Goal: Information Seeking & Learning: Compare options

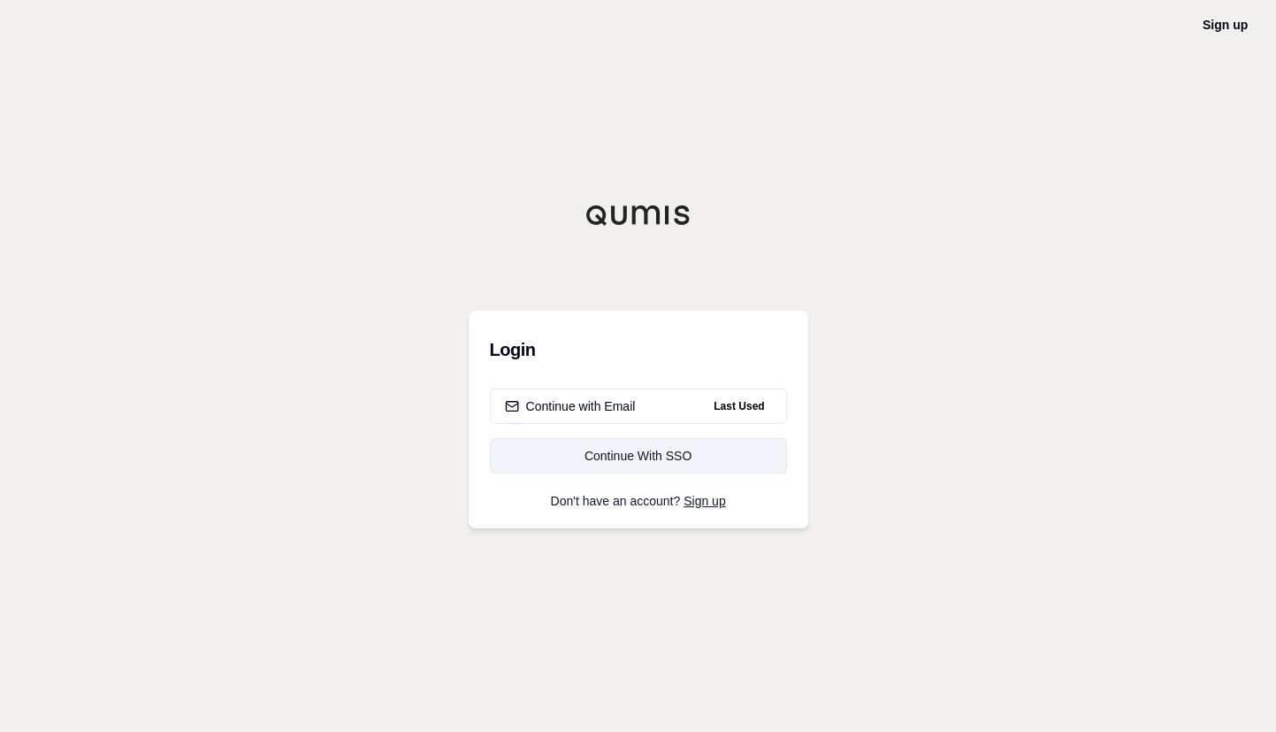
click at [687, 457] on div "Continue With SSO" at bounding box center [638, 456] width 267 height 18
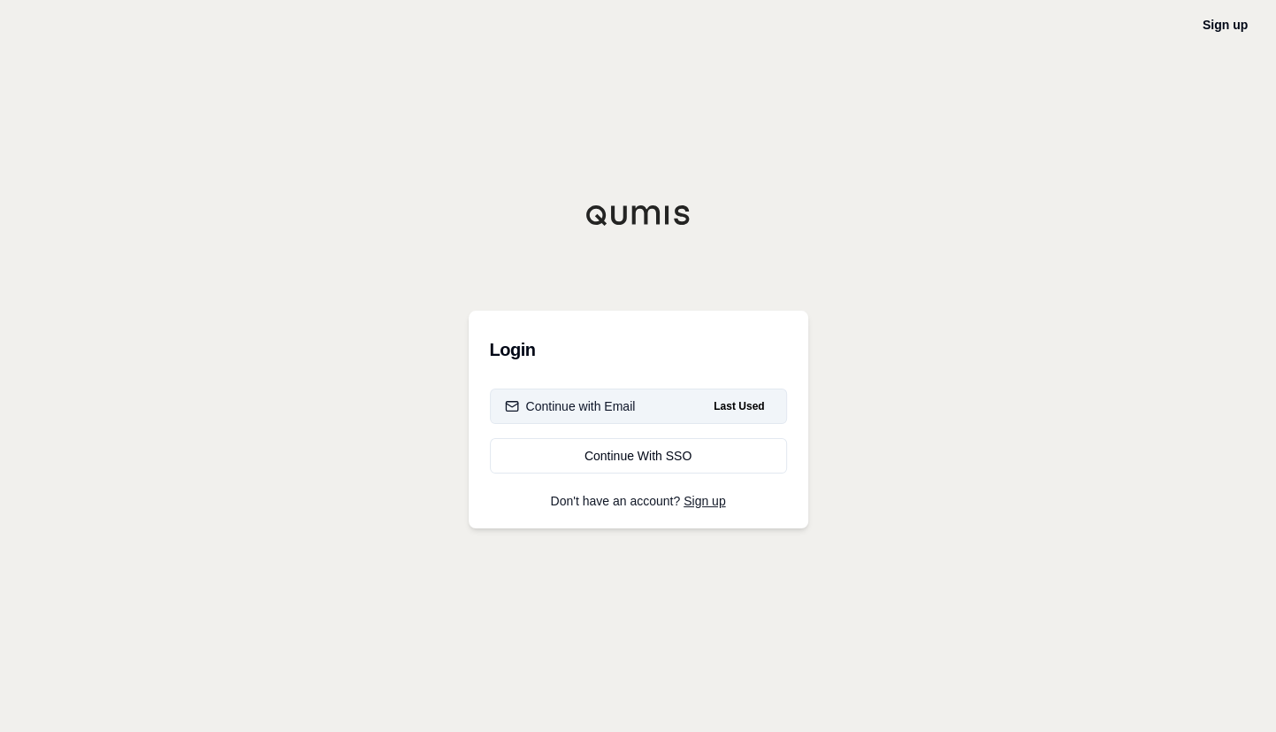
click at [707, 395] on button "Continue with Email Last Used" at bounding box center [638, 405] width 297 height 35
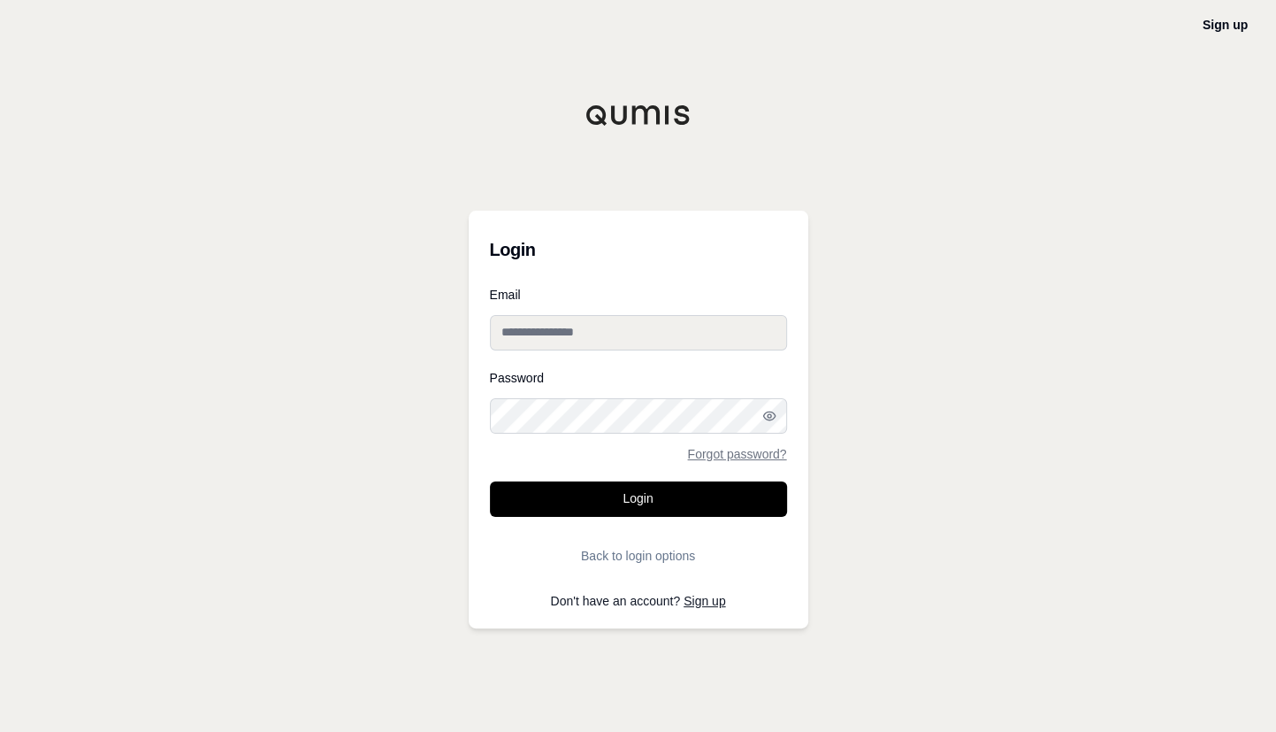
type input "**********"
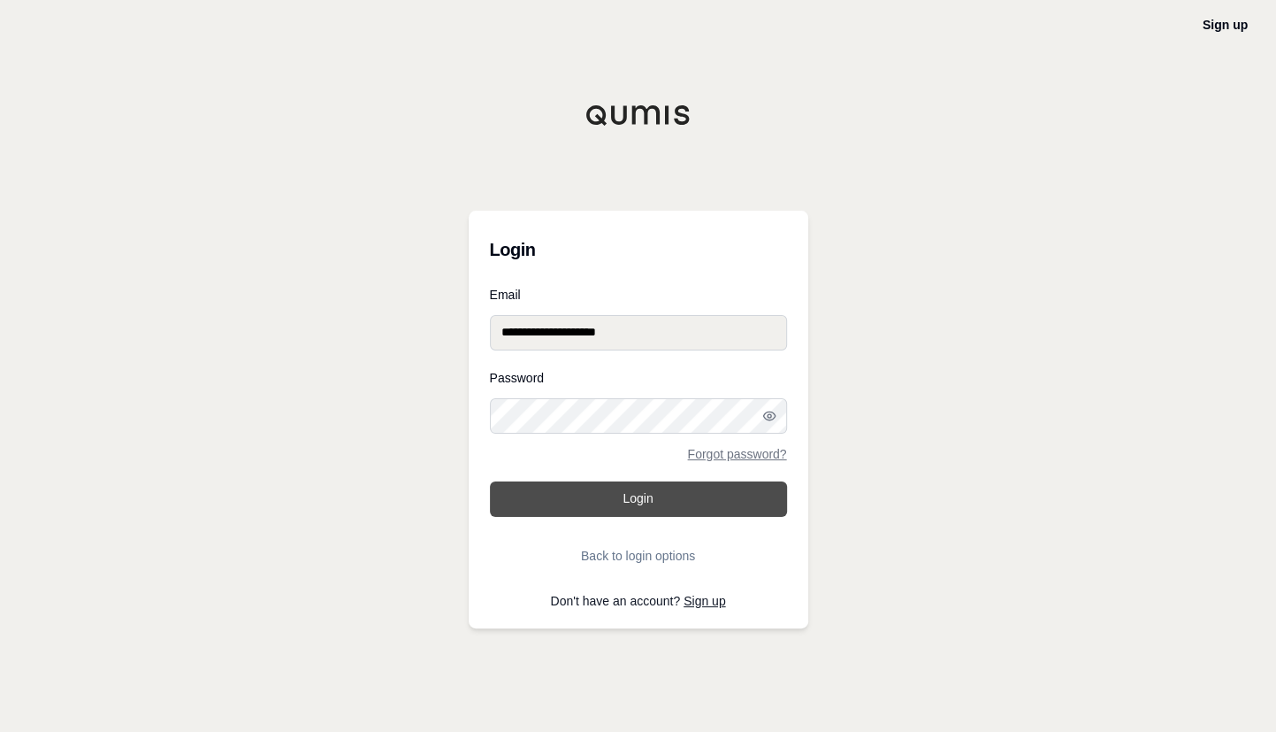
click at [633, 511] on button "Login" at bounding box center [638, 498] width 297 height 35
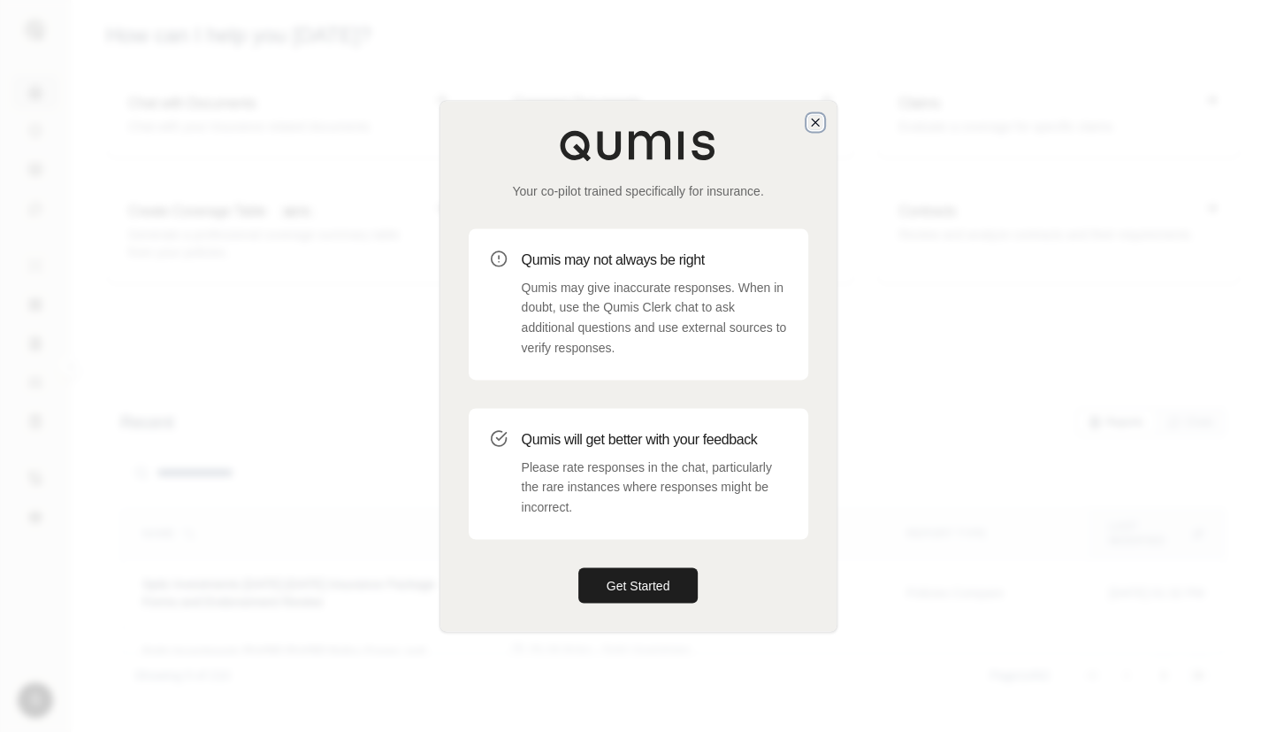
click at [819, 116] on icon "button" at bounding box center [816, 122] width 14 height 14
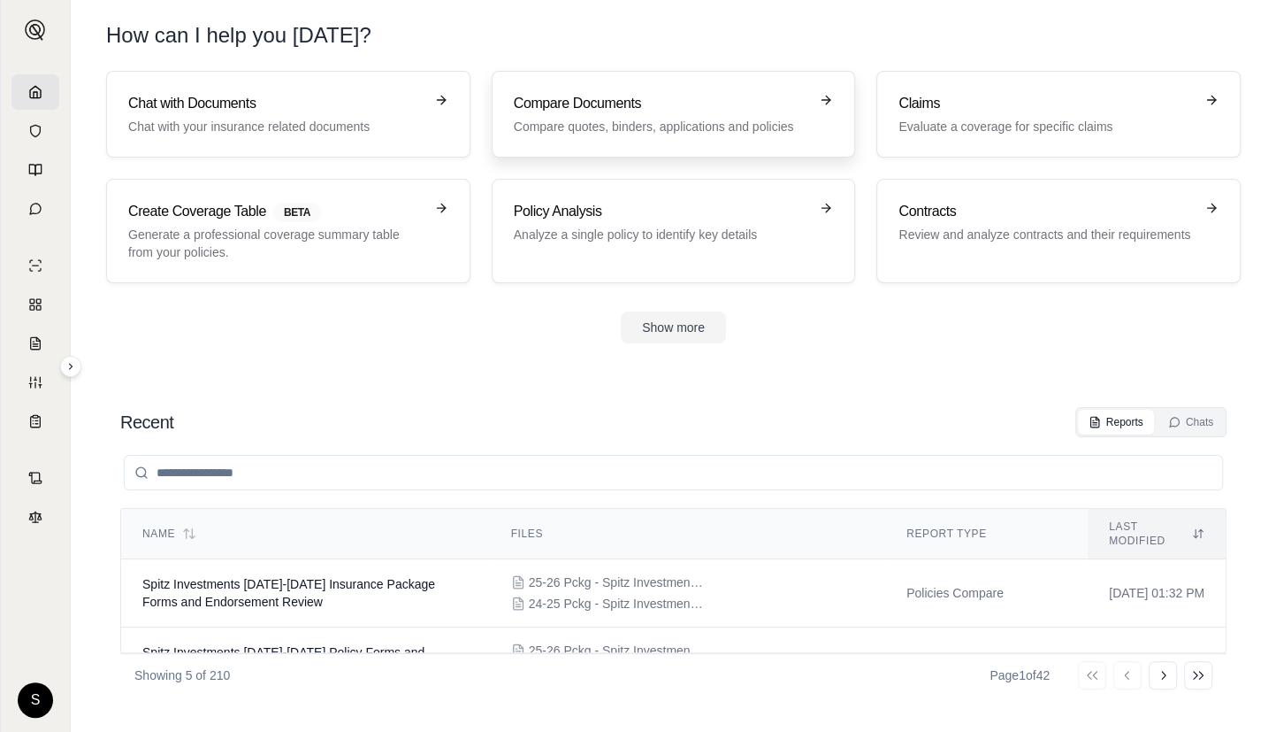
click at [695, 124] on p "Compare quotes, binders, applications and policies" at bounding box center [661, 127] width 295 height 18
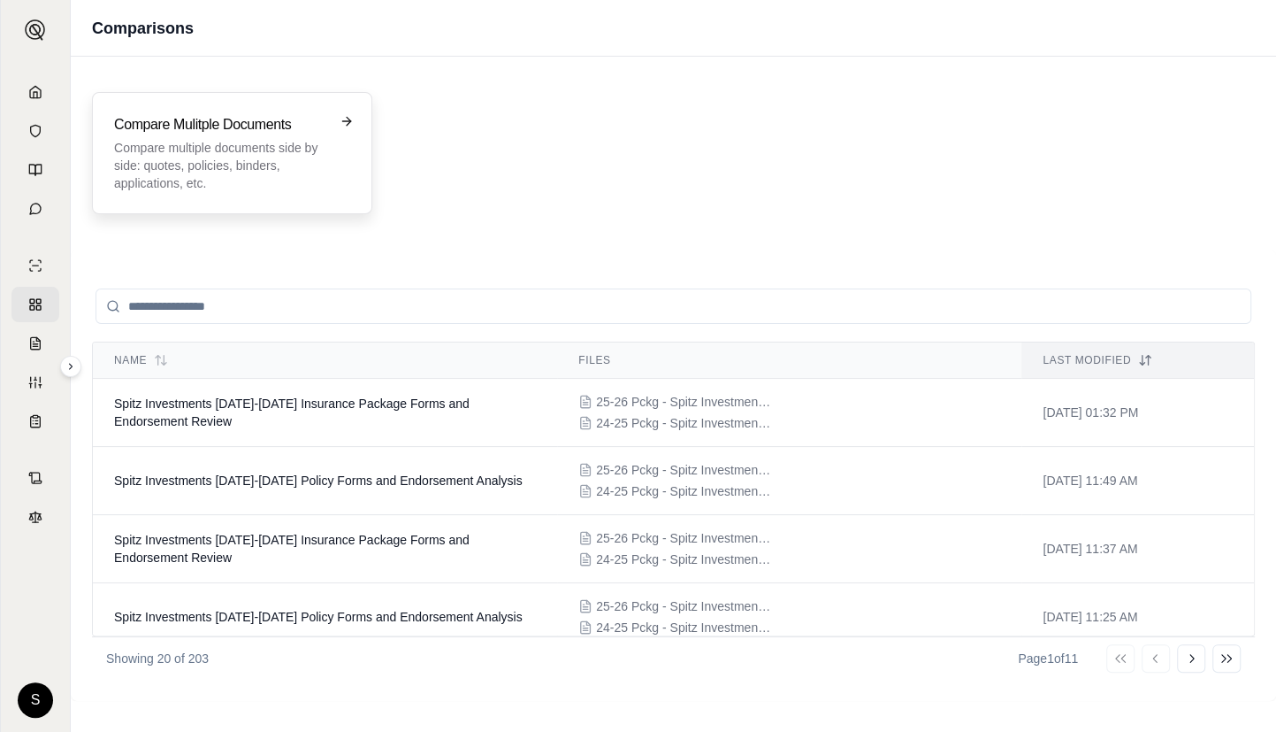
click at [292, 132] on h3 "Compare Mulitple Documents" at bounding box center [219, 124] width 211 height 21
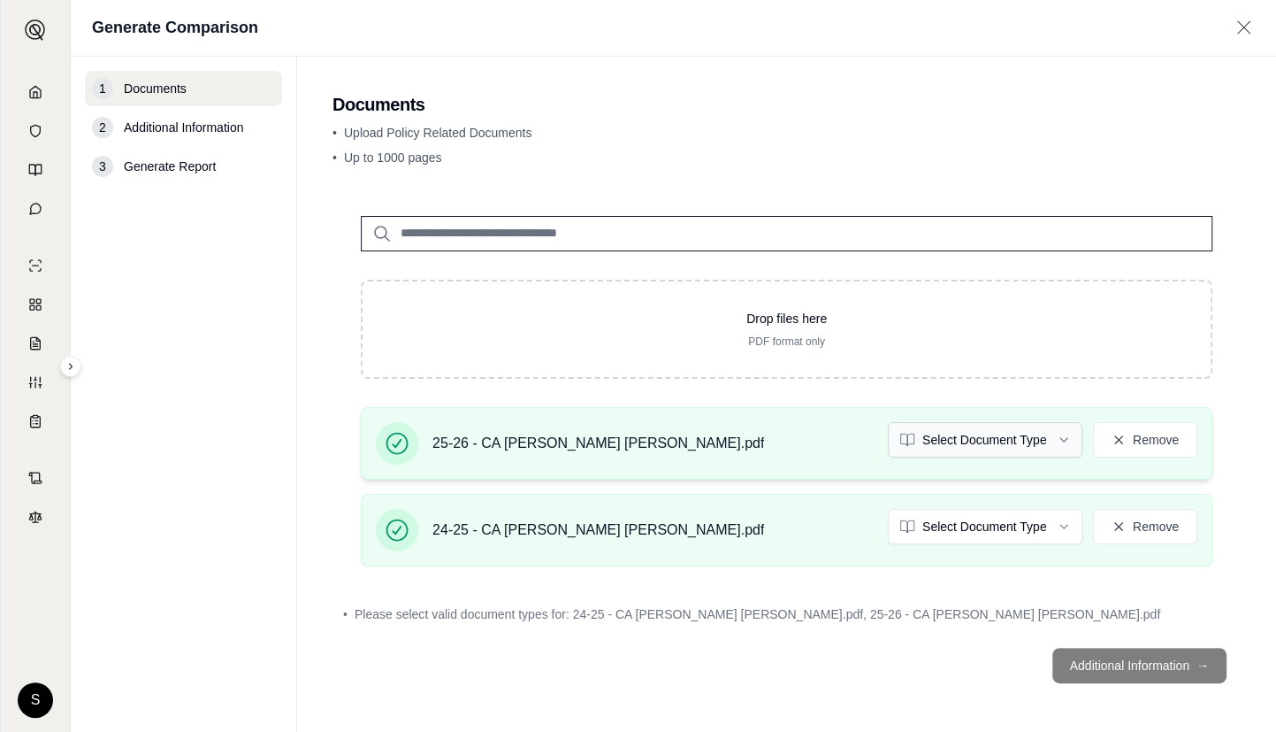
click at [1026, 439] on html "S Generate Comparison 1 Documents 2 Additional Information 3 Generate Report Do…" at bounding box center [638, 366] width 1276 height 732
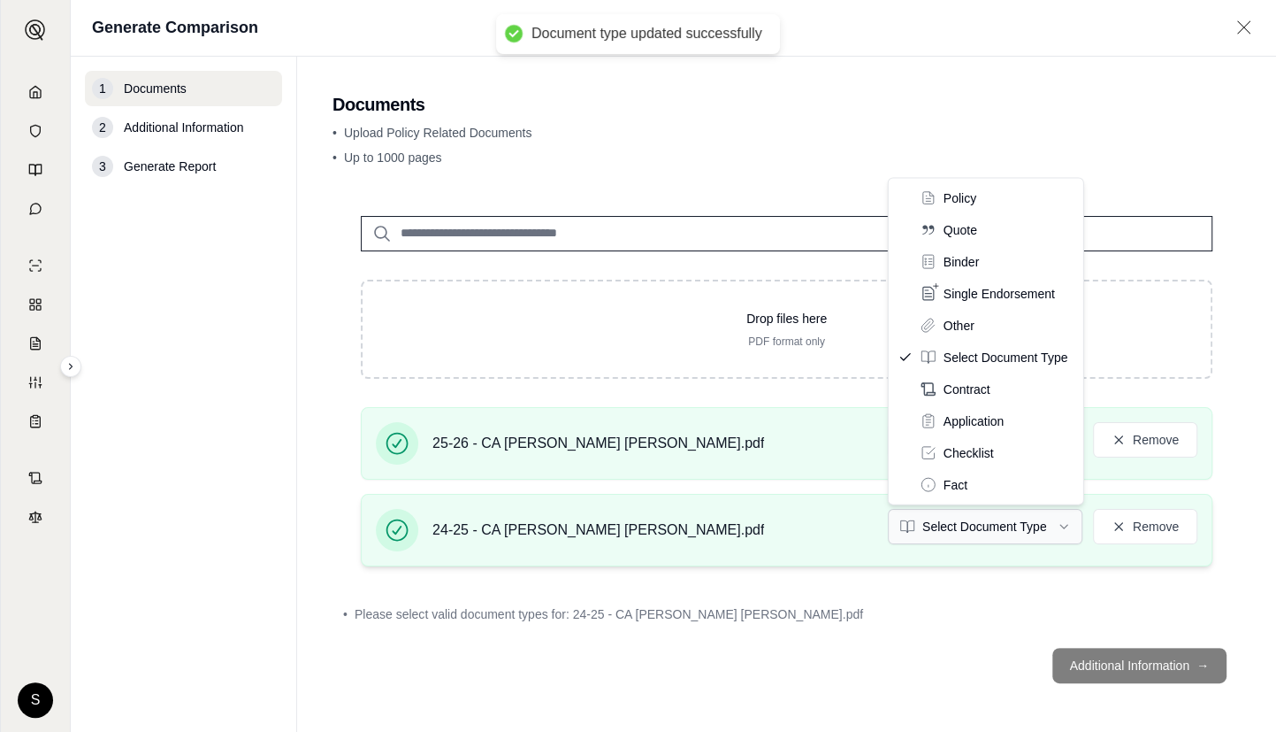
click at [985, 522] on html "Document type updated successfully S Generate Comparison 1 Documents 2 Addition…" at bounding box center [638, 366] width 1276 height 732
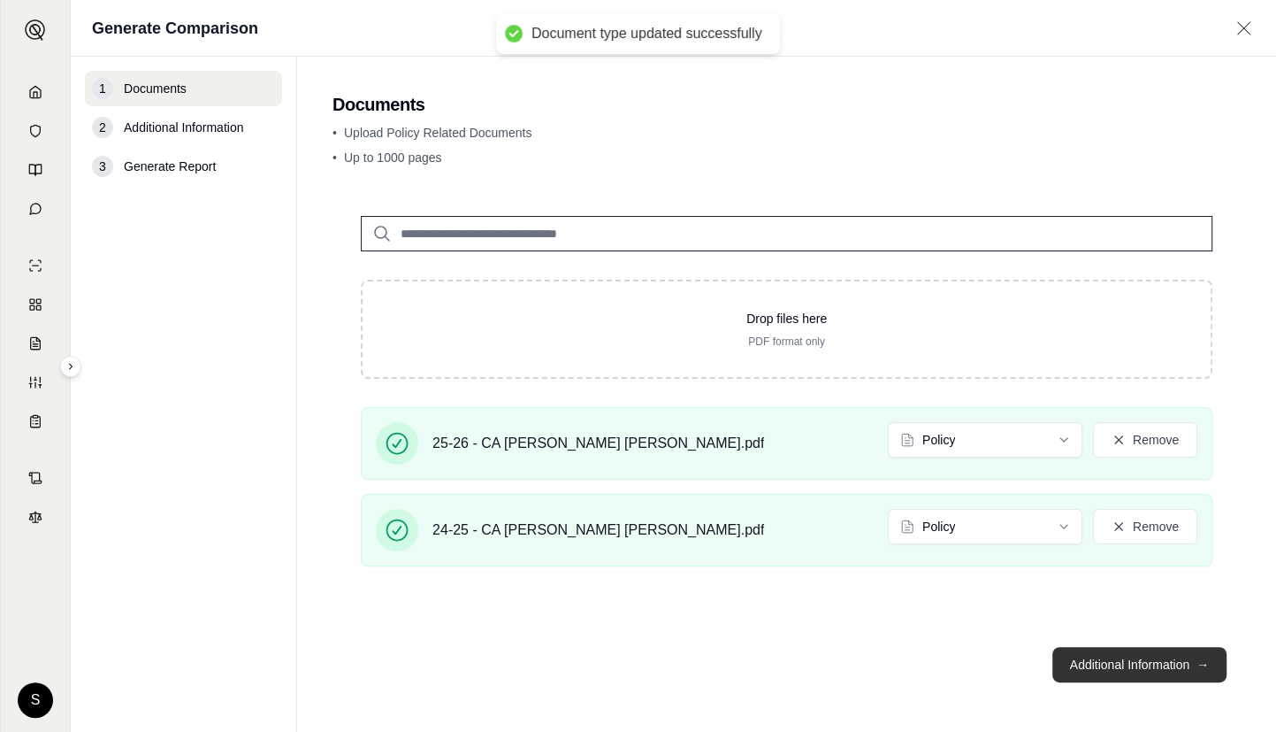
click at [1168, 663] on button "Additional Information →" at bounding box center [1140, 664] width 174 height 35
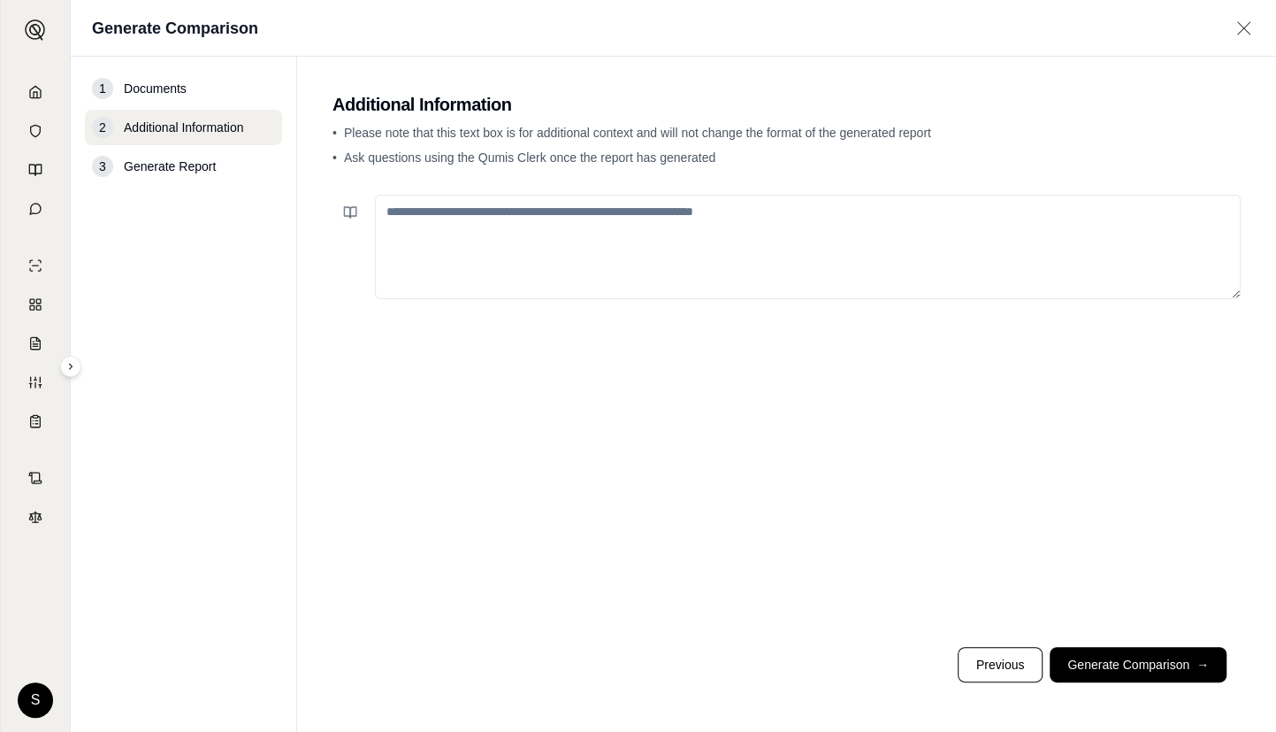
click at [671, 258] on textarea at bounding box center [808, 247] width 866 height 104
paste textarea "**********"
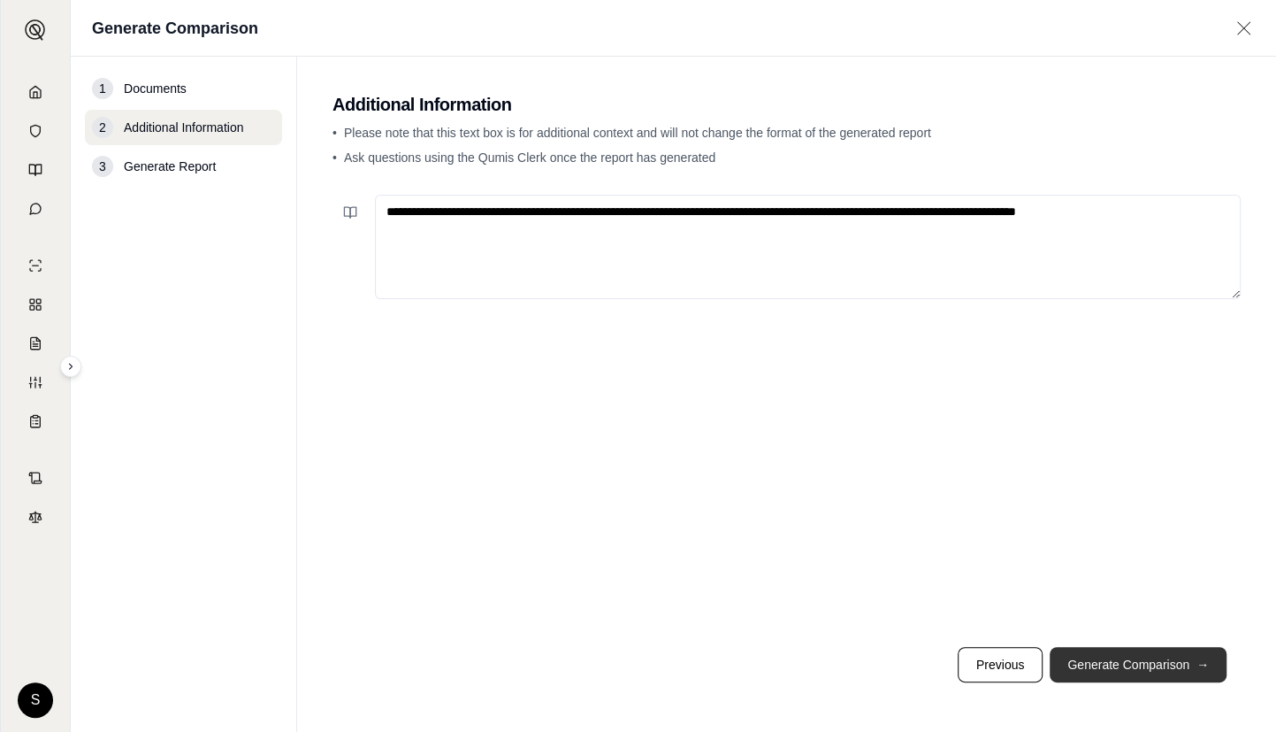
type textarea "**********"
click at [1139, 663] on button "Generate Comparison →" at bounding box center [1138, 664] width 177 height 35
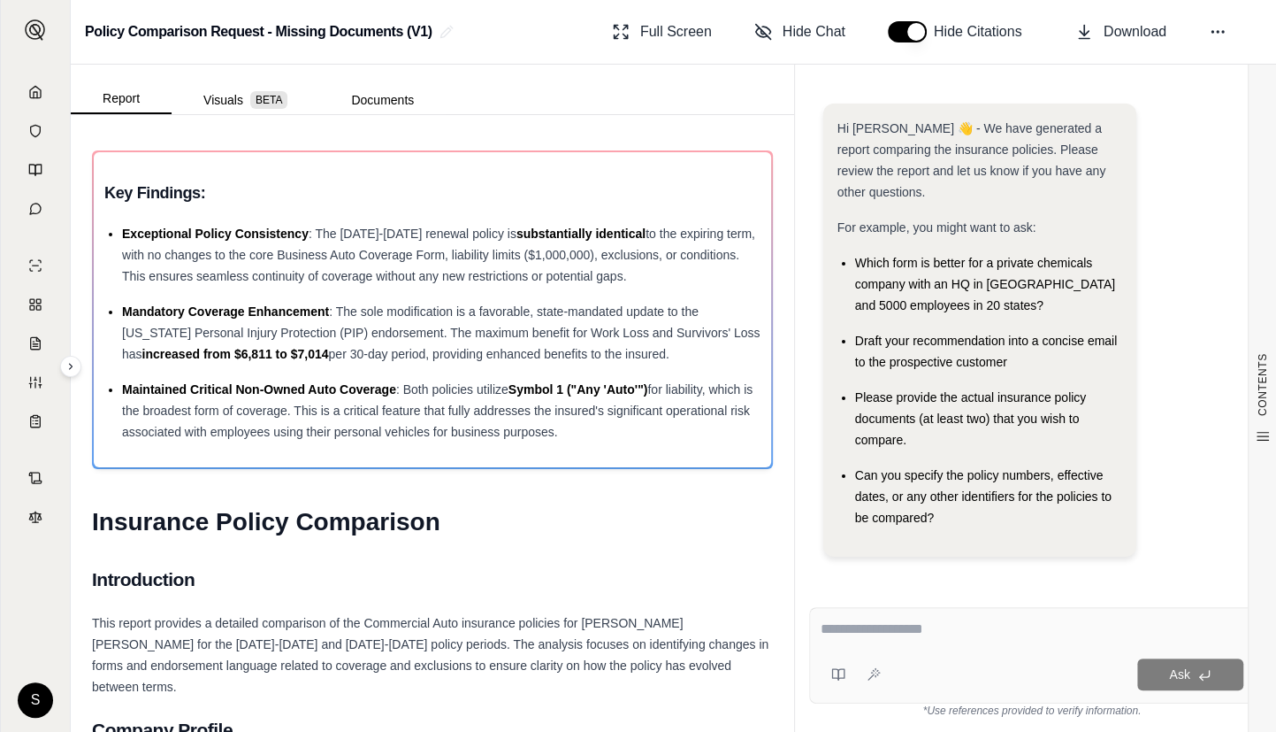
scroll to position [5, 0]
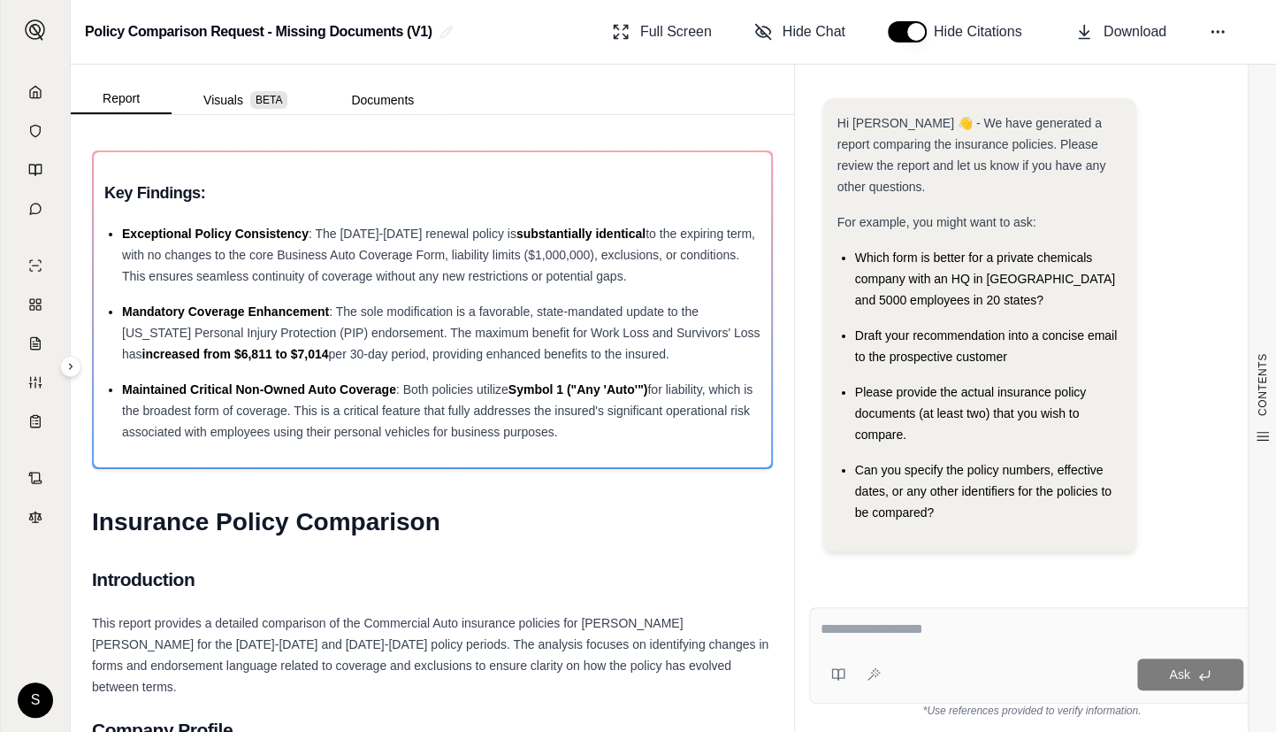
click at [972, 617] on div "Ask" at bounding box center [1032, 655] width 446 height 96
paste textarea "**********"
type textarea "**********"
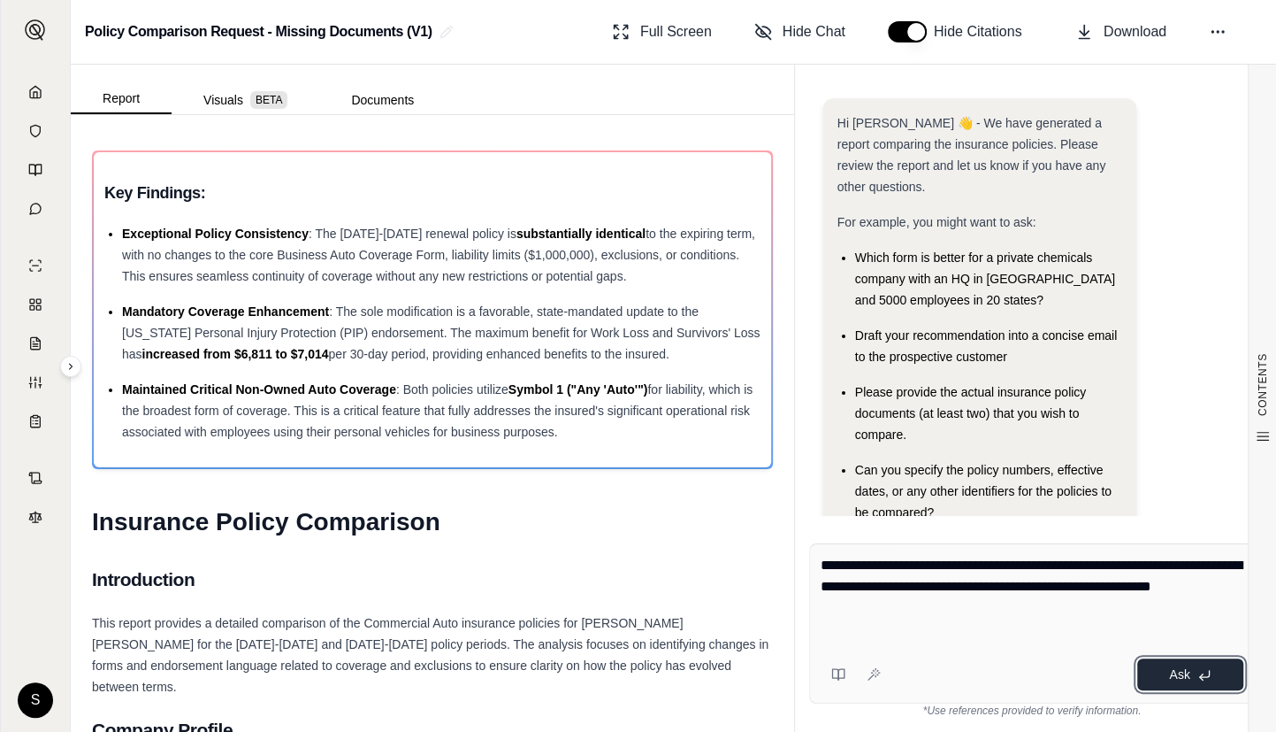
click at [1184, 679] on span "Ask" at bounding box center [1179, 674] width 20 height 14
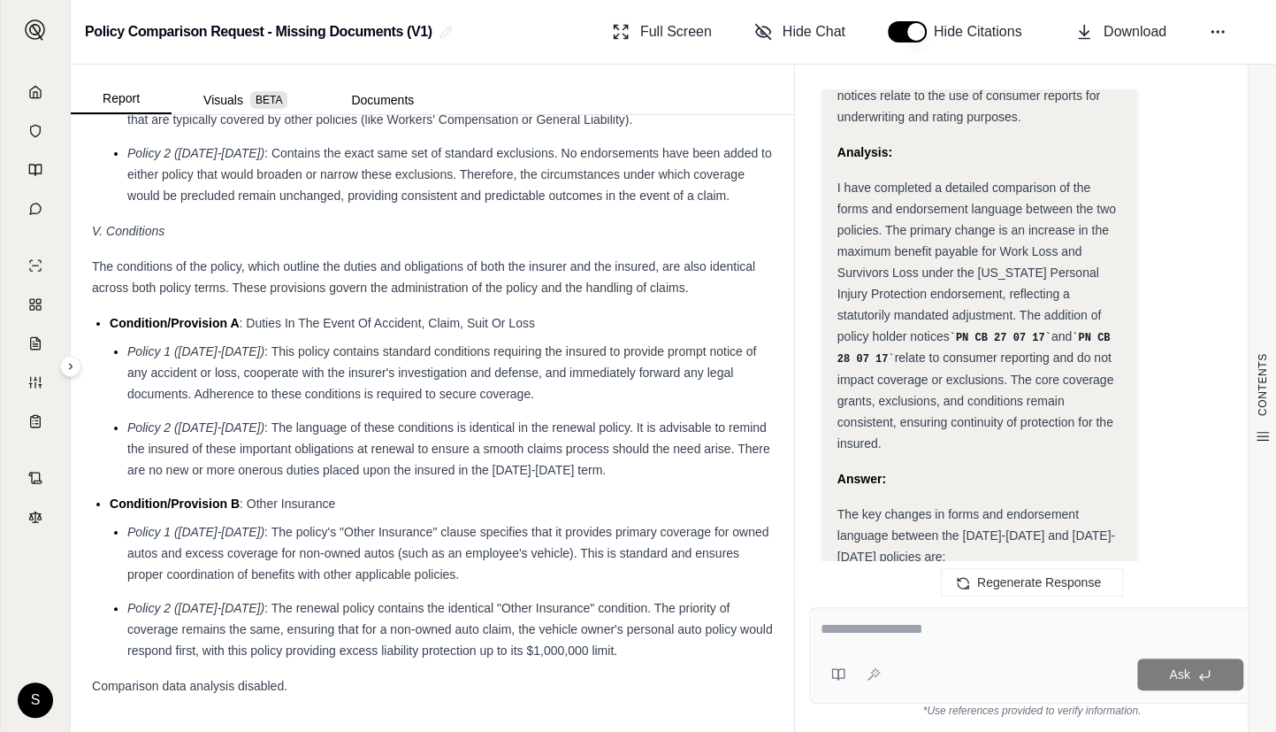
scroll to position [4196, 0]
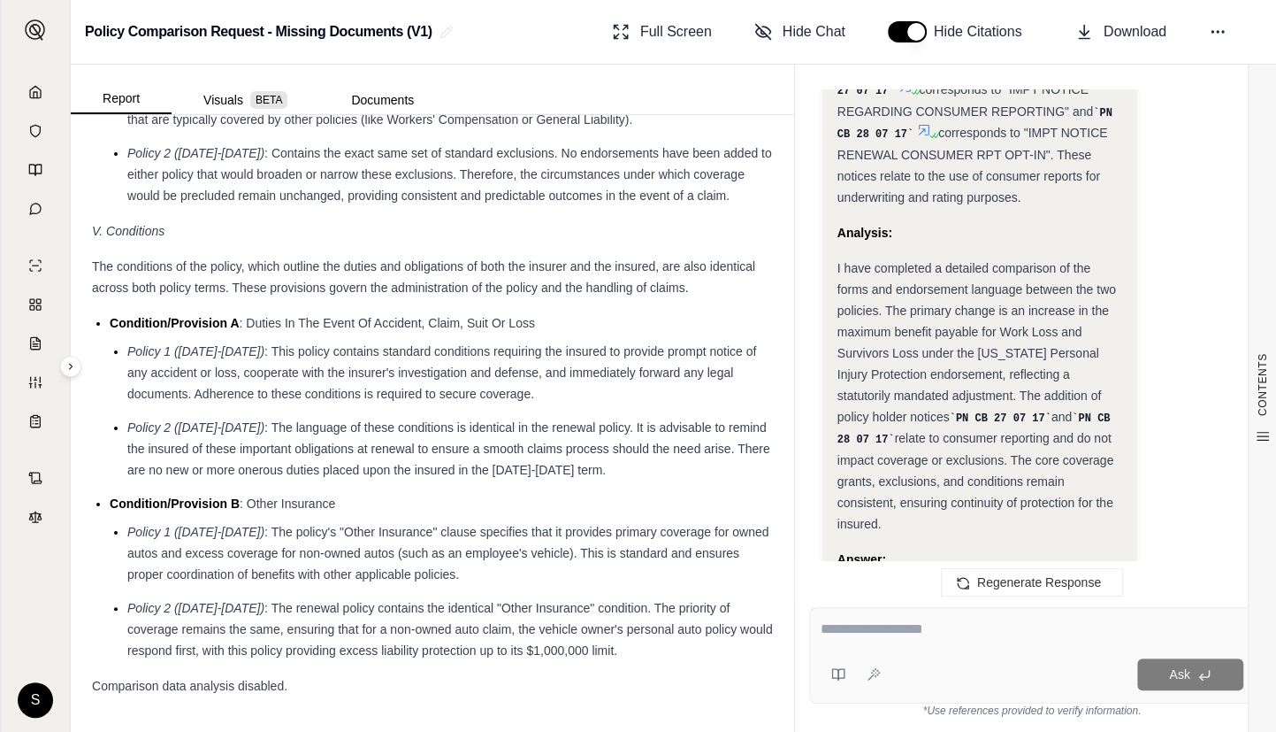
drag, startPoint x: 995, startPoint y: 442, endPoint x: 833, endPoint y: 505, distance: 173.6
copy div "Answer: The key changes in forms and endorsement language between the 2024-2025…"
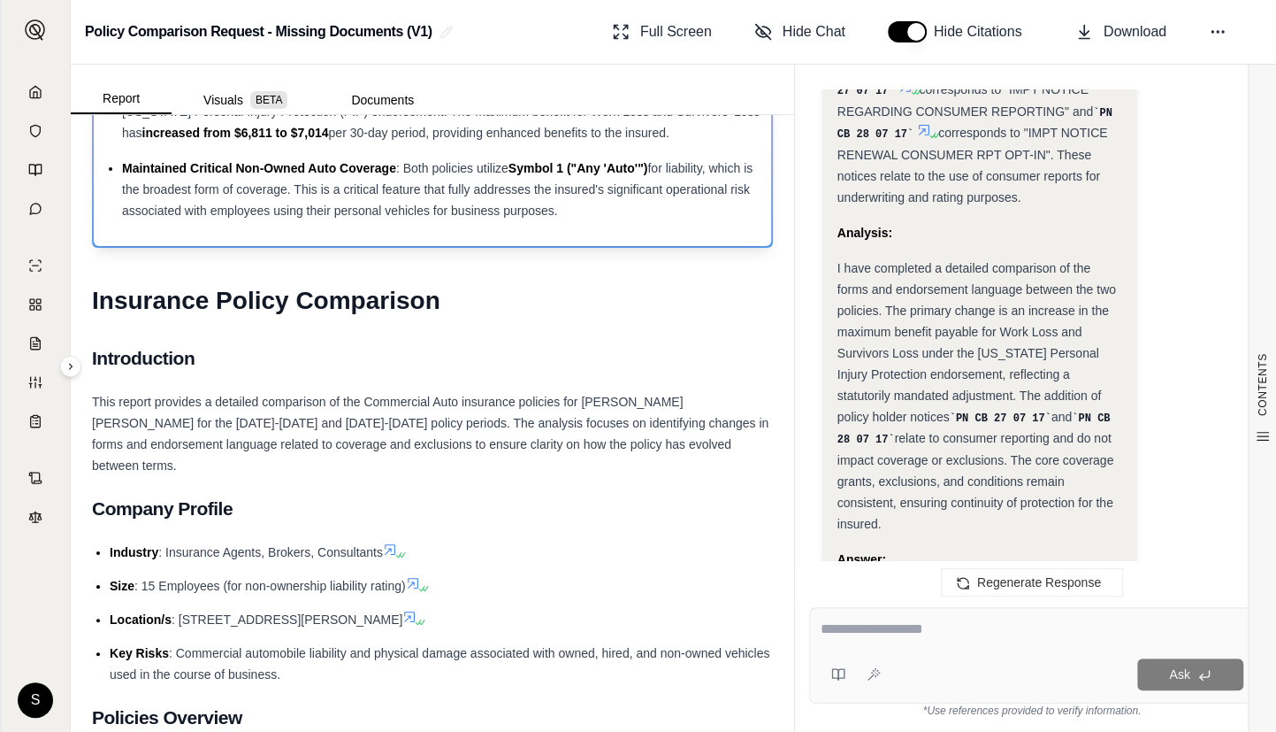
scroll to position [0, 0]
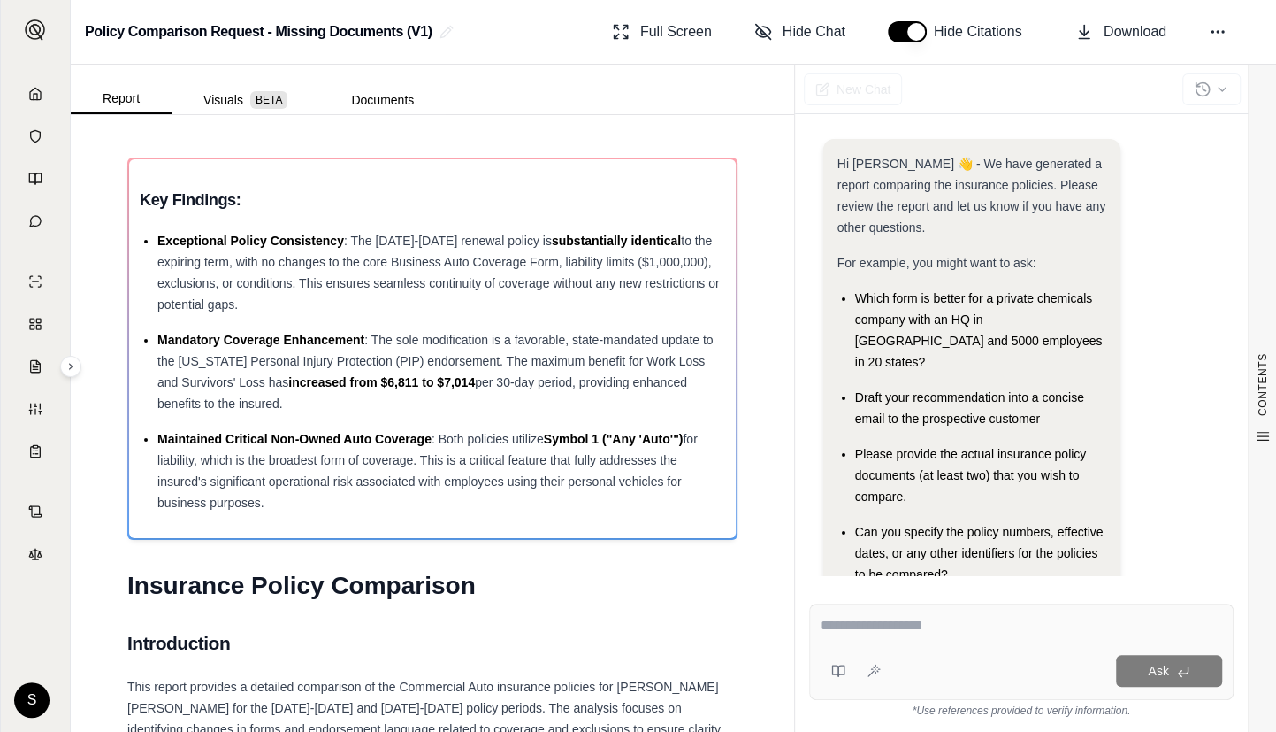
scroll to position [44, 0]
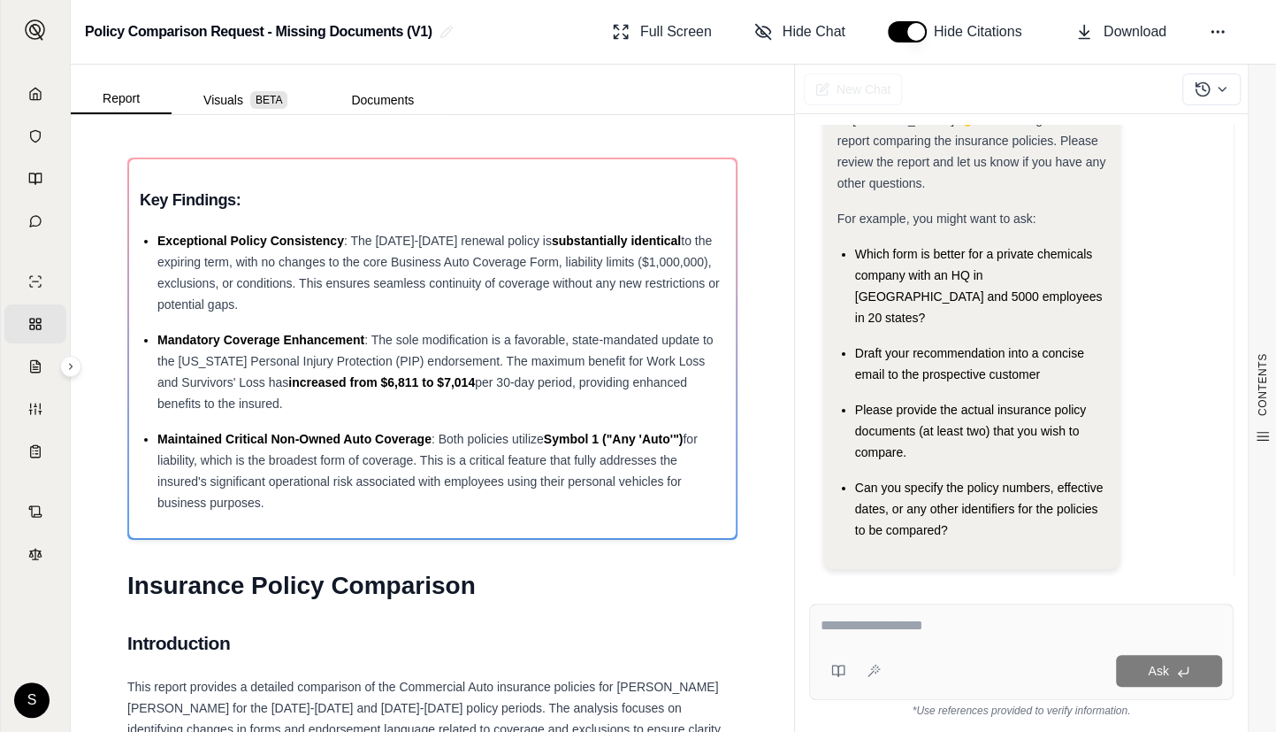
type textarea "**********"
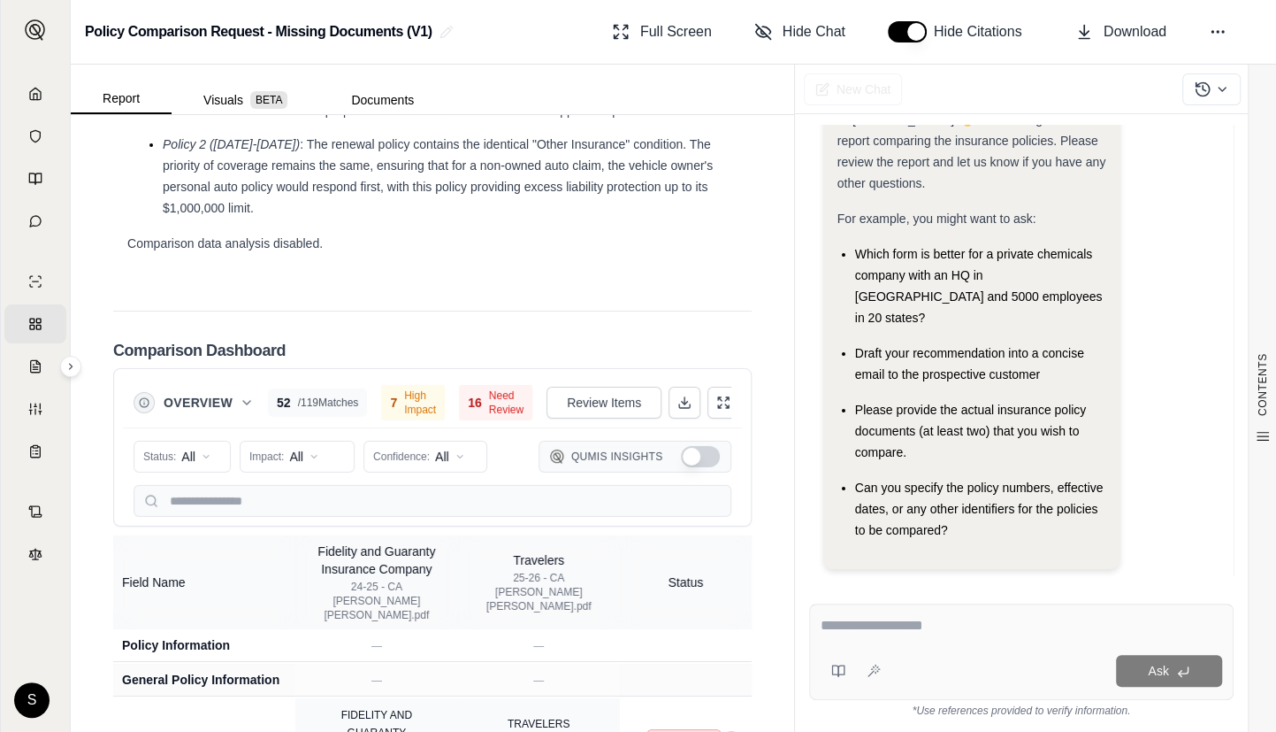
scroll to position [4283, 0]
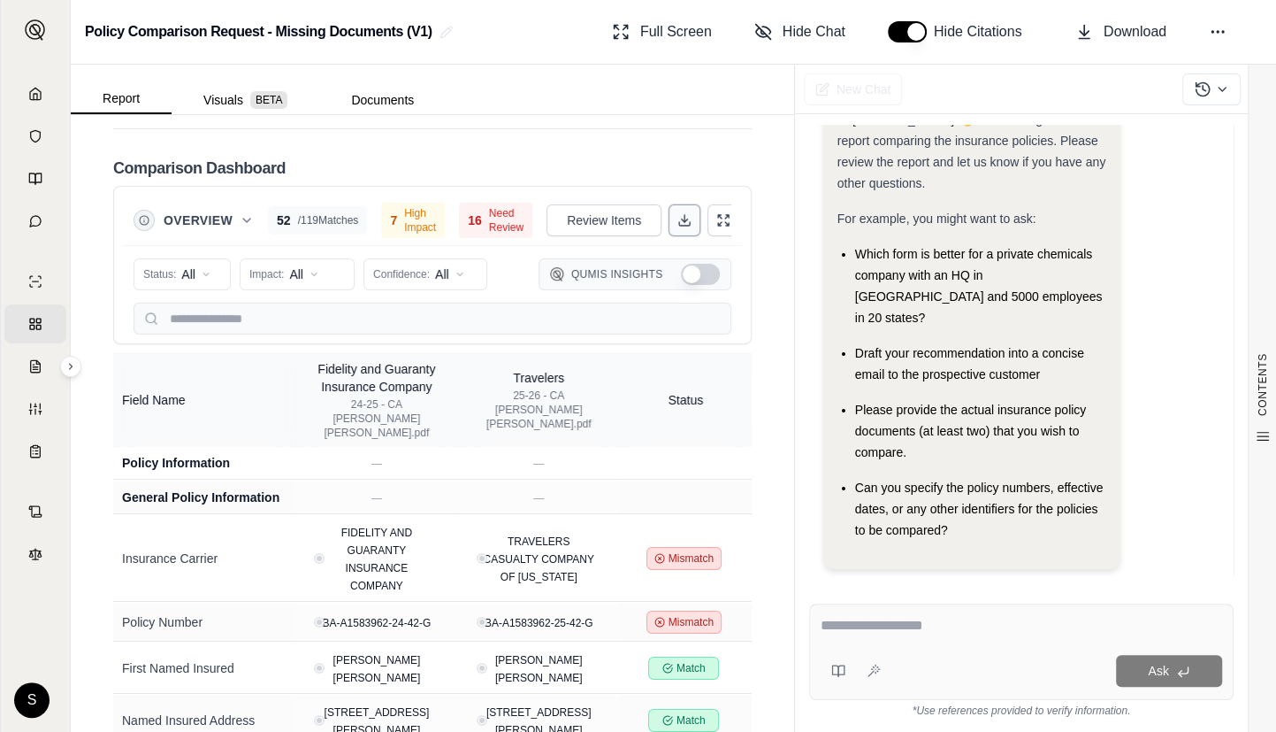
click at [678, 213] on icon at bounding box center [685, 220] width 14 height 14
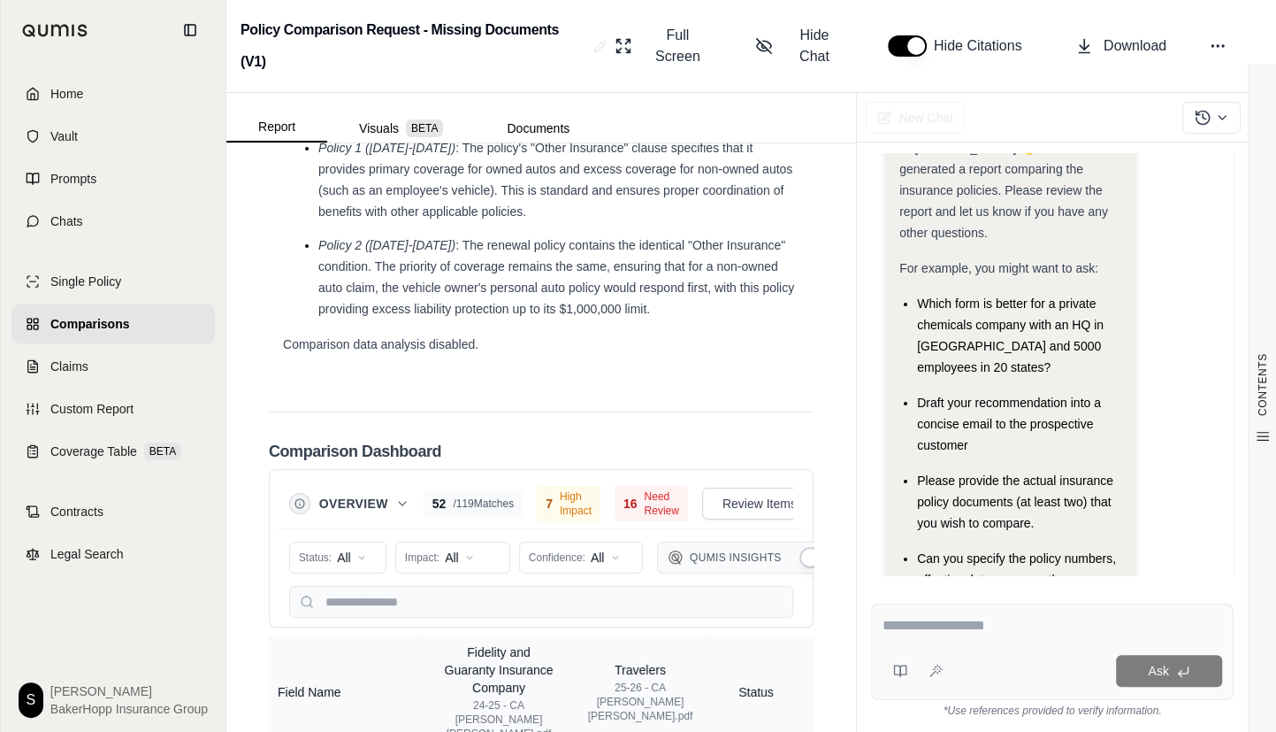
click at [34, 95] on link "Home" at bounding box center [112, 93] width 203 height 39
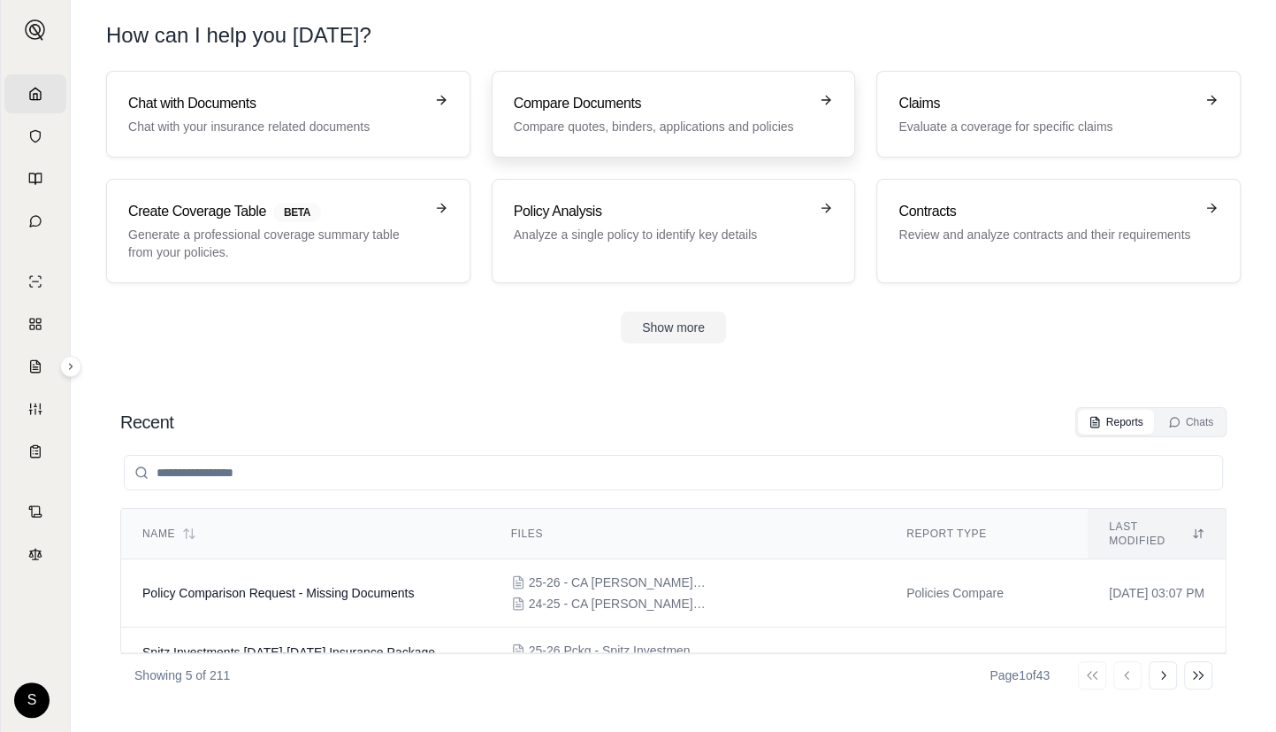
click at [628, 127] on p "Compare quotes, binders, applications and policies" at bounding box center [661, 127] width 295 height 18
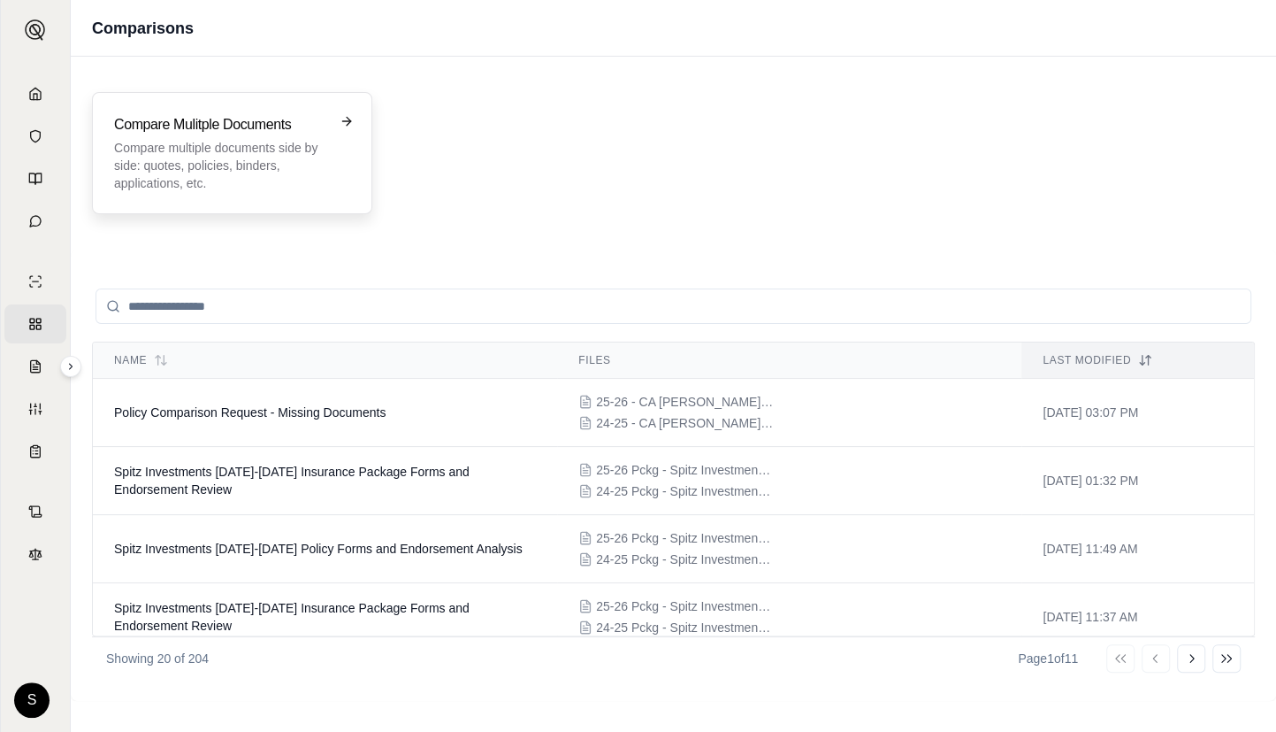
click at [260, 169] on p "Compare multiple documents side by side: quotes, policies, binders, application…" at bounding box center [219, 165] width 211 height 53
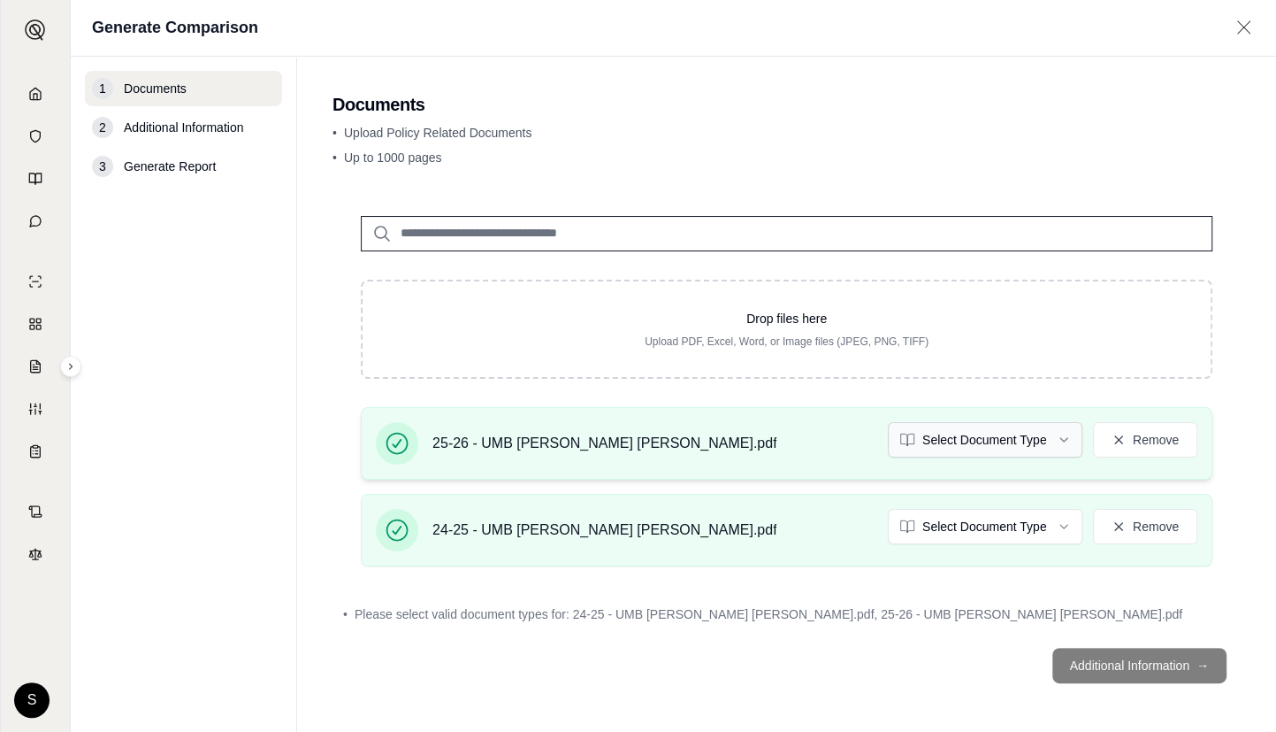
click at [982, 444] on html "Home Vault Prompts Chats Single Policy Comparisons Claims Custom Report Coverag…" at bounding box center [638, 366] width 1276 height 732
click at [987, 518] on html "Home Vault Prompts Chats Single Policy Comparisons Claims Custom Report Coverag…" at bounding box center [638, 366] width 1276 height 732
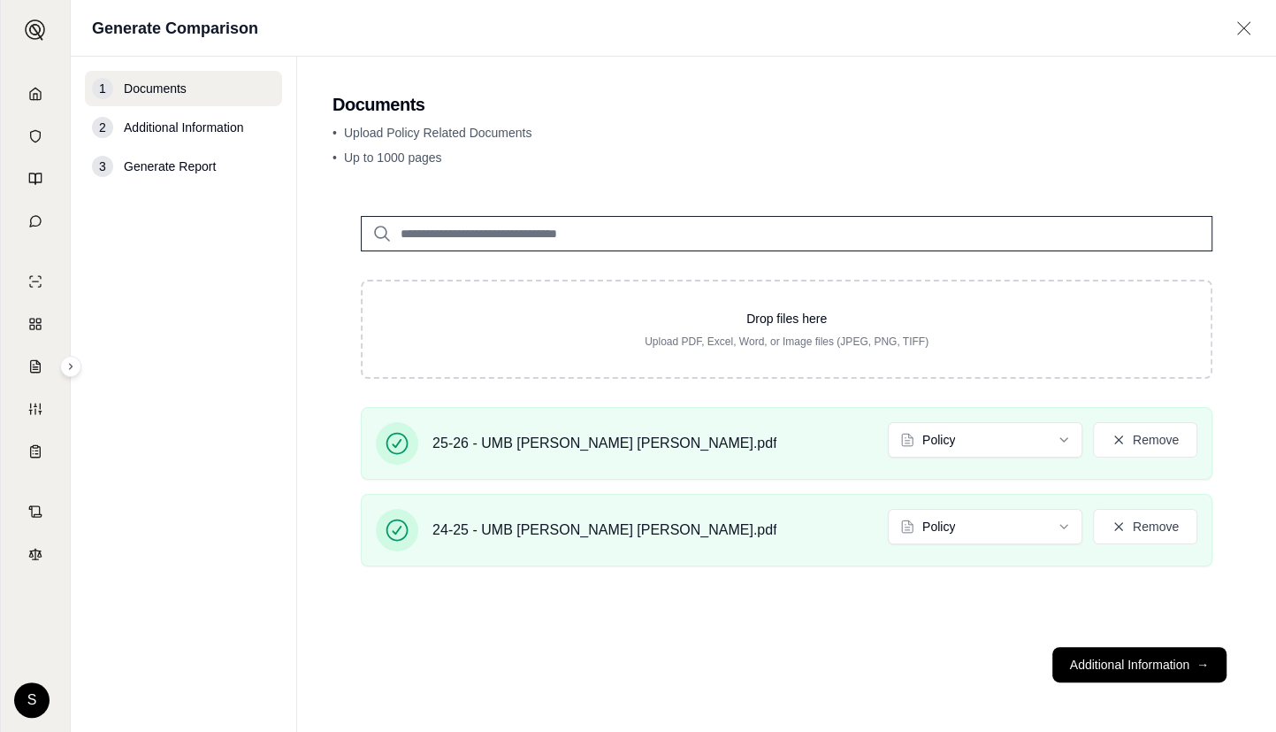
click at [1268, 329] on main "Documents • Upload Policy Related Documents • Up to 1000 pages Drop files here …" at bounding box center [786, 394] width 979 height 675
click at [1144, 661] on button "Additional Information →" at bounding box center [1140, 664] width 174 height 35
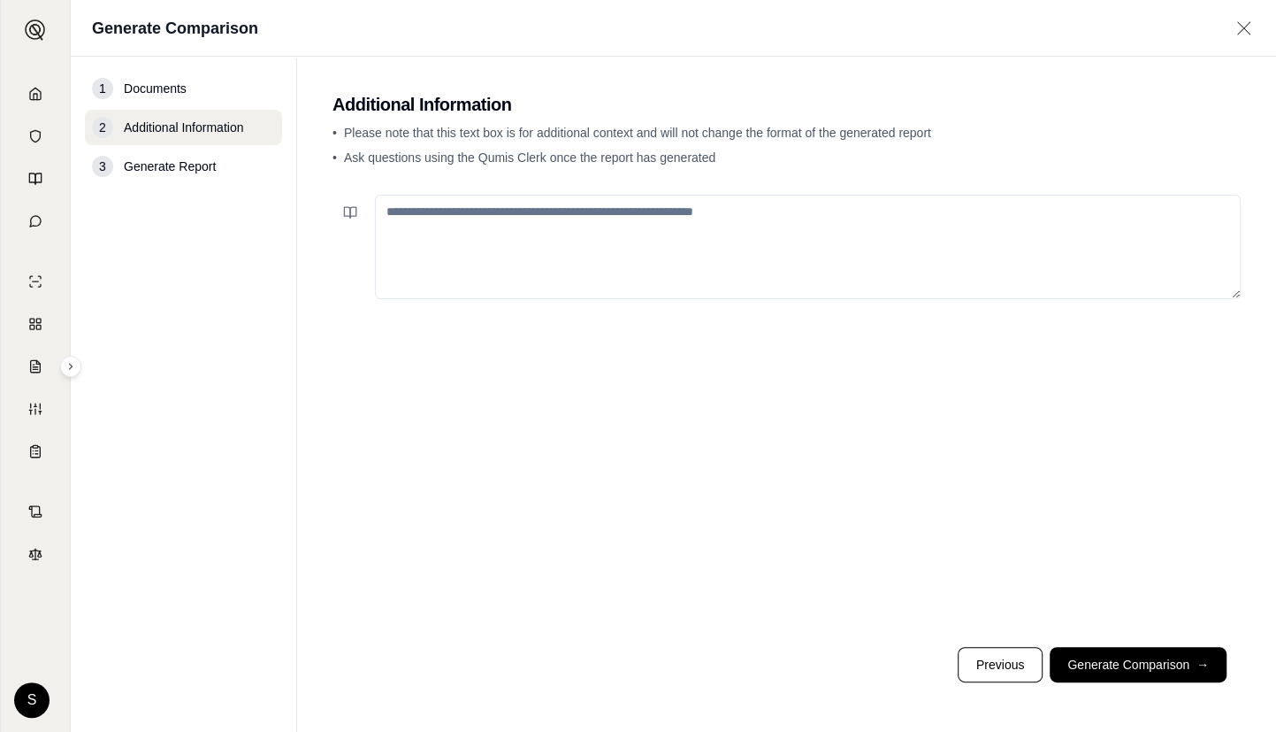
click at [659, 224] on textarea at bounding box center [808, 247] width 866 height 104
paste textarea "**********"
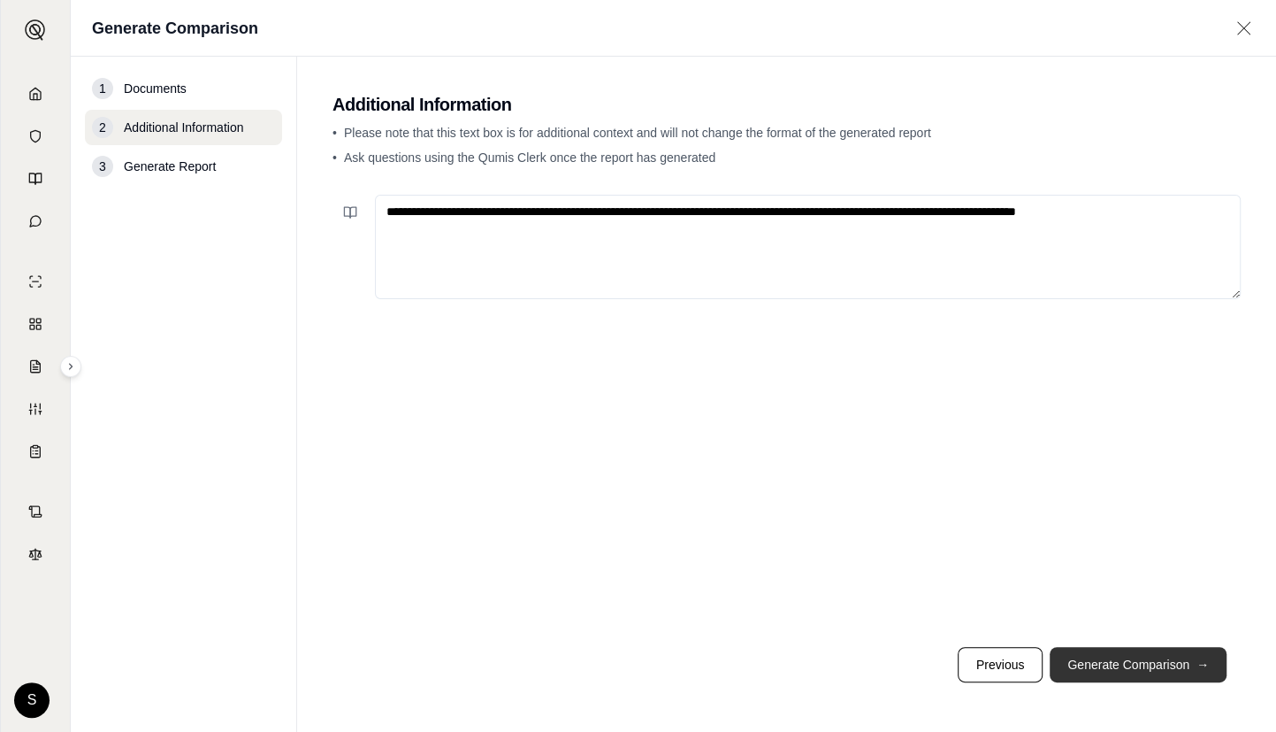
type textarea "**********"
click at [1169, 672] on button "Generate Comparison →" at bounding box center [1138, 664] width 177 height 35
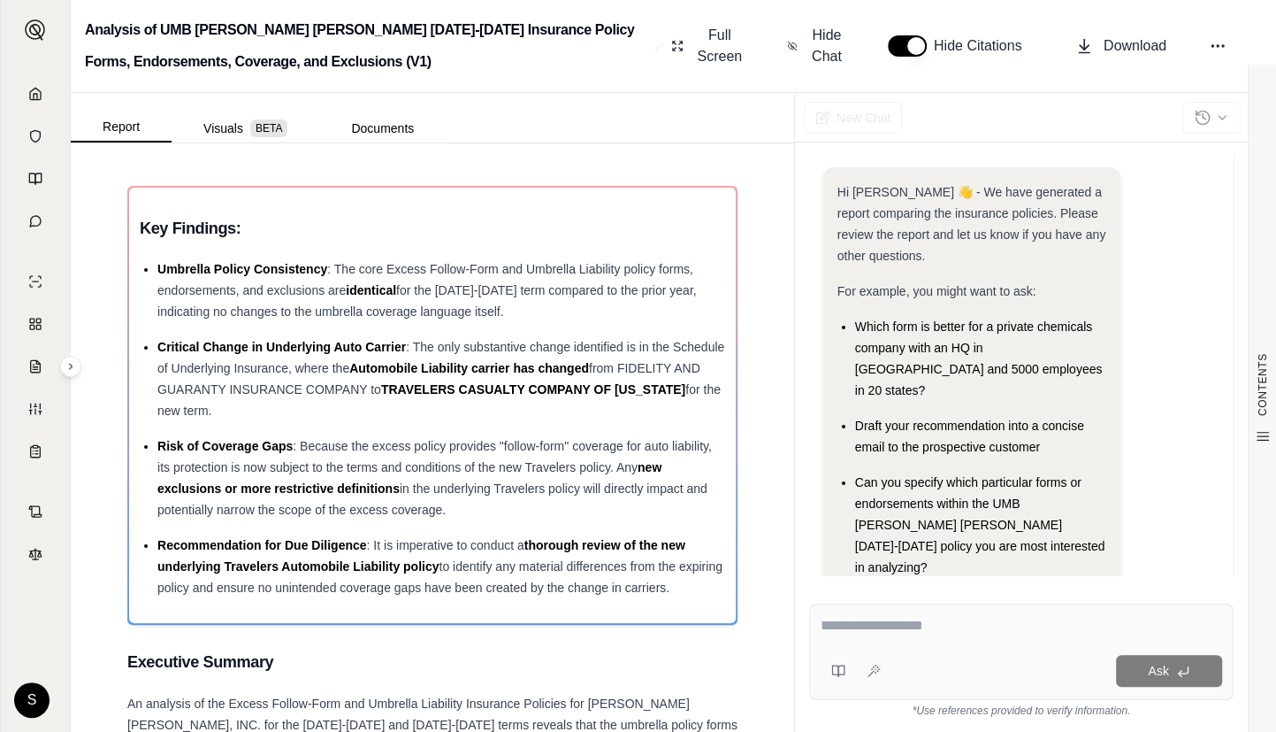
scroll to position [115, 0]
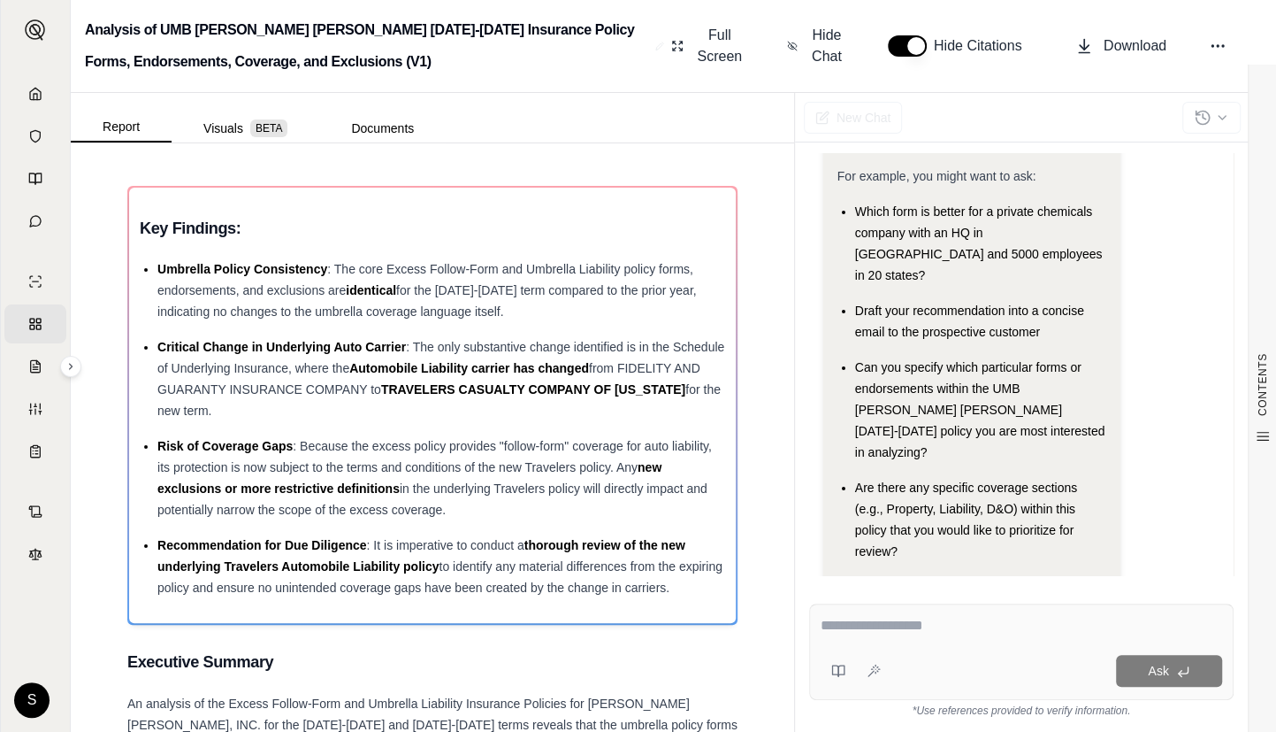
drag, startPoint x: 37, startPoint y: 95, endPoint x: 59, endPoint y: 118, distance: 31.9
click at [37, 95] on link "Home" at bounding box center [35, 93] width 62 height 39
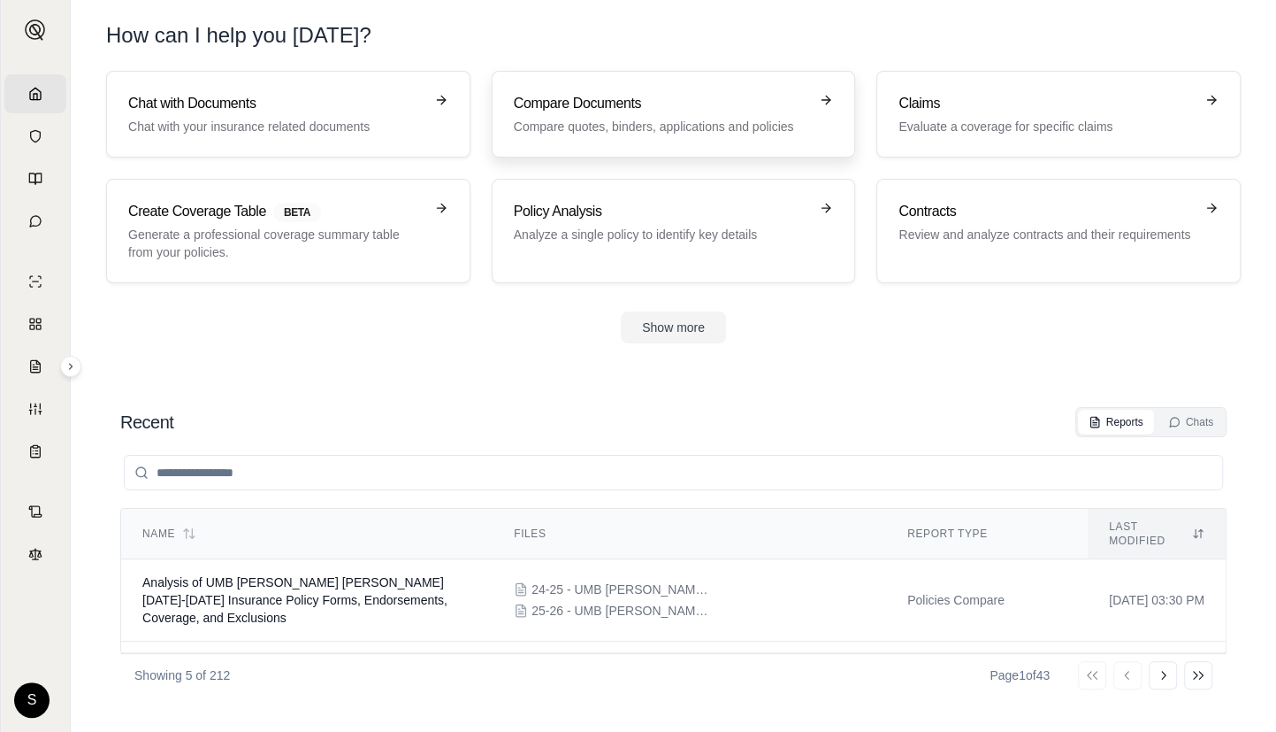
click at [677, 105] on h3 "Compare Documents" at bounding box center [661, 103] width 295 height 21
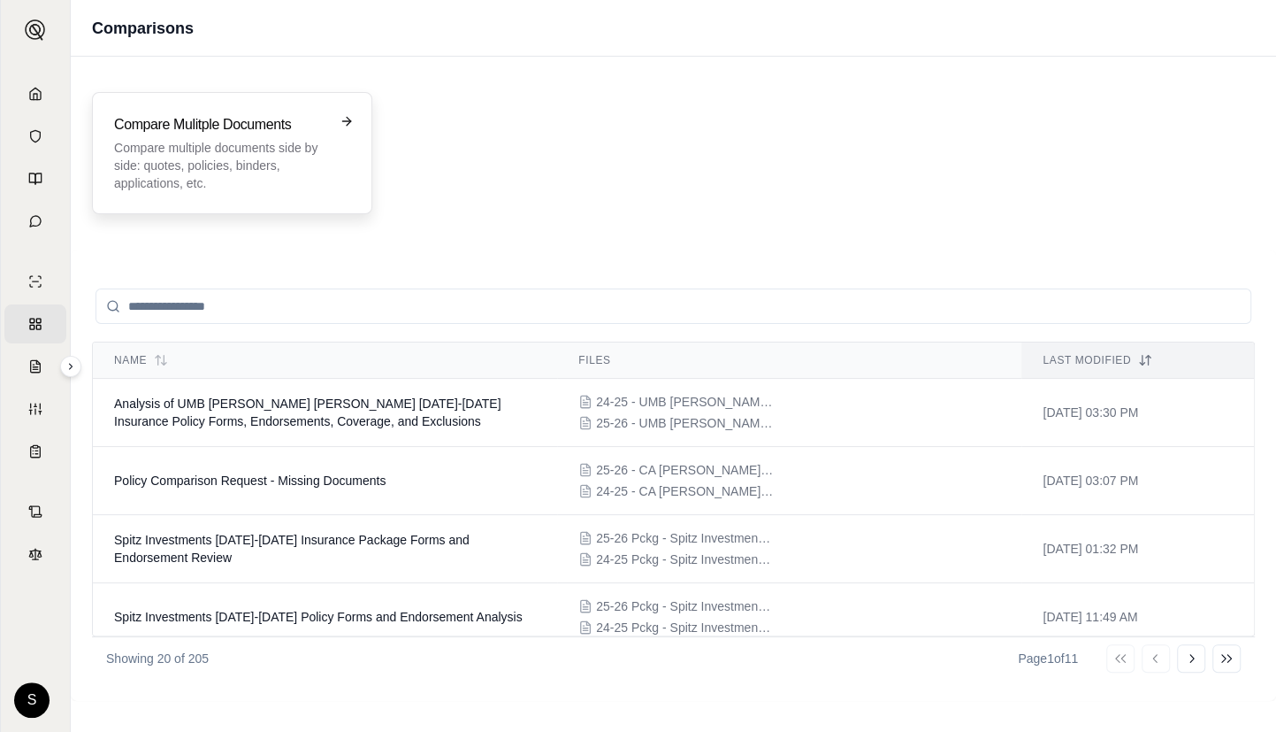
click at [239, 158] on p "Compare multiple documents side by side: quotes, policies, binders, application…" at bounding box center [219, 165] width 211 height 53
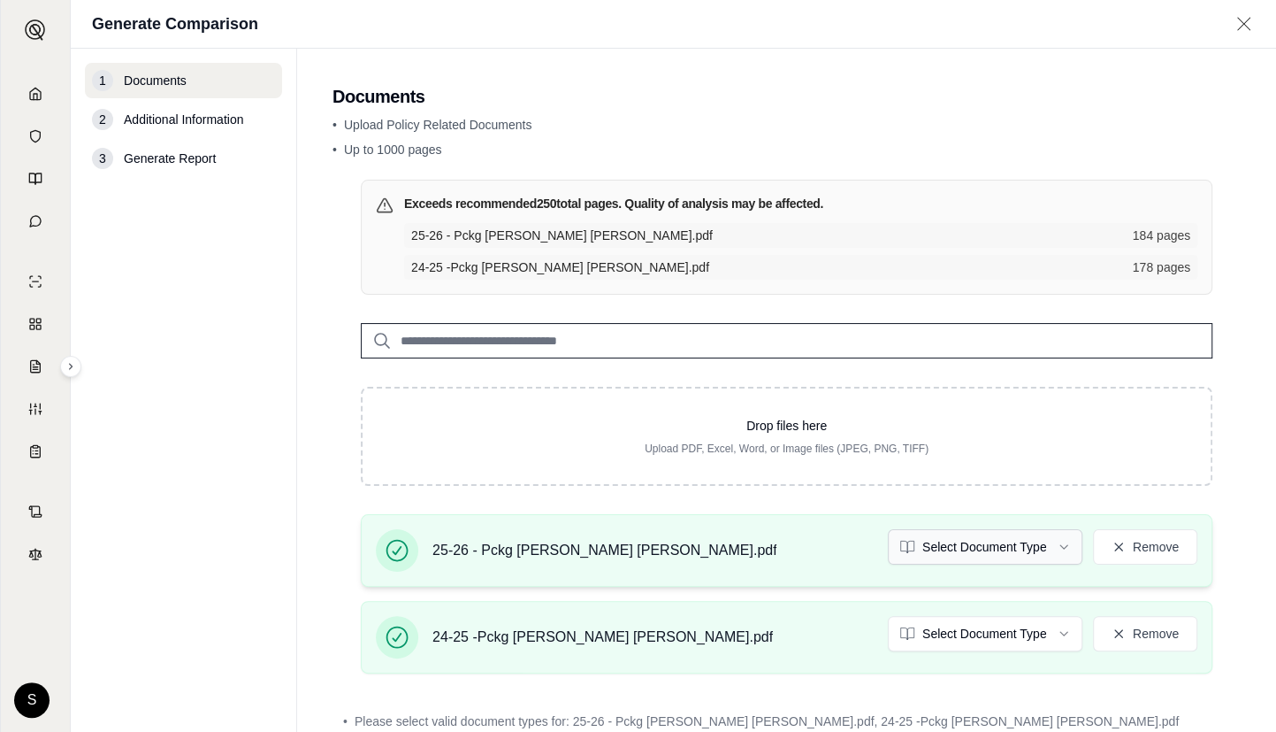
click at [1015, 537] on html "Home Vault Prompts Chats Single Policy Comparisons Claims Custom Report Coverag…" at bounding box center [638, 366] width 1276 height 732
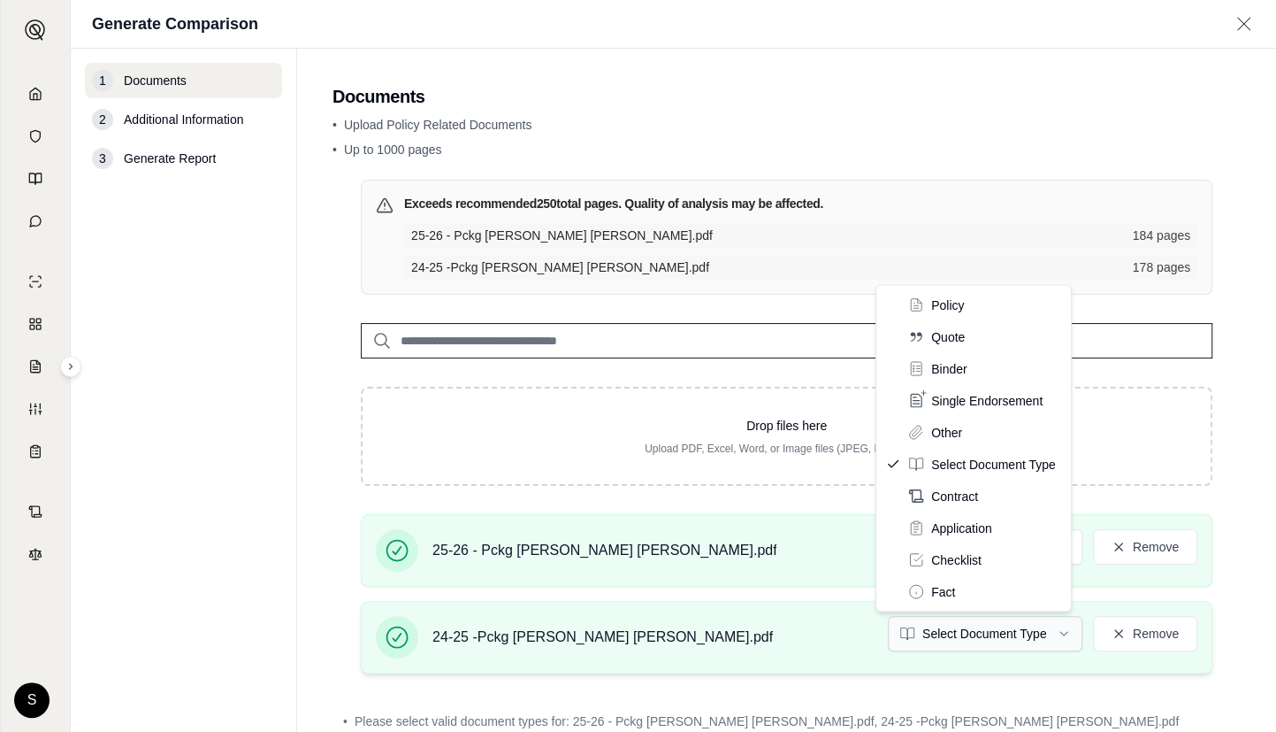
click at [999, 632] on html "Home Vault Prompts Chats Single Policy Comparisons Claims Custom Report Coverag…" at bounding box center [638, 366] width 1276 height 732
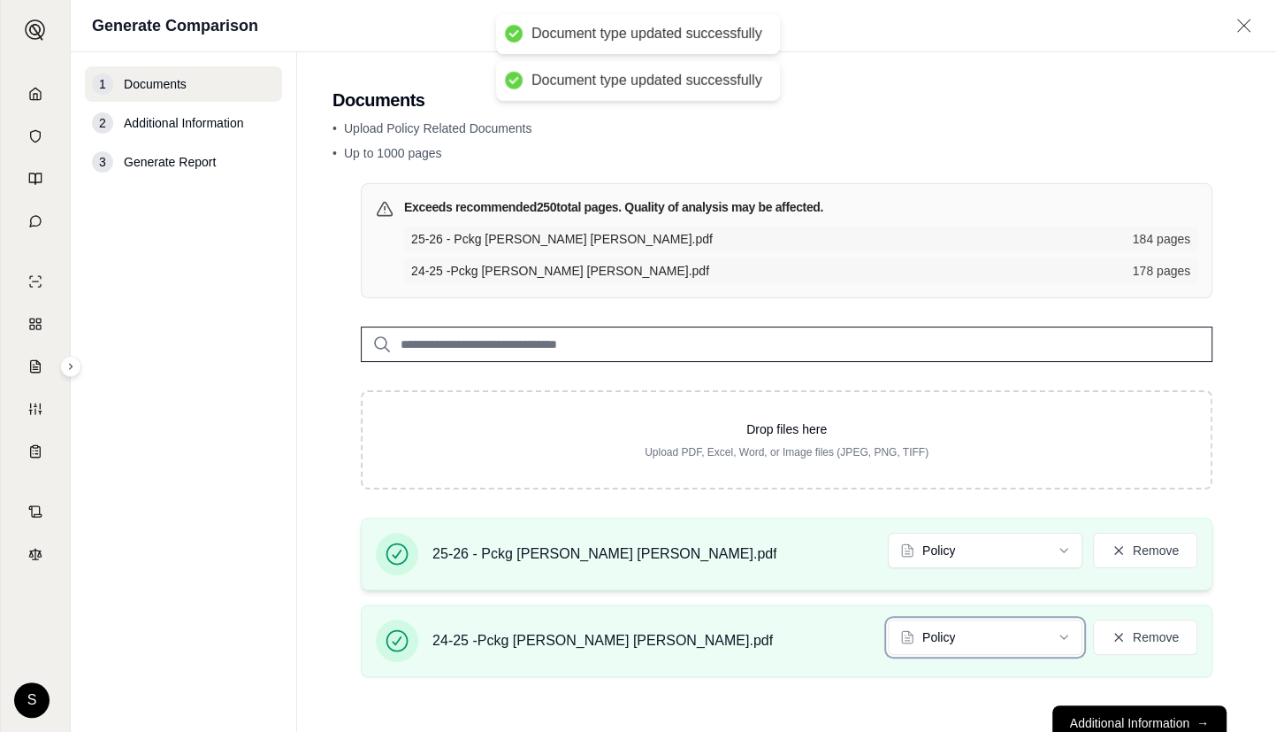
scroll to position [57, 0]
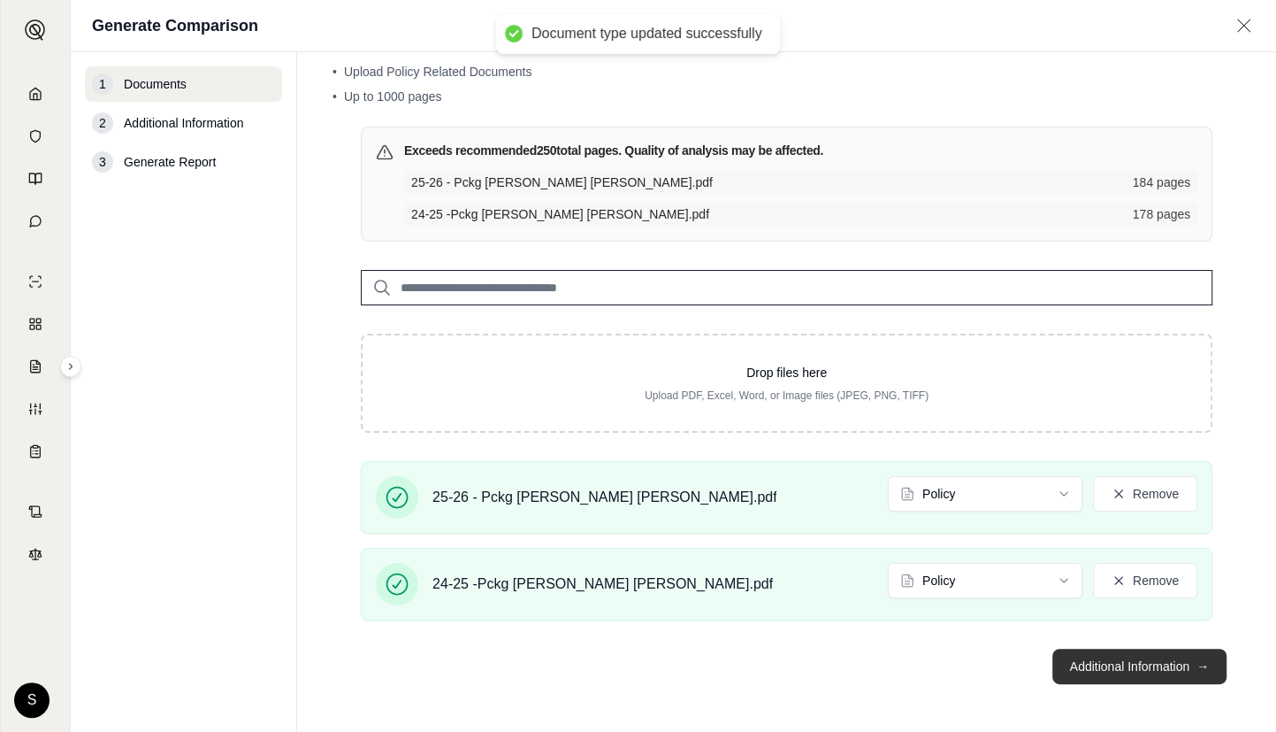
click at [1146, 653] on button "Additional Information →" at bounding box center [1140, 665] width 174 height 35
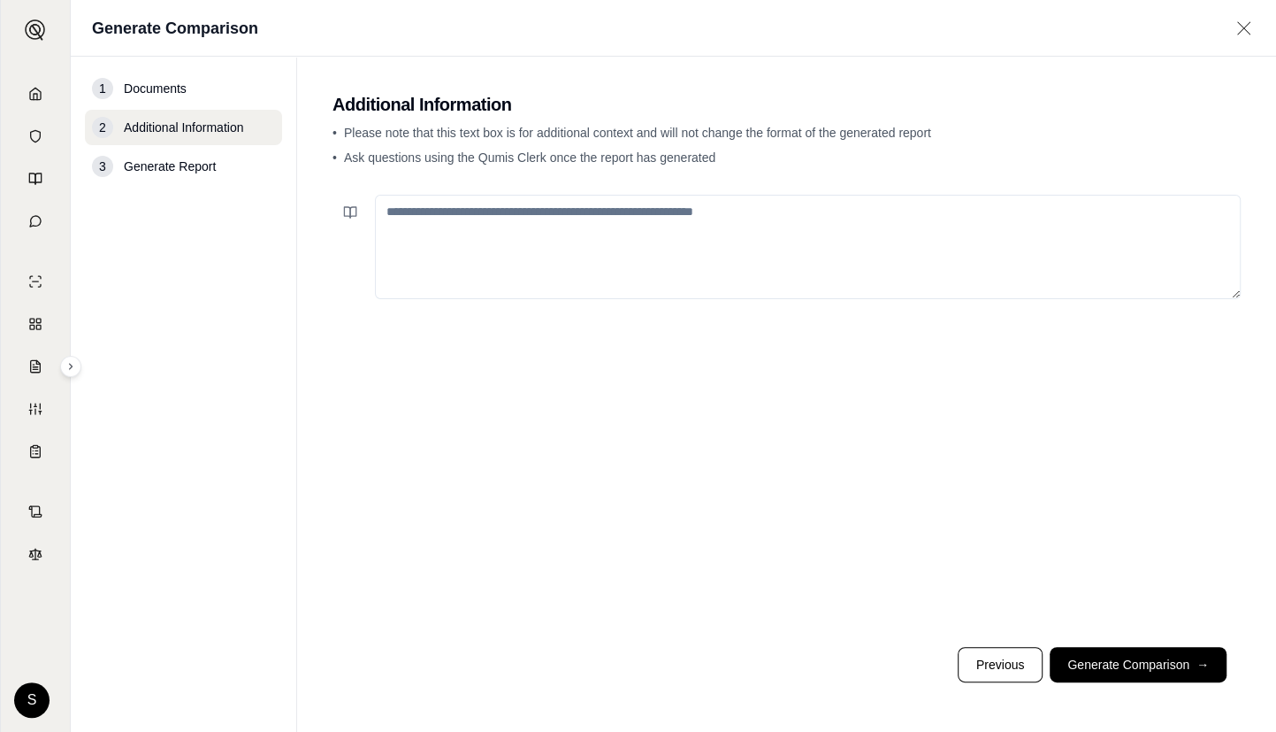
click at [452, 212] on textarea at bounding box center [808, 247] width 866 height 104
paste textarea "**********"
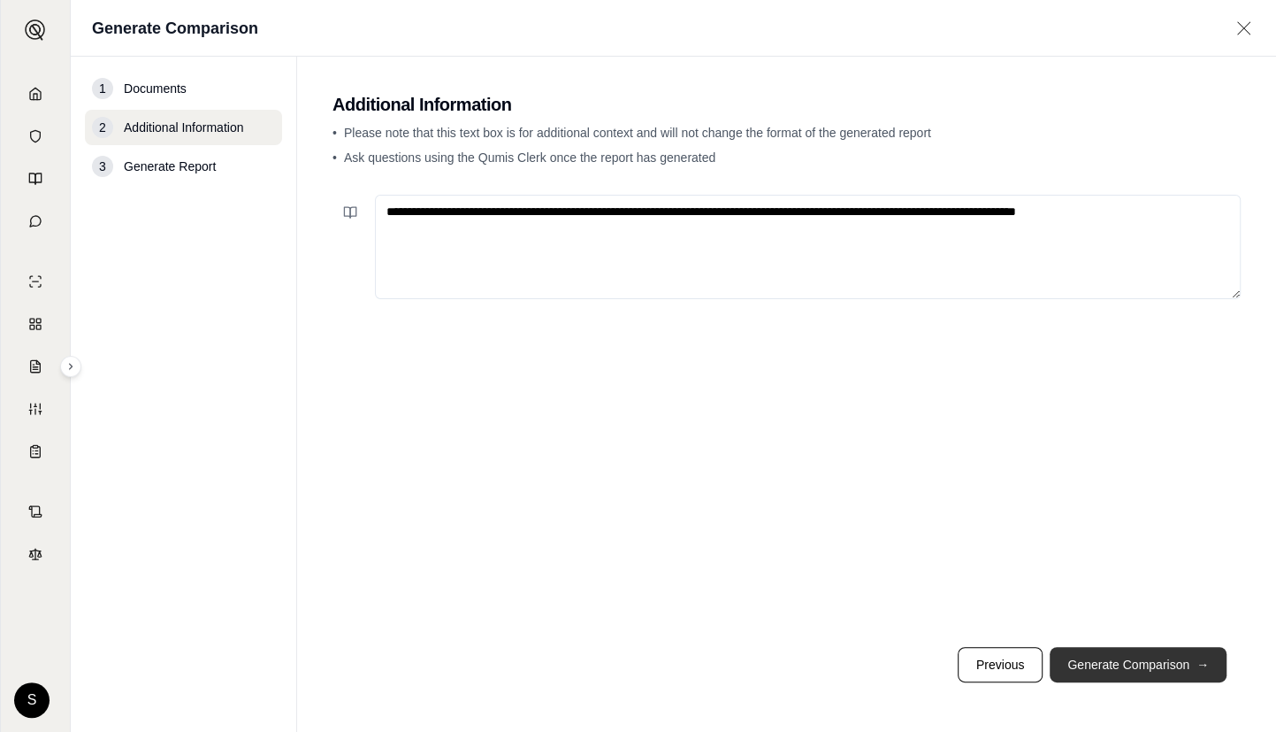
type textarea "**********"
click at [1162, 651] on button "Generate Comparison →" at bounding box center [1138, 664] width 177 height 35
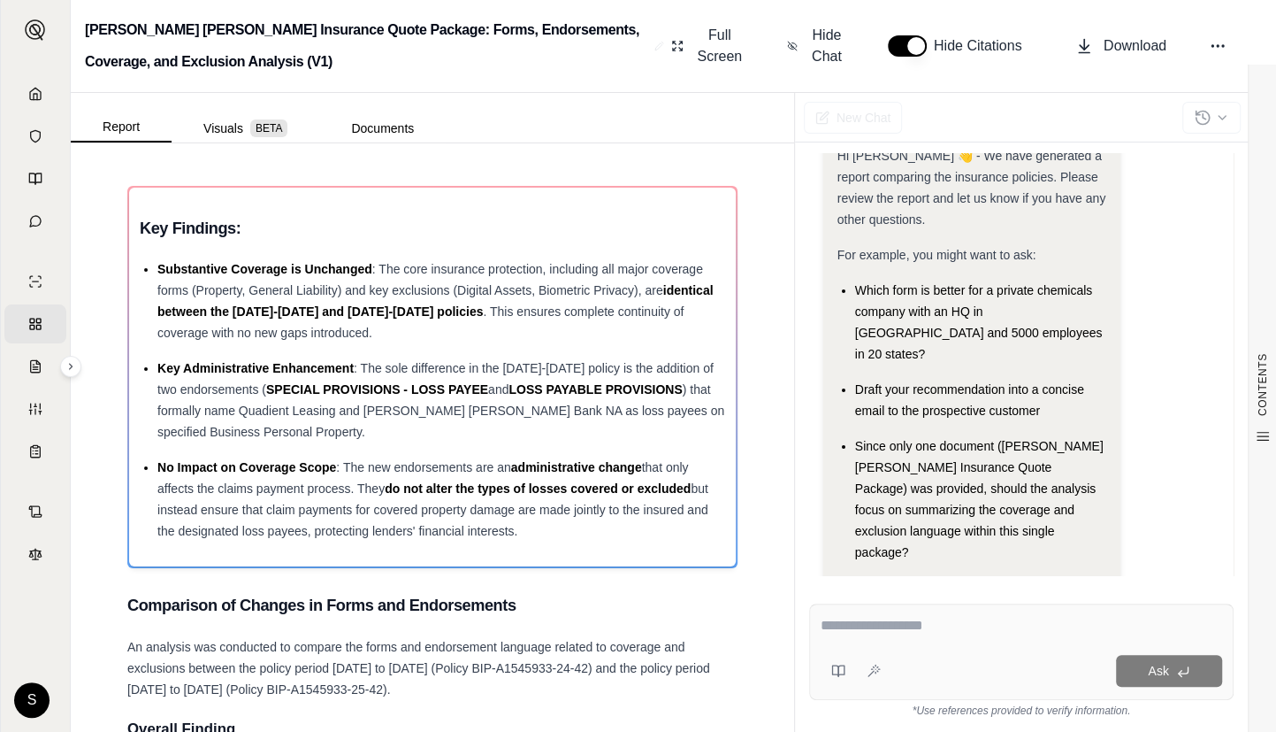
click at [855, 624] on textarea at bounding box center [1022, 625] width 402 height 21
paste textarea "**********"
type textarea "**********"
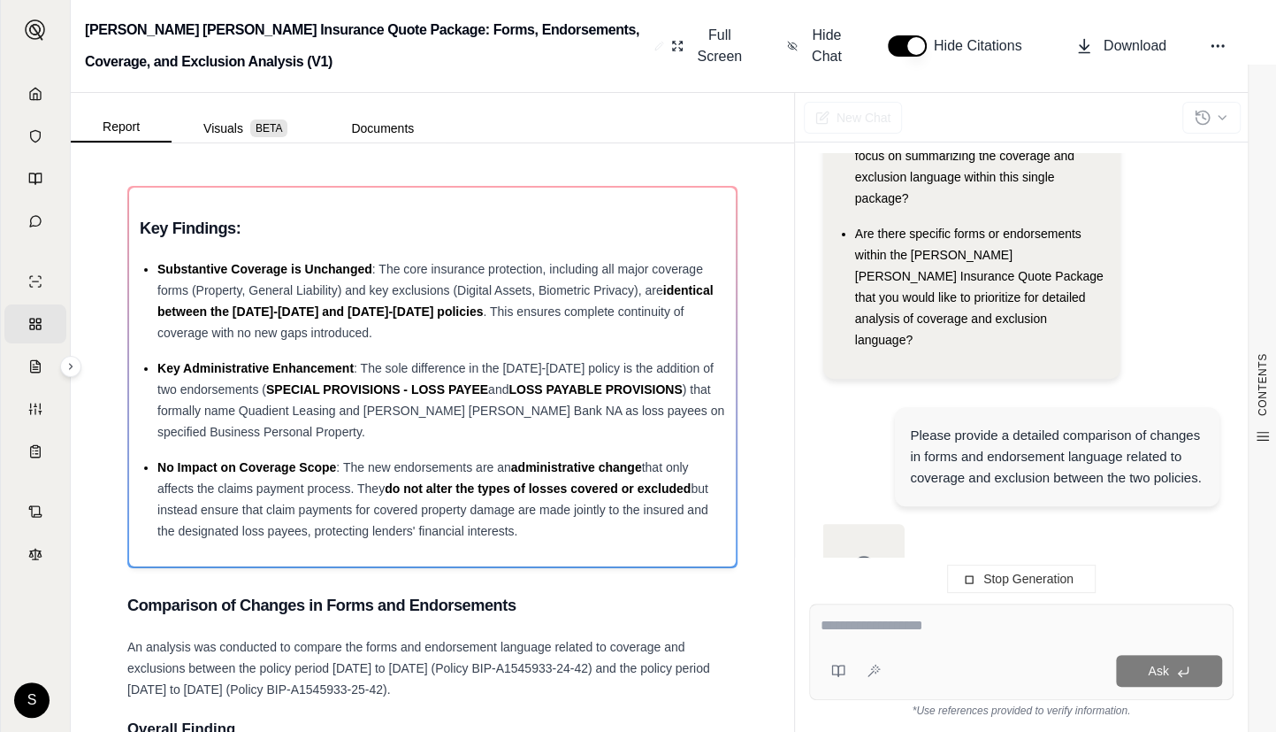
scroll to position [321, 0]
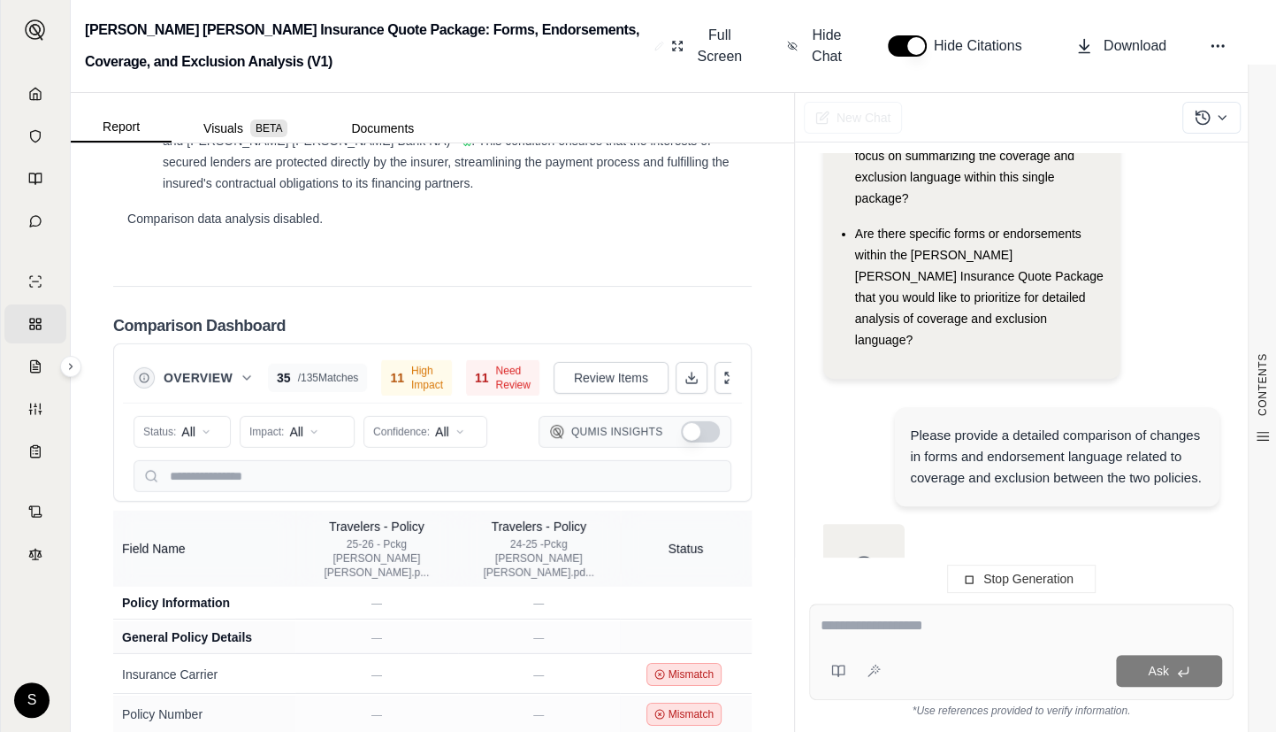
scroll to position [482, 0]
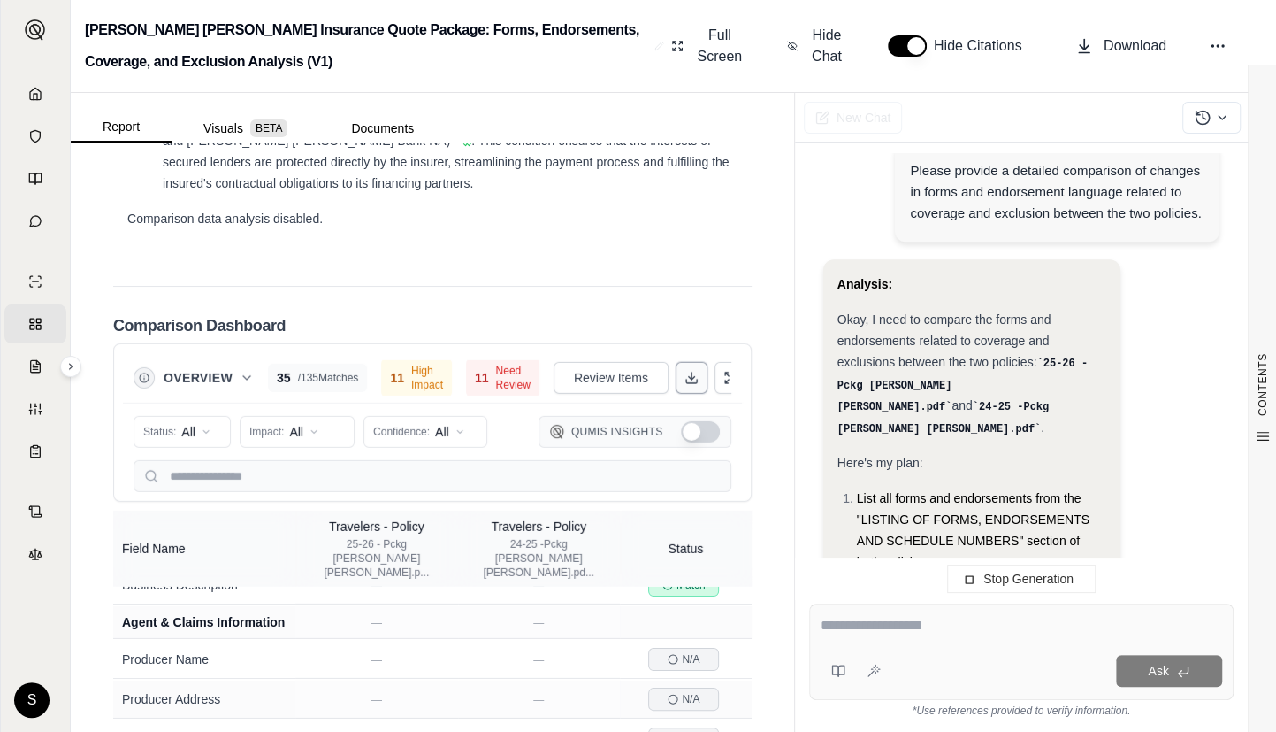
click at [692, 372] on line at bounding box center [692, 375] width 0 height 7
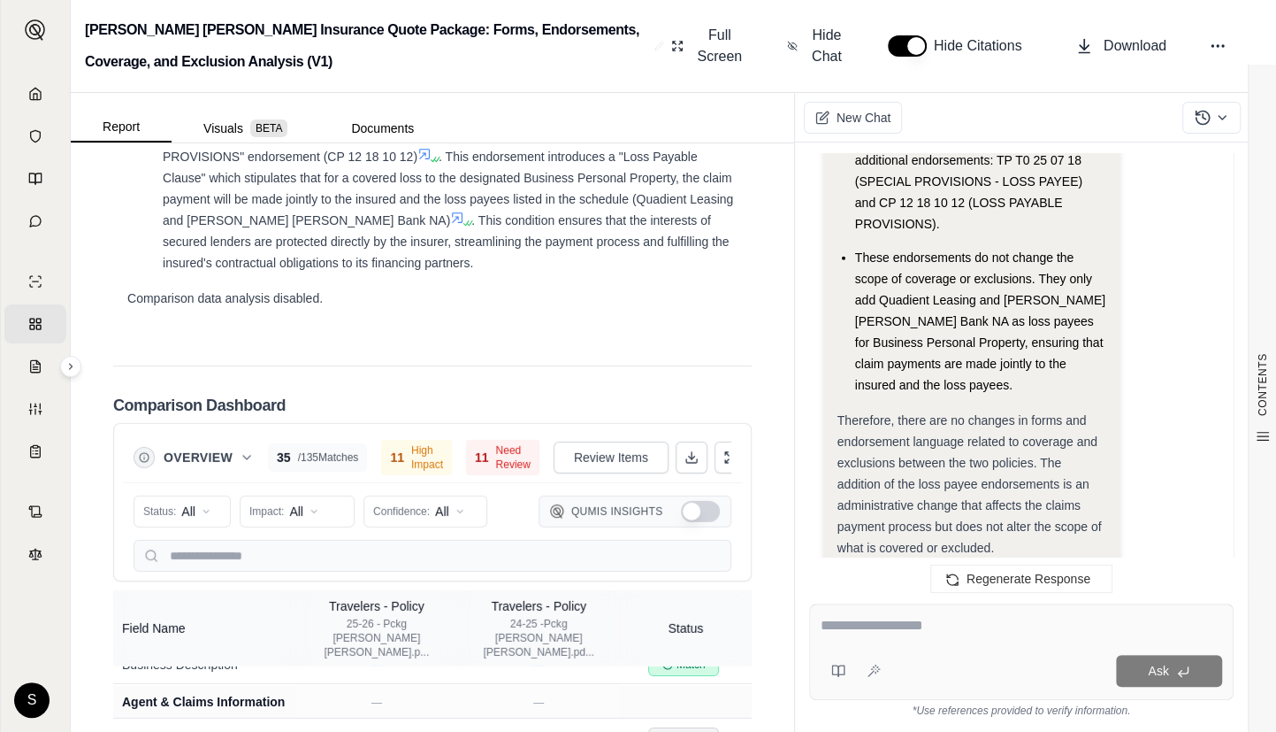
scroll to position [8375, 0]
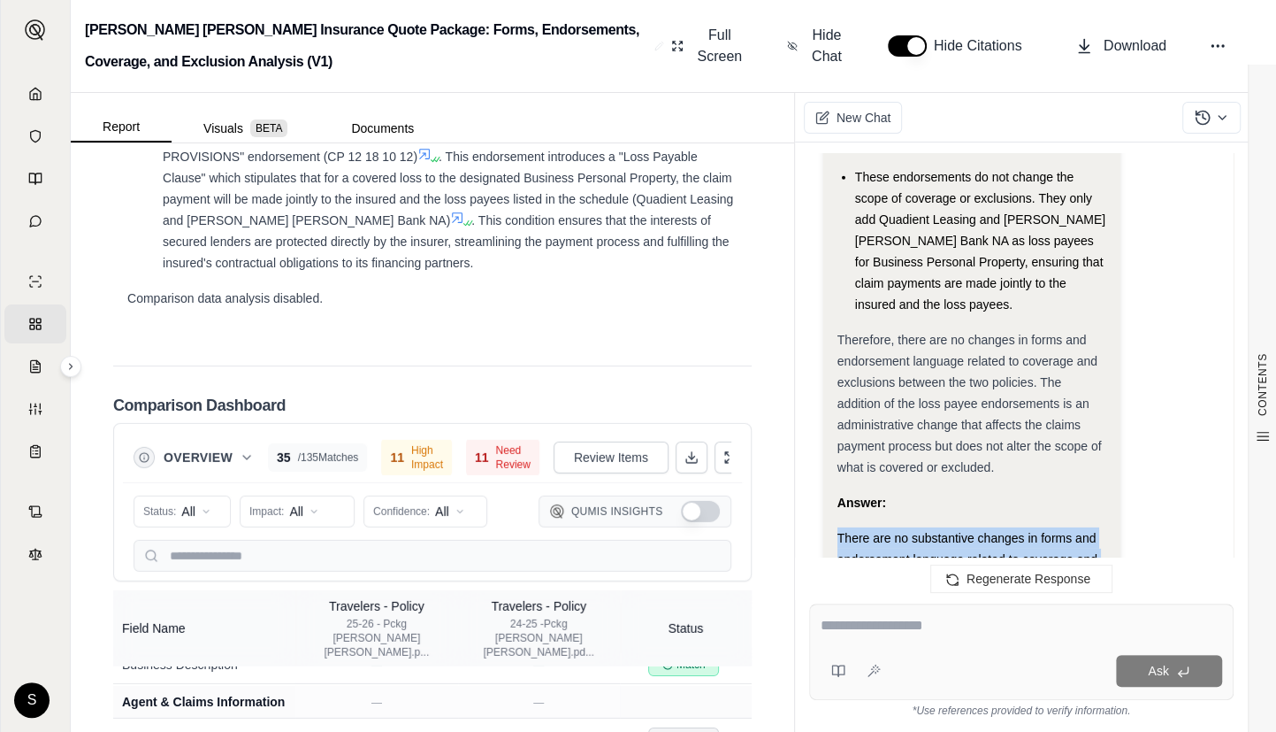
drag, startPoint x: 835, startPoint y: 264, endPoint x: 1085, endPoint y: 436, distance: 302.8
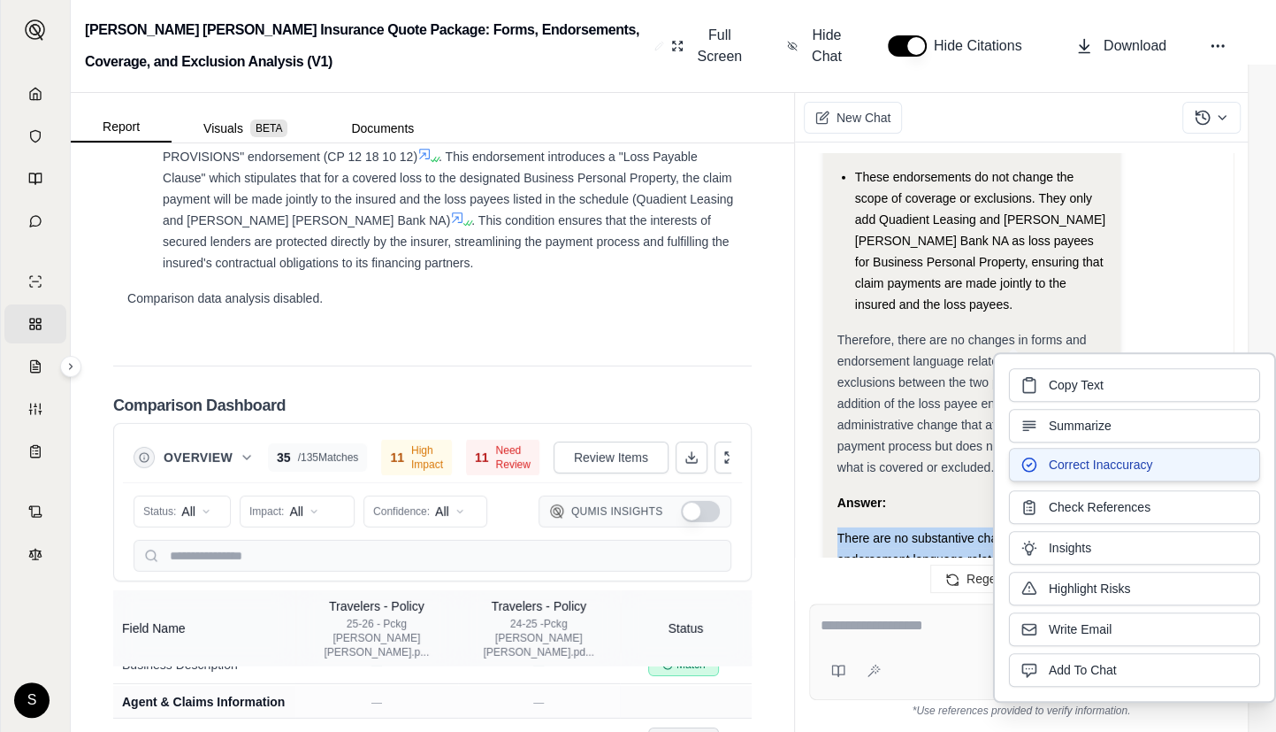
copy div "There are no substantive changes in forms and endorsement language related to c…"
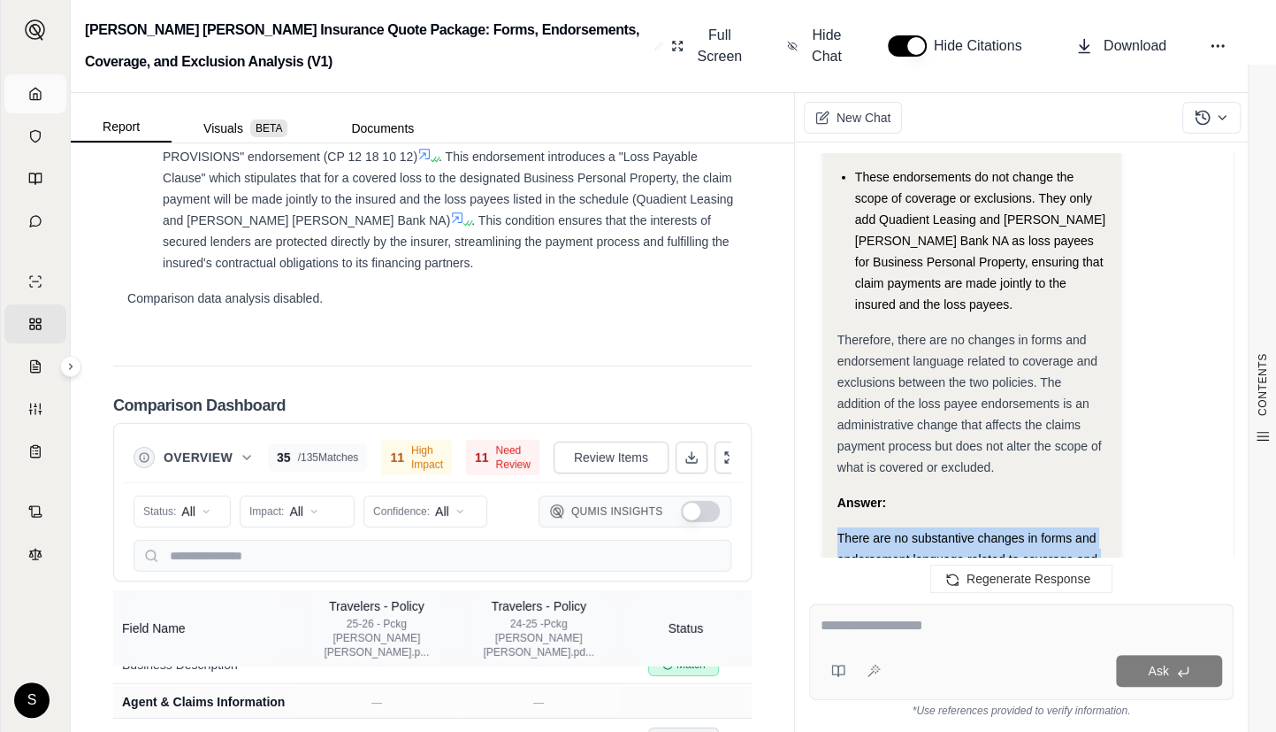
click at [39, 96] on icon at bounding box center [35, 94] width 14 height 14
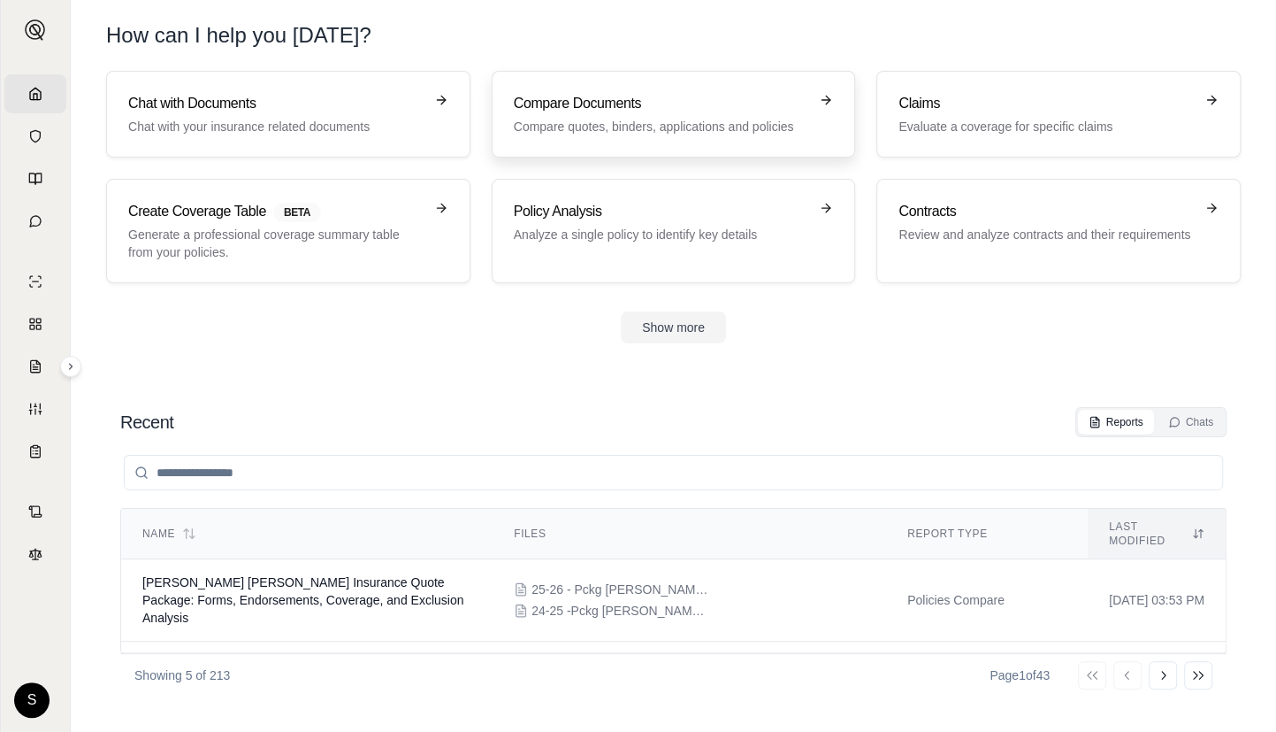
click at [636, 126] on p "Compare quotes, binders, applications and policies" at bounding box center [661, 127] width 295 height 18
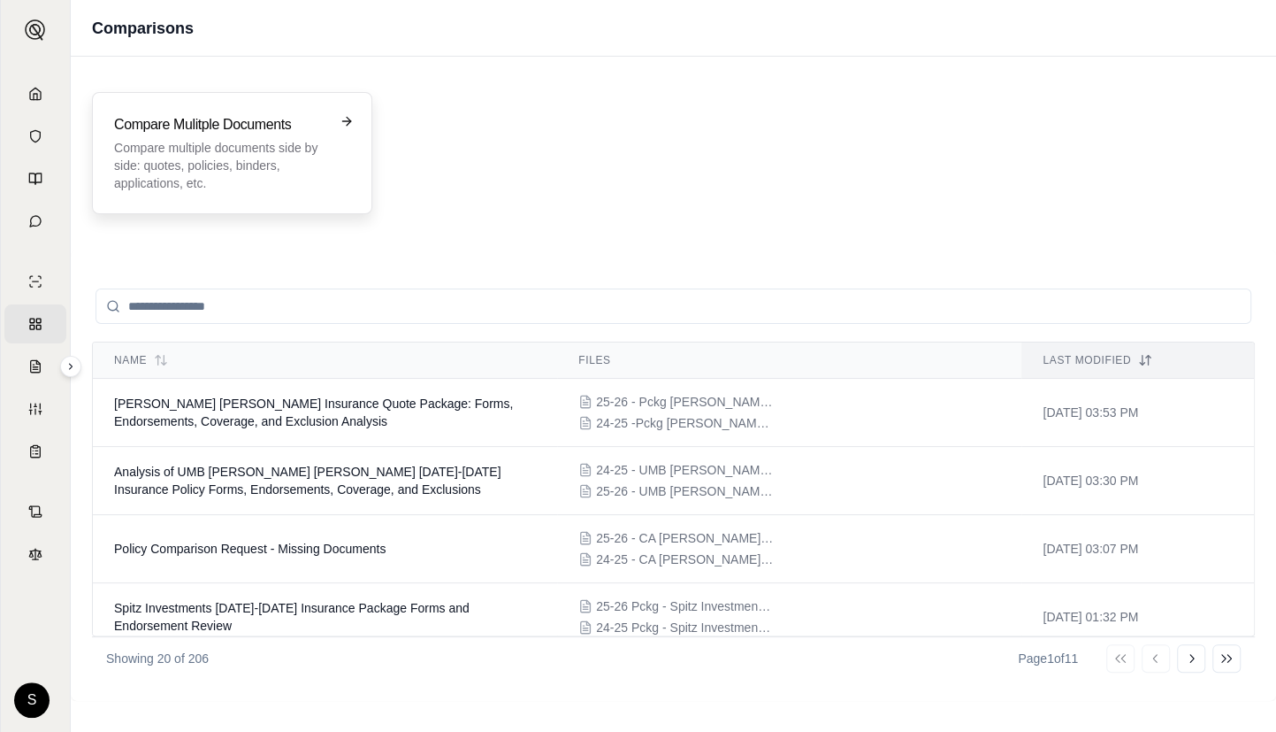
click at [300, 167] on p "Compare multiple documents side by side: quotes, policies, binders, application…" at bounding box center [219, 165] width 211 height 53
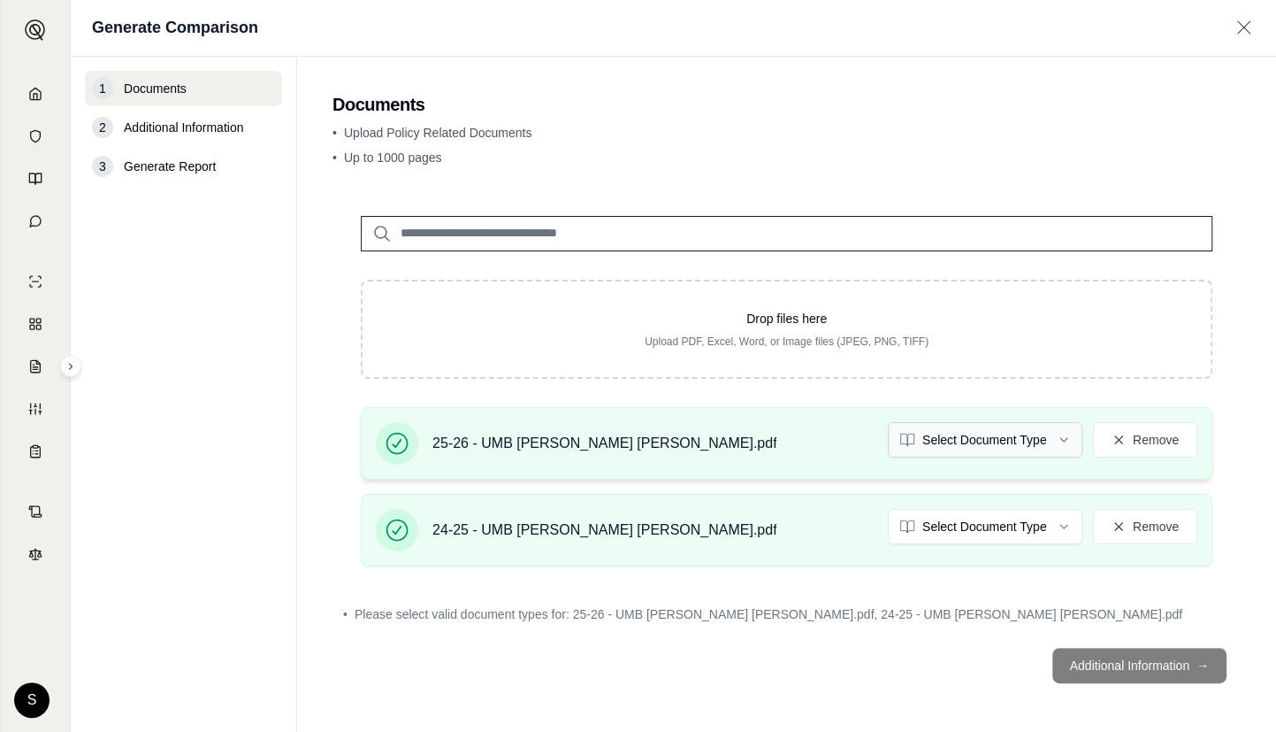
click at [1005, 422] on html "Home Vault Prompts Chats Single Policy Comparisons Claims Custom Report Coverag…" at bounding box center [638, 366] width 1276 height 732
click at [1007, 530] on html "Home Vault Prompts Chats Single Policy Comparisons Claims Custom Report Coverag…" at bounding box center [638, 366] width 1276 height 732
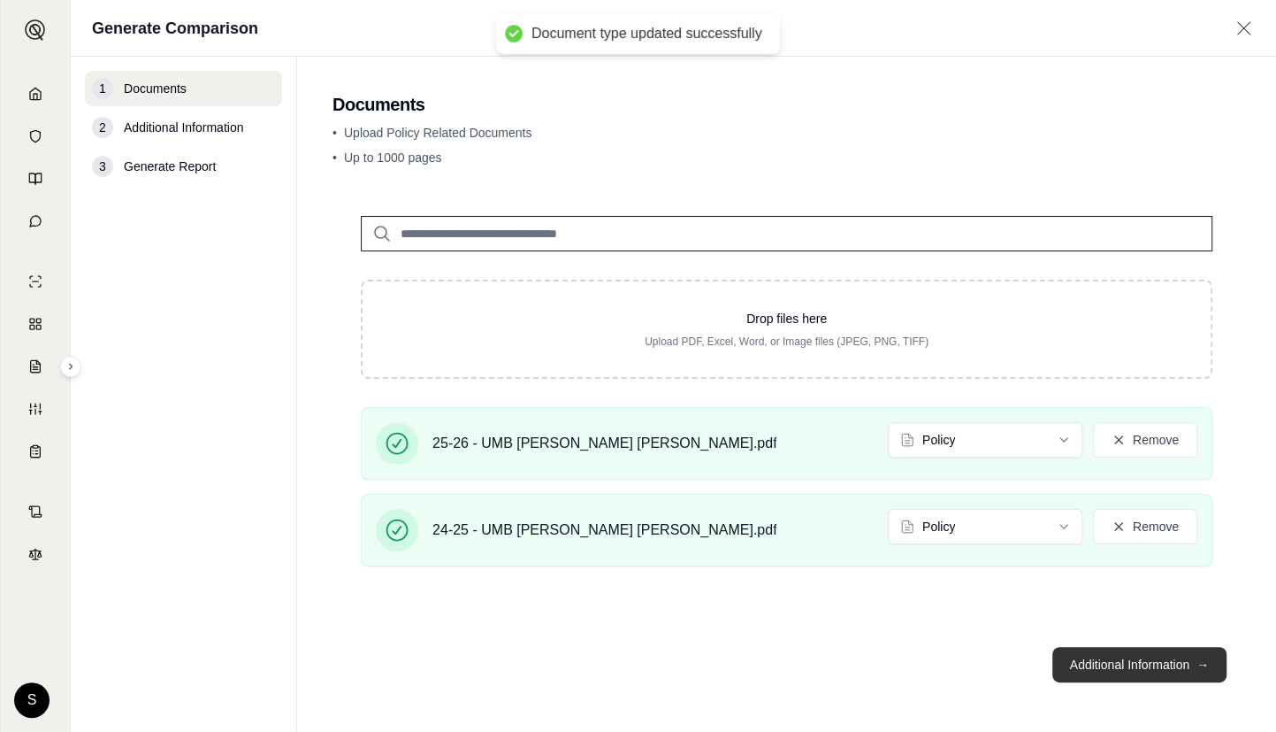
click at [1107, 663] on button "Additional Information →" at bounding box center [1140, 664] width 174 height 35
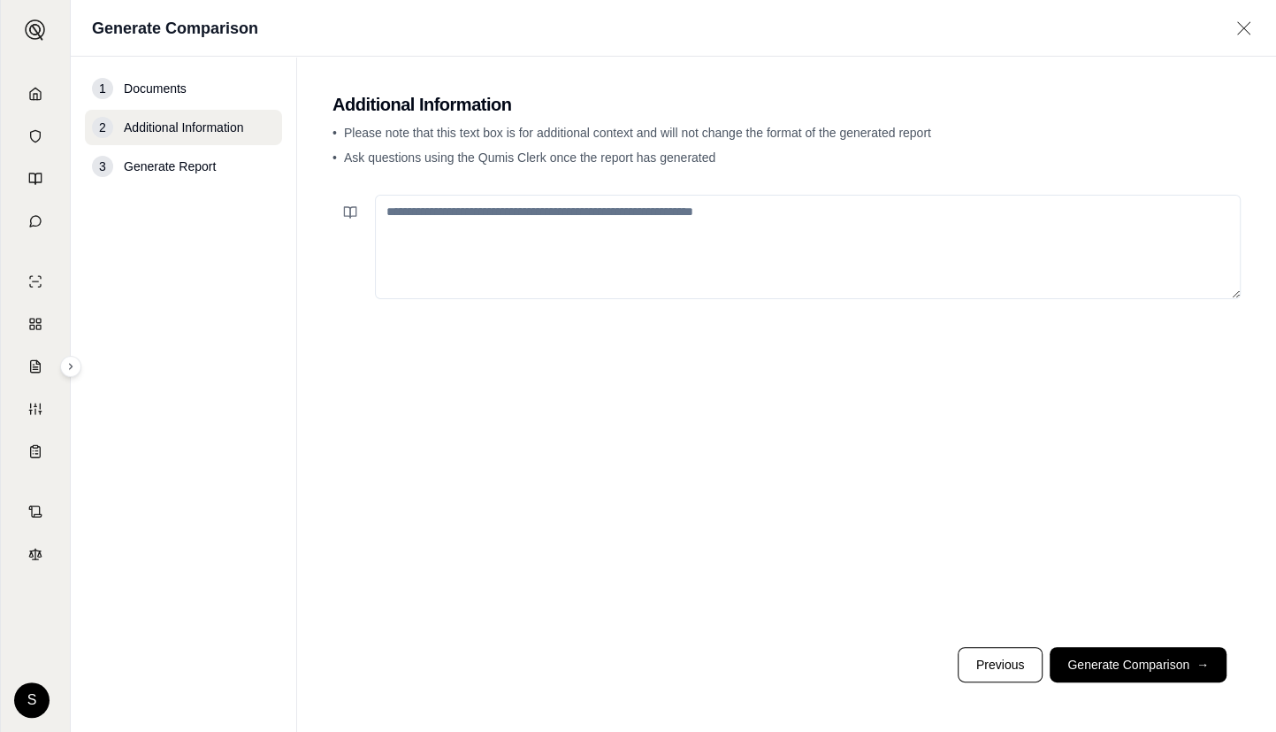
click at [663, 259] on textarea at bounding box center [808, 247] width 866 height 104
click at [596, 227] on textarea at bounding box center [808, 247] width 866 height 104
paste textarea "**********"
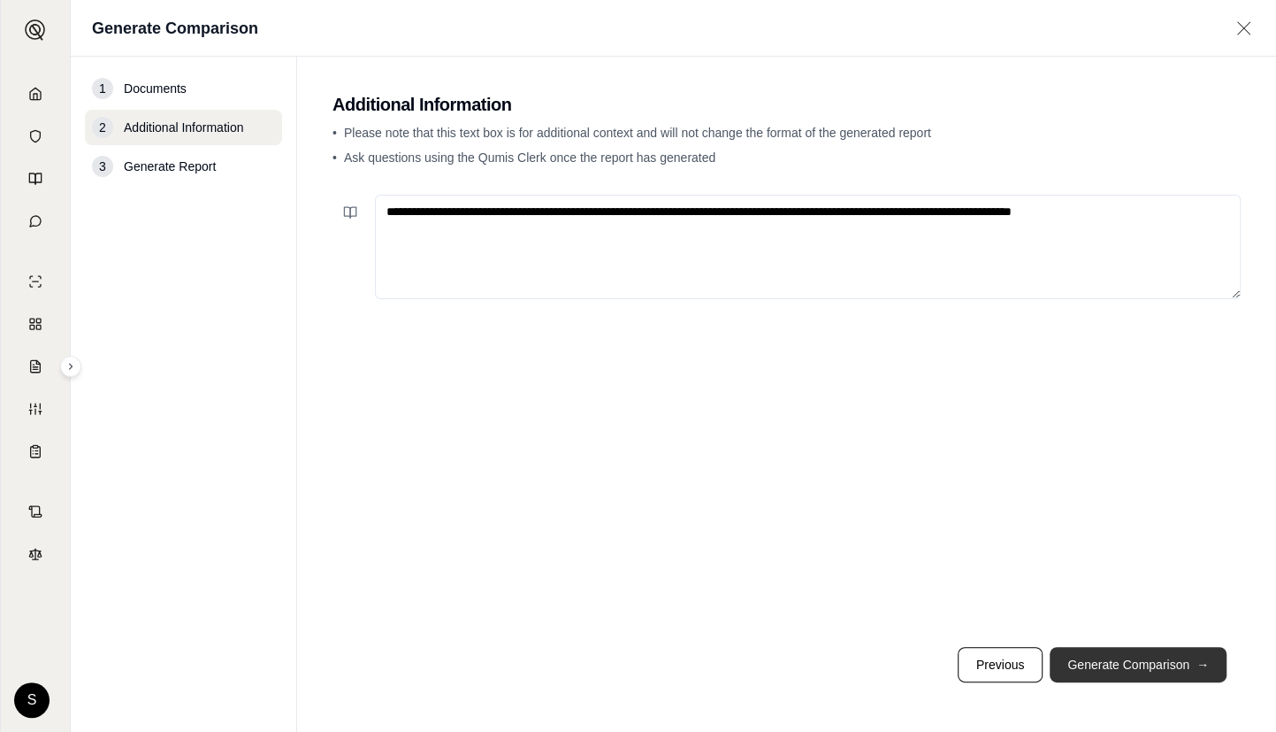
type textarea "**********"
click at [1097, 663] on button "Generate Comparison →" at bounding box center [1138, 664] width 177 height 35
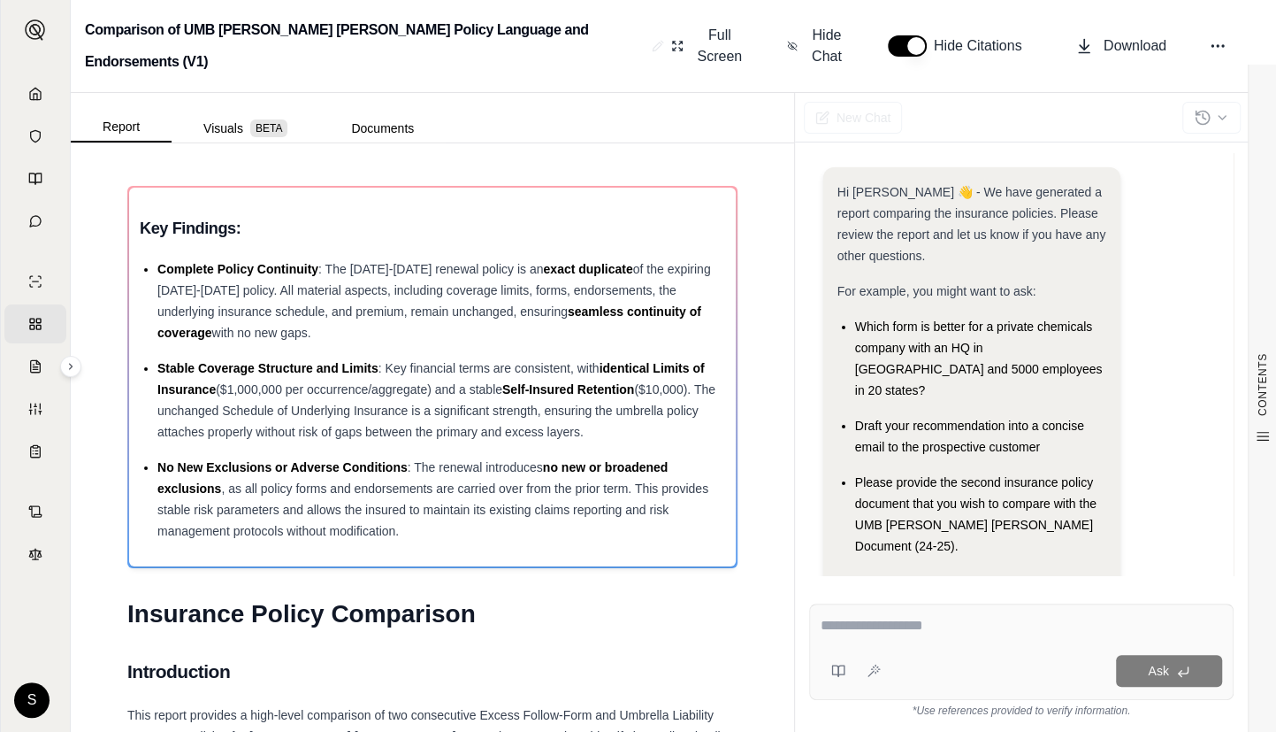
click at [943, 617] on textarea at bounding box center [1022, 625] width 402 height 21
paste textarea "**********"
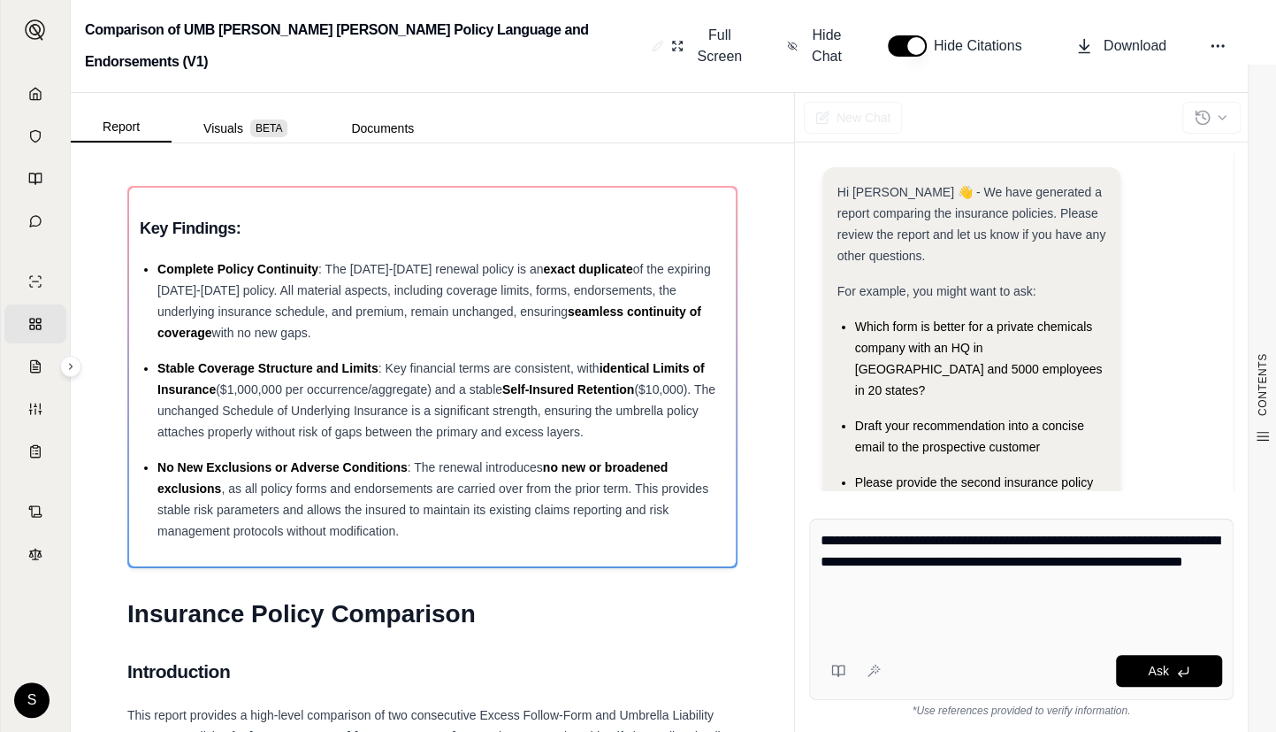
type textarea "**********"
click at [821, 481] on div "Hi [PERSON_NAME] 👋 - We have generated a report comparing the insurance policie…" at bounding box center [1021, 321] width 425 height 337
click at [1194, 673] on button "Ask" at bounding box center [1169, 671] width 106 height 32
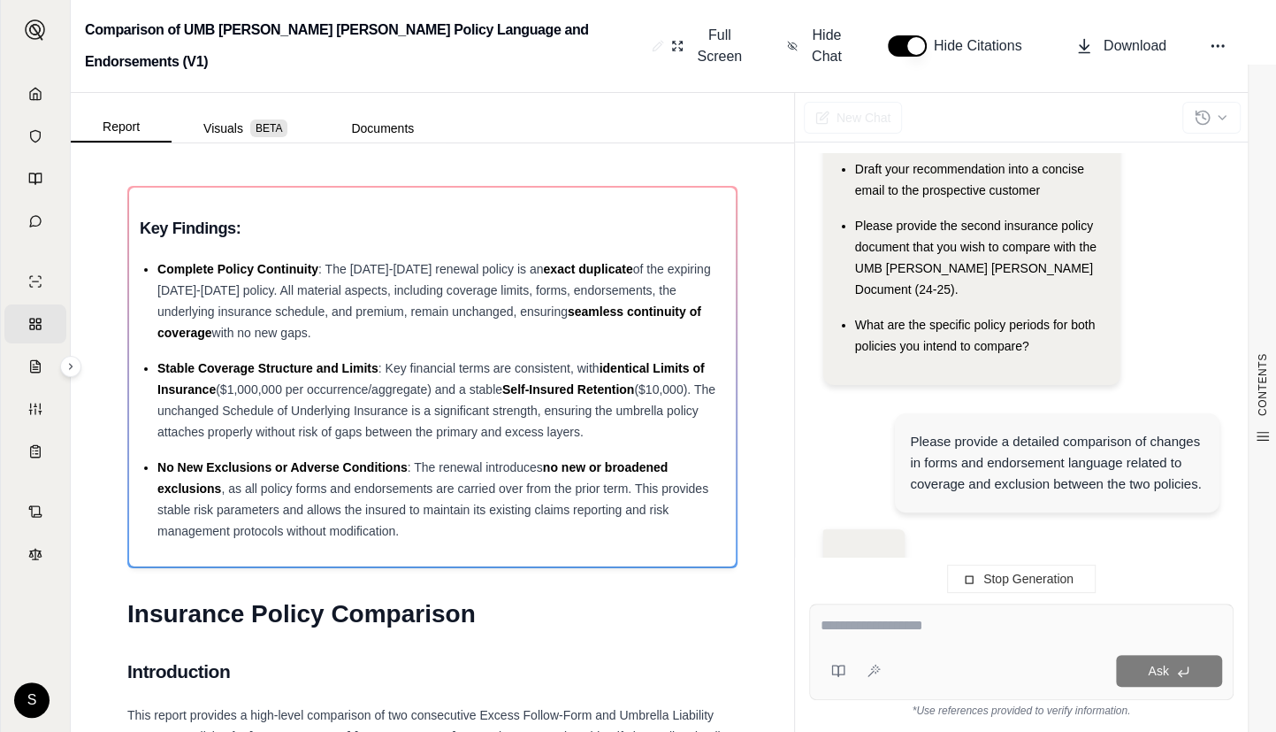
scroll to position [80, 0]
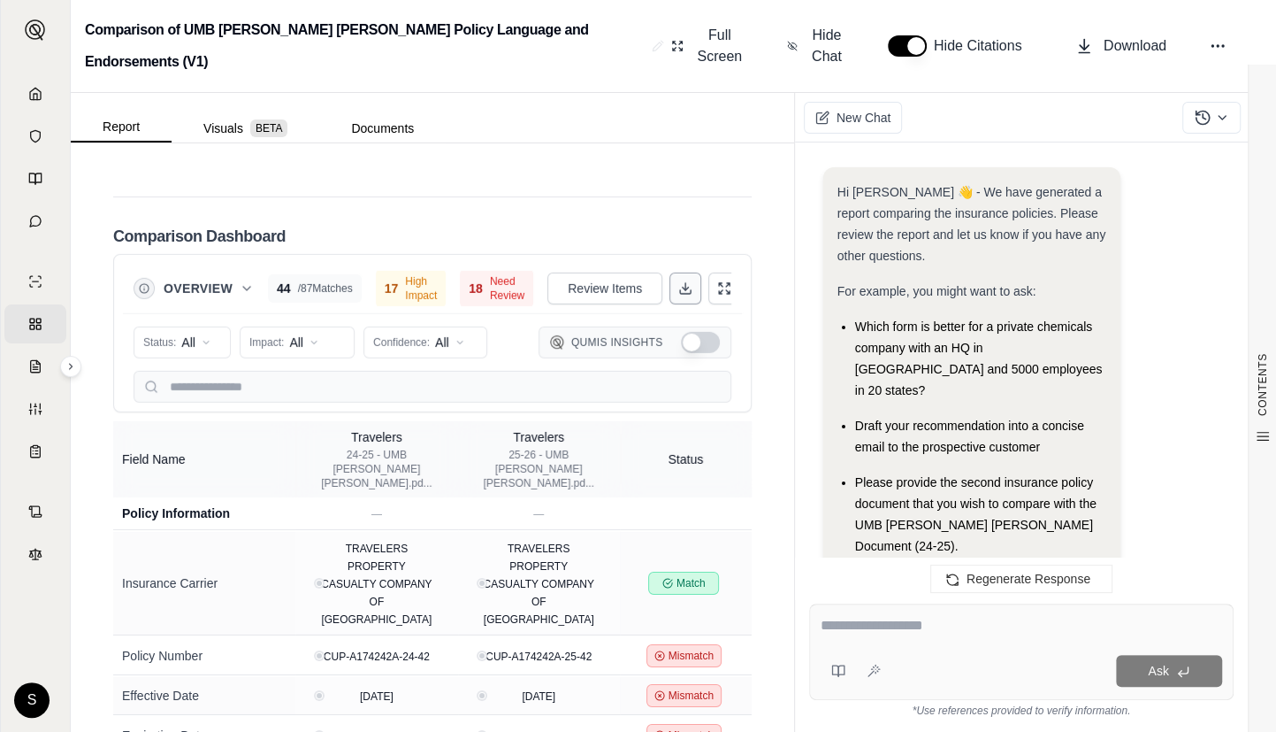
scroll to position [1678, 0]
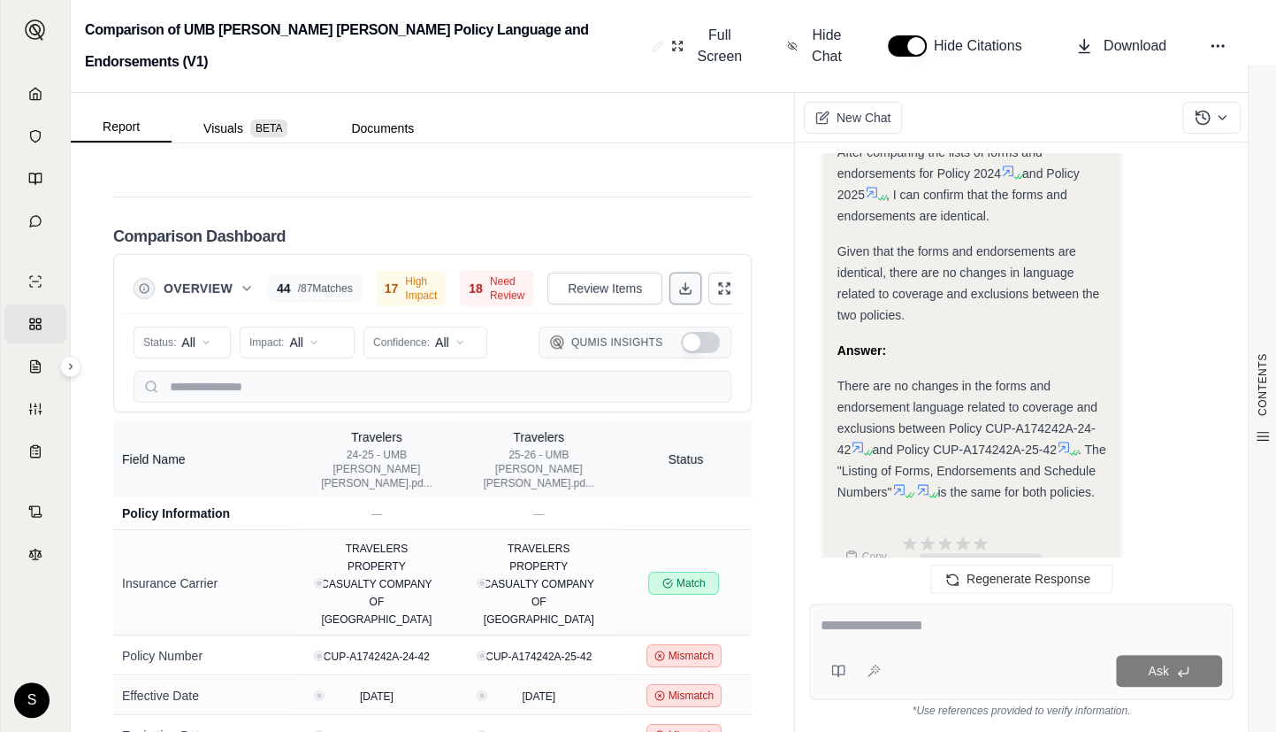
click at [678, 281] on icon at bounding box center [685, 288] width 14 height 14
click at [885, 375] on div "There are no changes in the forms and endorsement language related to coverage …" at bounding box center [972, 438] width 269 height 127
drag, startPoint x: 839, startPoint y: 312, endPoint x: 921, endPoint y: 452, distance: 162.2
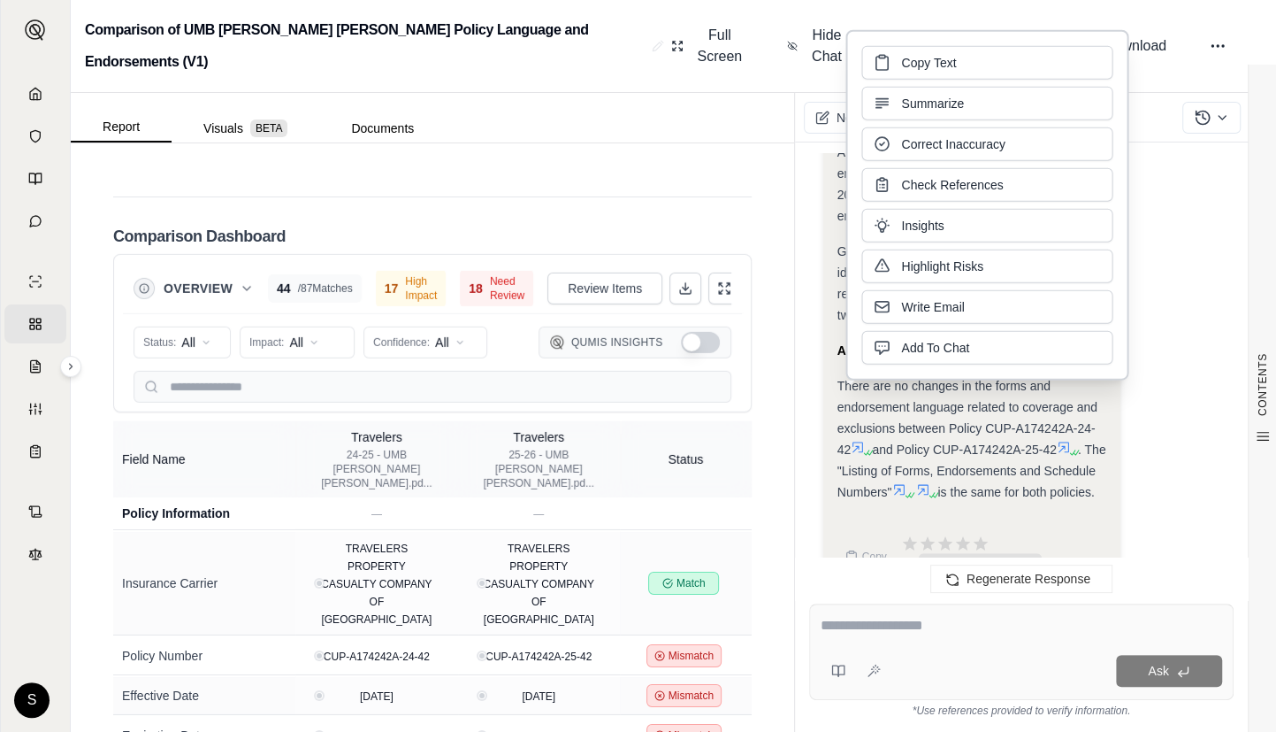
copy div "There are no changes in the forms and endorsement language related to coverage …"
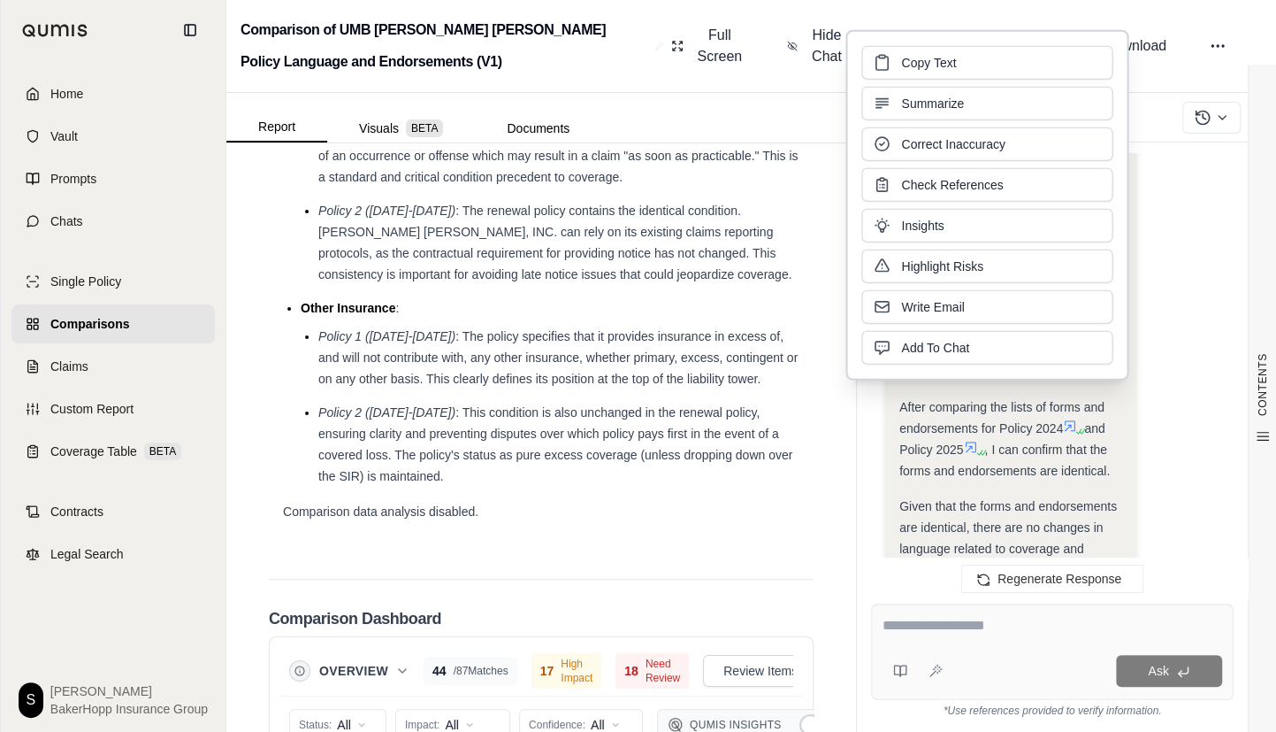
click at [26, 97] on icon at bounding box center [33, 94] width 14 height 14
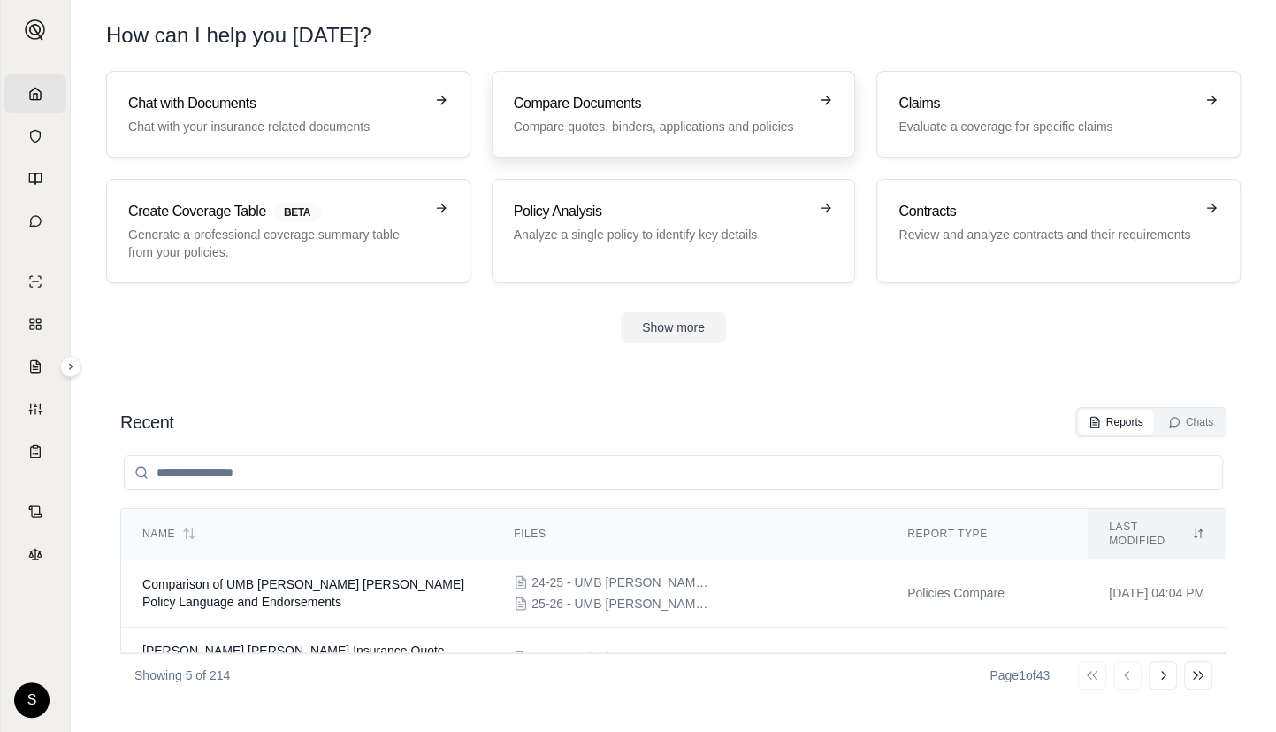
click at [684, 126] on p "Compare quotes, binders, applications and policies" at bounding box center [661, 127] width 295 height 18
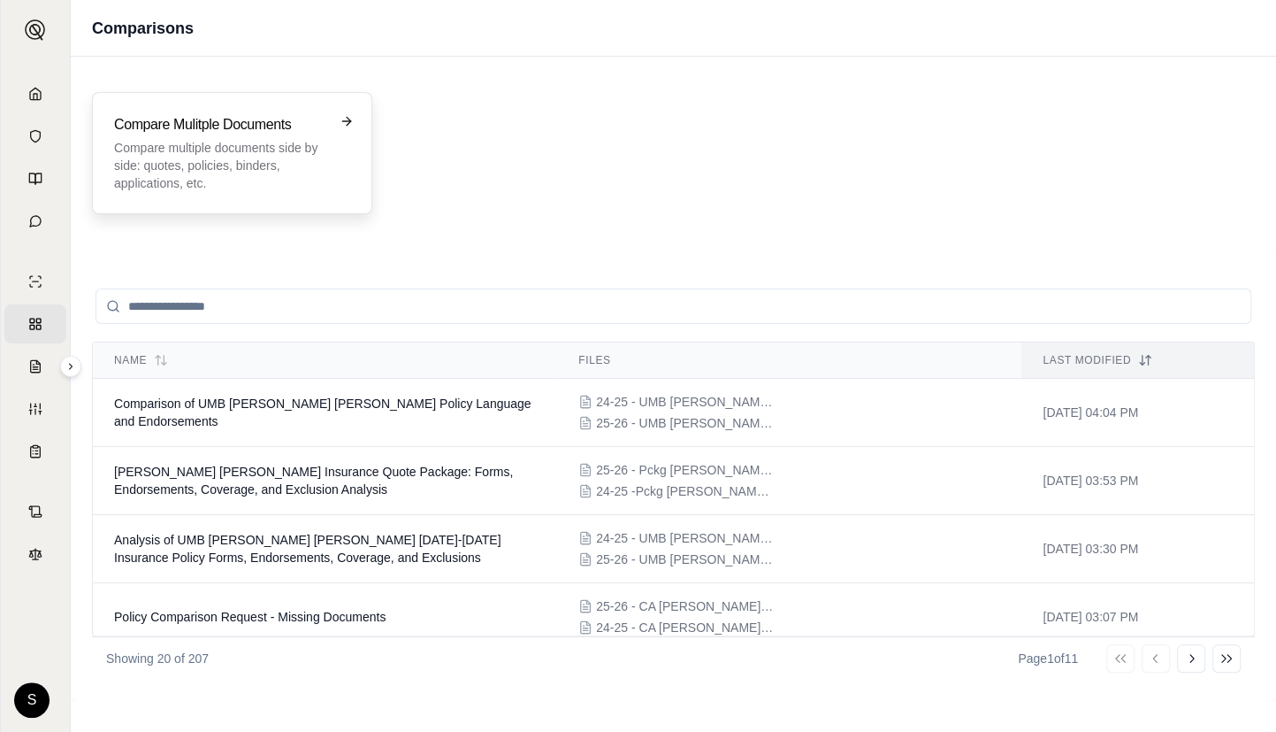
click at [178, 157] on p "Compare multiple documents side by side: quotes, policies, binders, application…" at bounding box center [219, 165] width 211 height 53
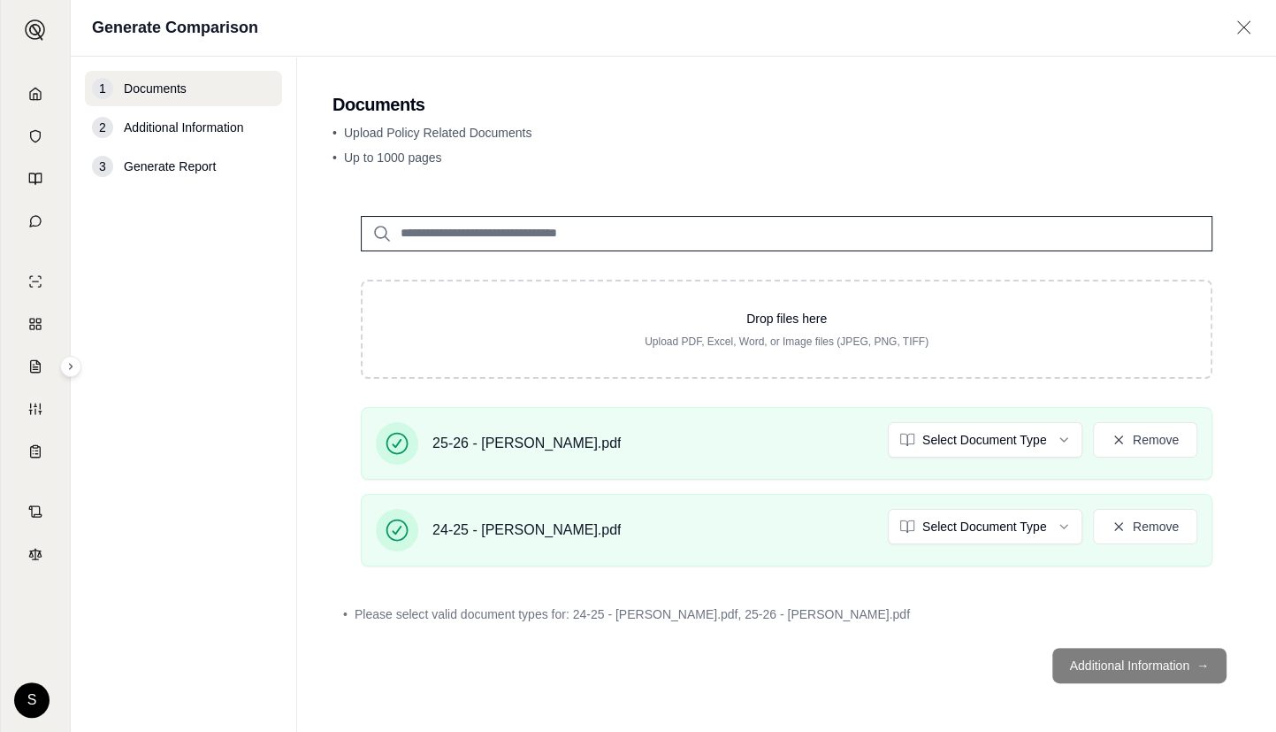
click at [1047, 438] on html "Home Vault Prompts Chats Single Policy Comparisons Claims Custom Report Coverag…" at bounding box center [638, 366] width 1276 height 732
click at [972, 523] on html "Home Vault Prompts Chats Single Policy Comparisons Claims Custom Report Coverag…" at bounding box center [638, 366] width 1276 height 732
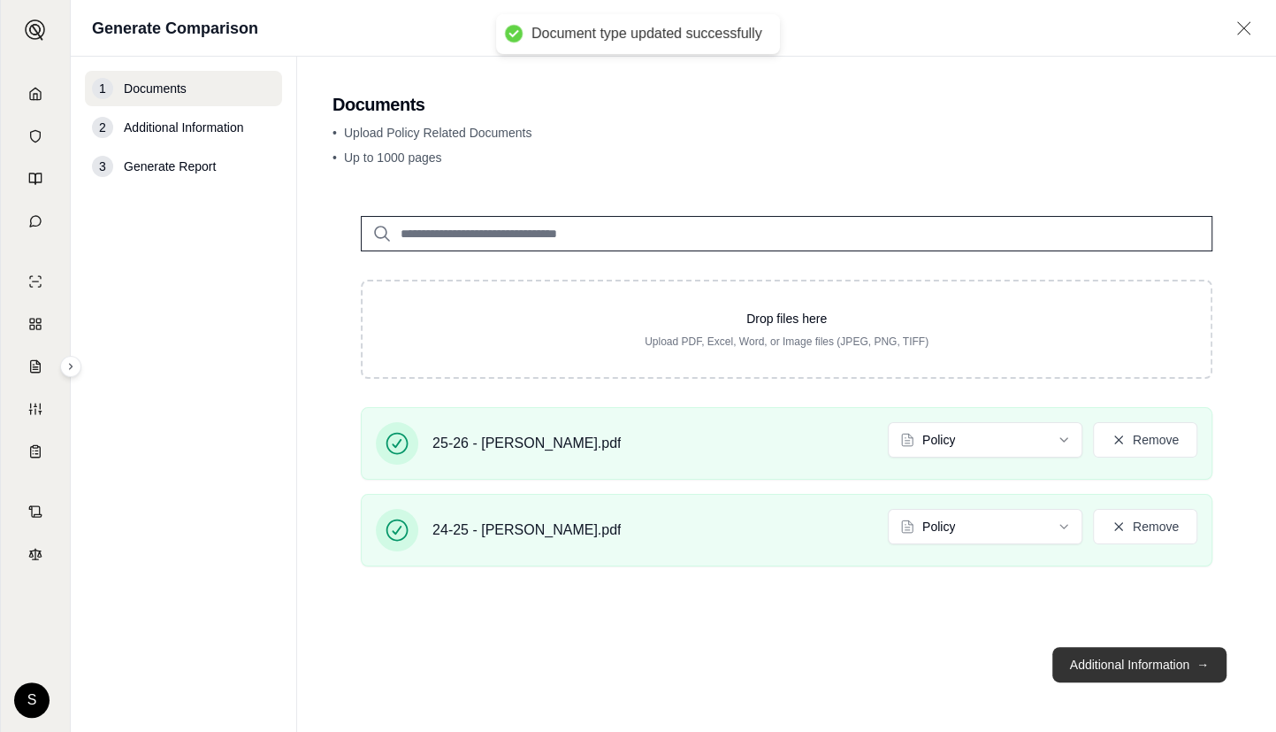
click at [1160, 653] on button "Additional Information →" at bounding box center [1140, 664] width 174 height 35
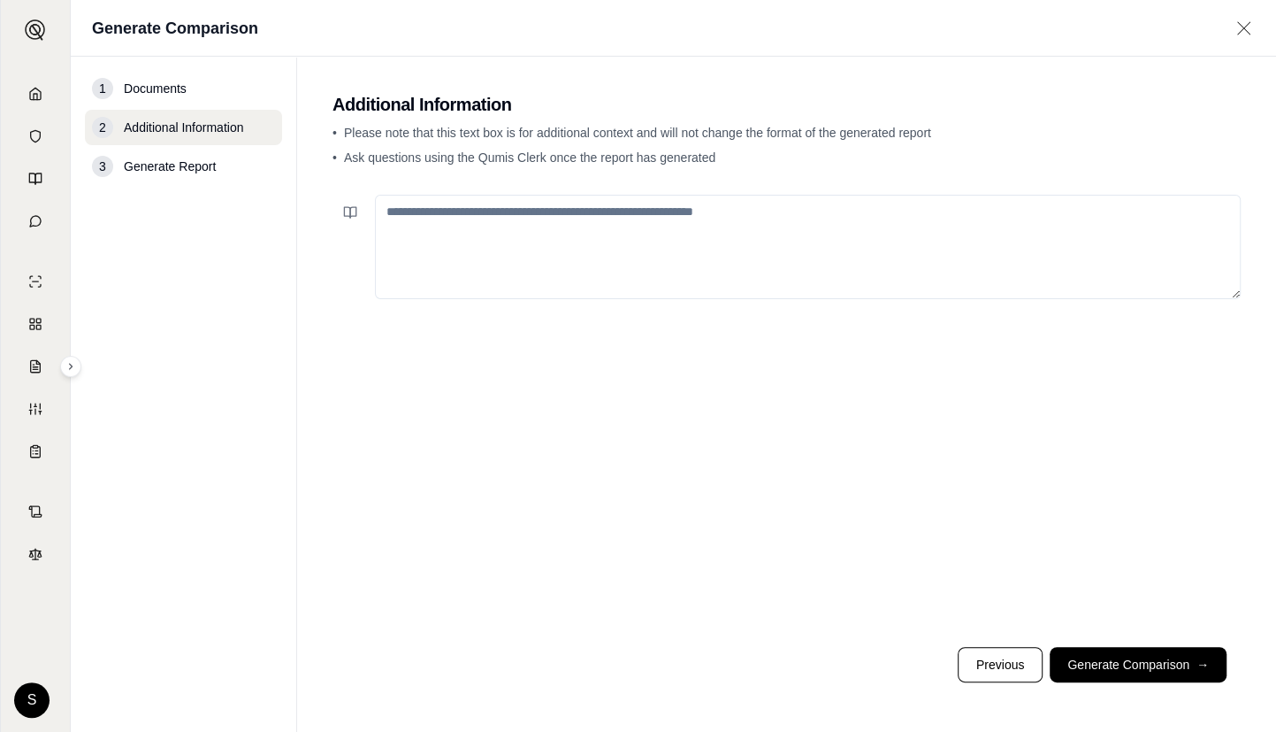
click at [700, 267] on textarea at bounding box center [808, 247] width 866 height 104
paste textarea "**********"
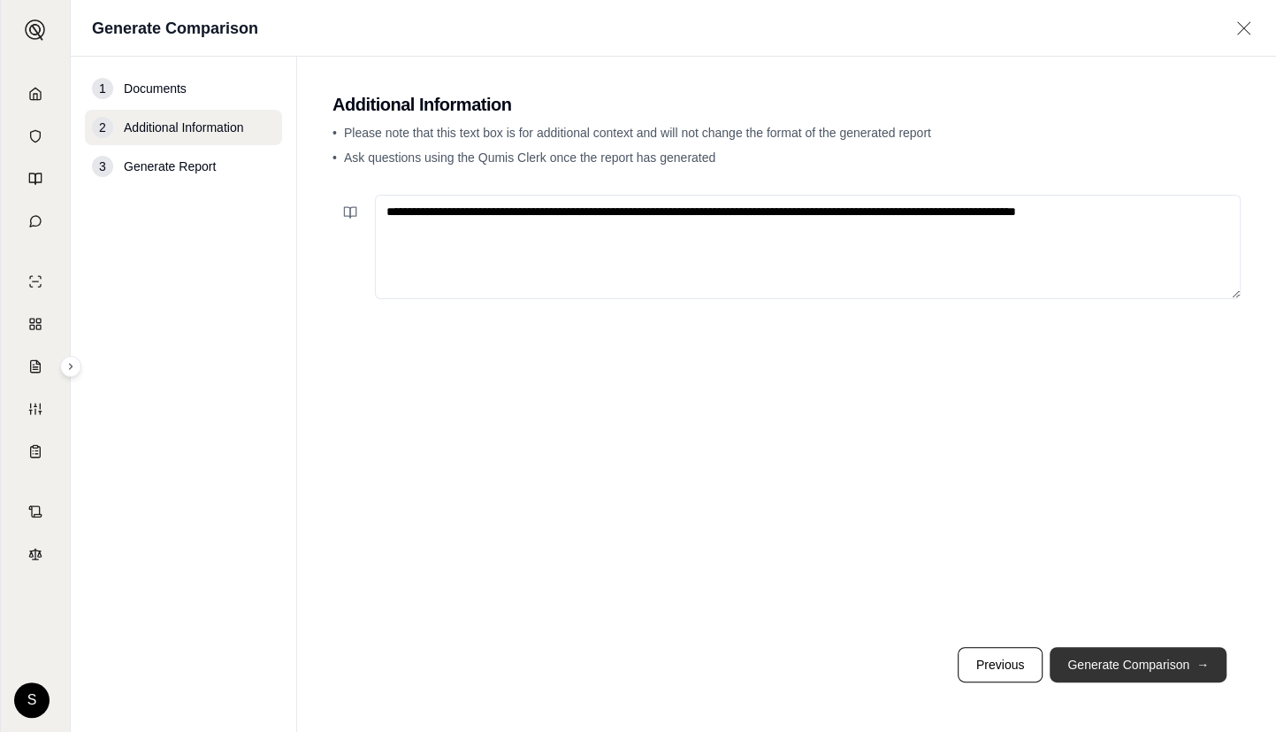
type textarea "**********"
click at [1150, 664] on button "Generate Comparison →" at bounding box center [1138, 664] width 177 height 35
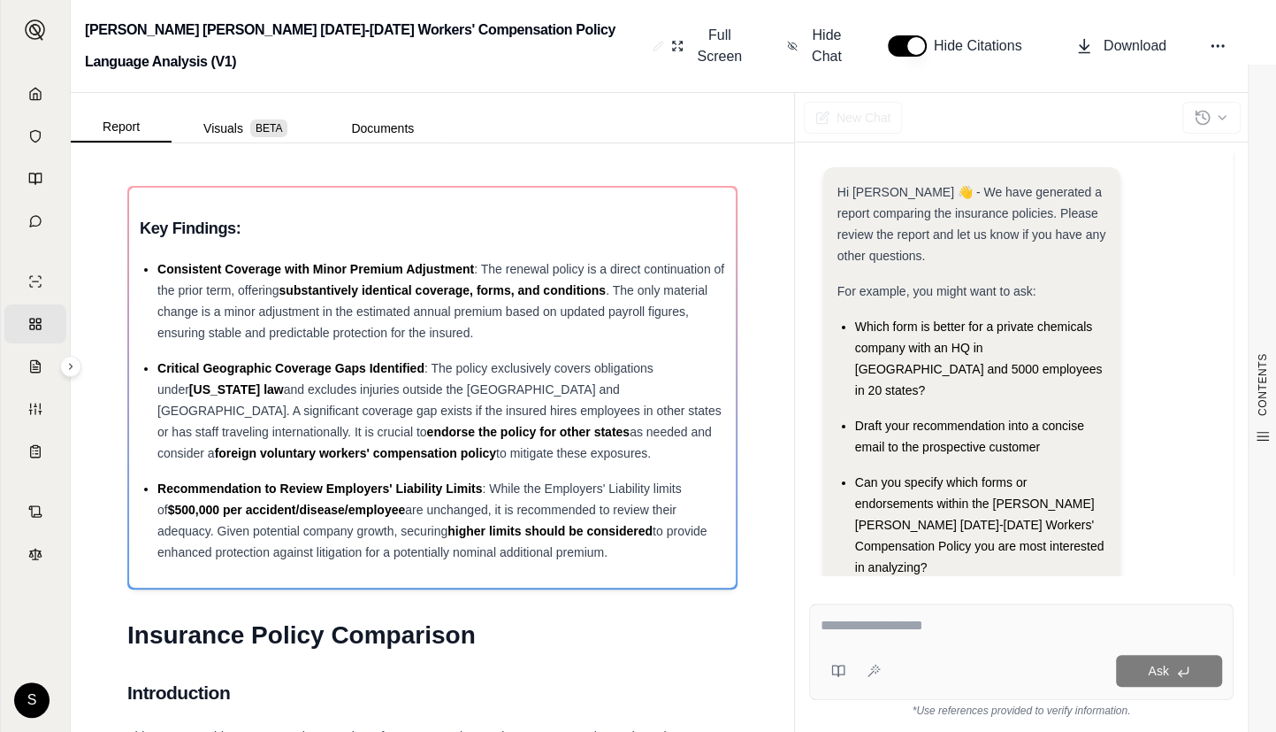
paste textarea "**********"
type textarea "**********"
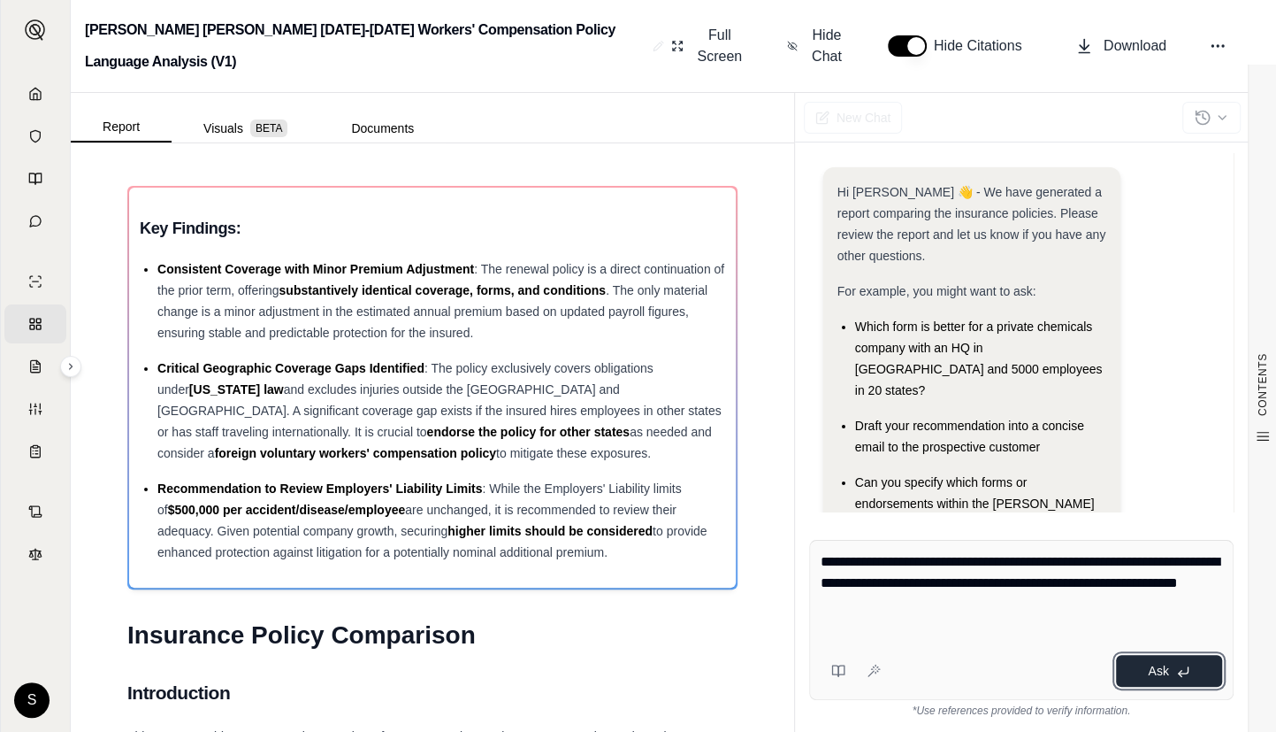
click at [1180, 664] on icon at bounding box center [1184, 671] width 14 height 14
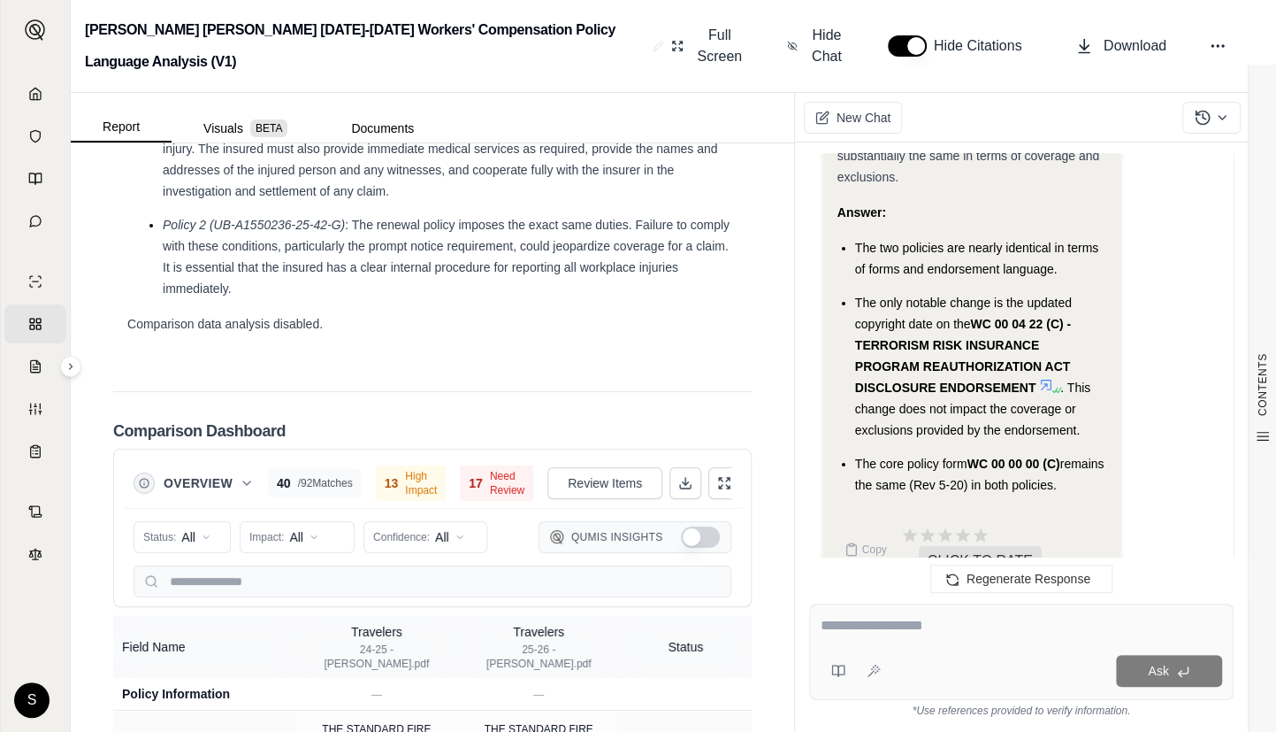
scroll to position [4101, 0]
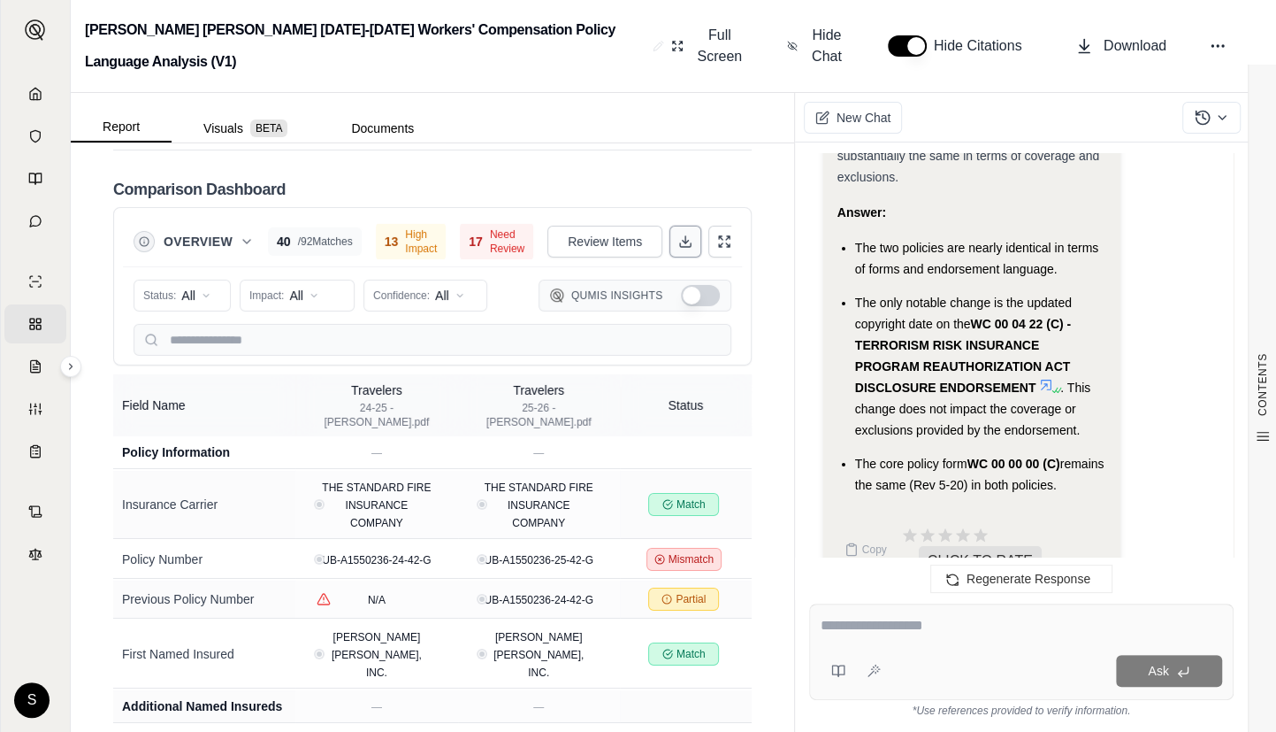
click at [678, 234] on icon at bounding box center [685, 241] width 14 height 14
drag, startPoint x: 861, startPoint y: 205, endPoint x: 1106, endPoint y: 440, distance: 339.1
click at [1106, 440] on ul "The two policies are nearly identical in terms of forms and endorsement languag…" at bounding box center [972, 366] width 269 height 258
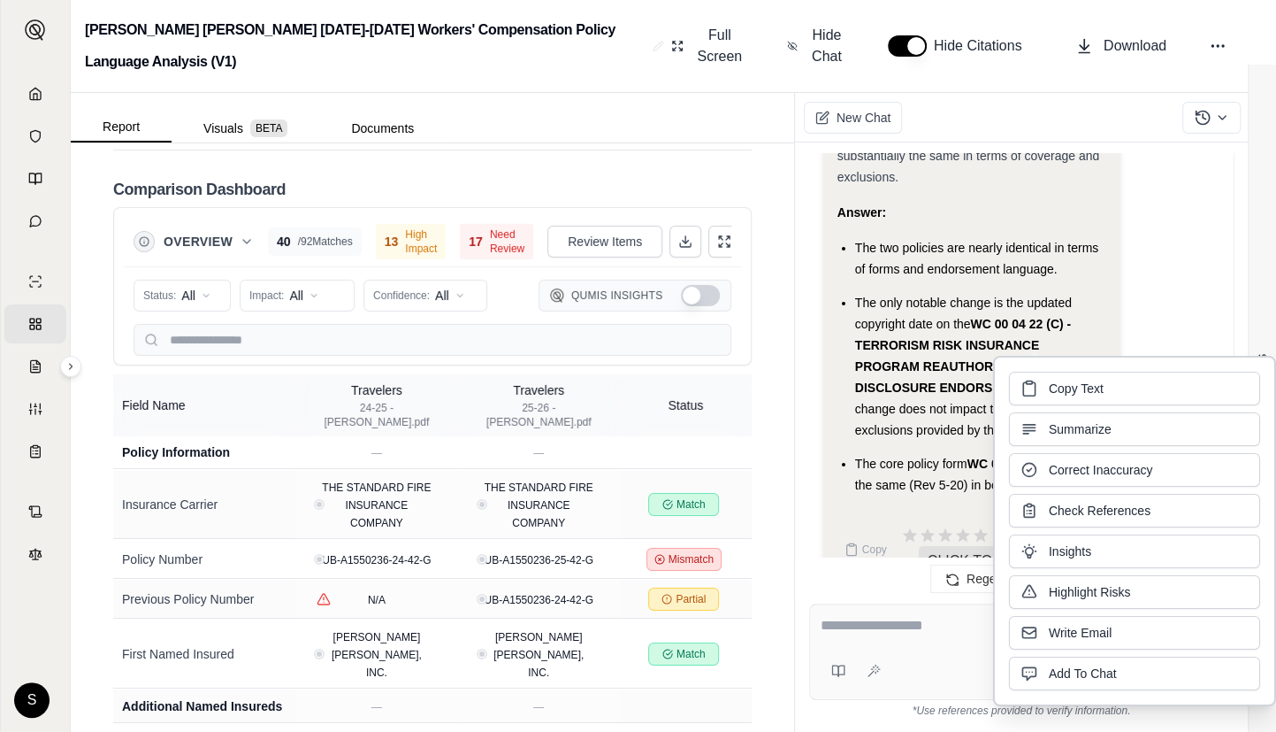
copy ul "The two policies are nearly identical in terms of forms and endorsement languag…"
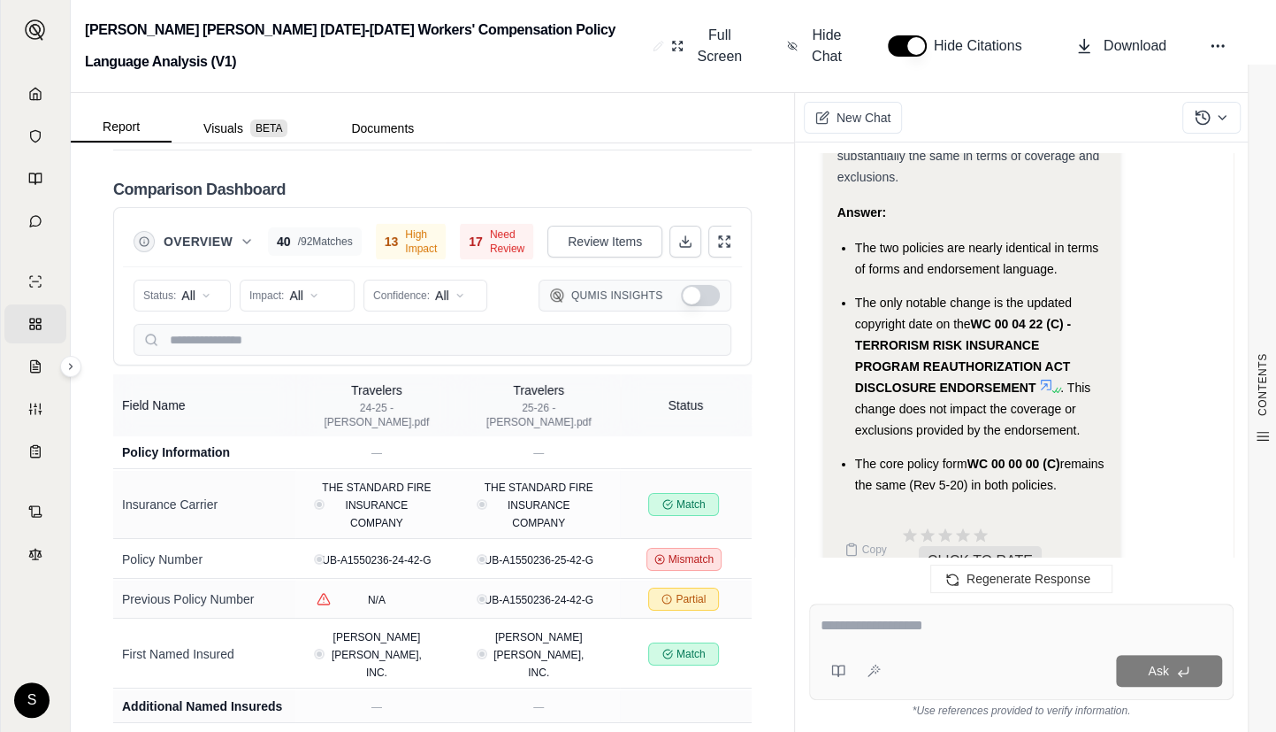
scroll to position [80, 0]
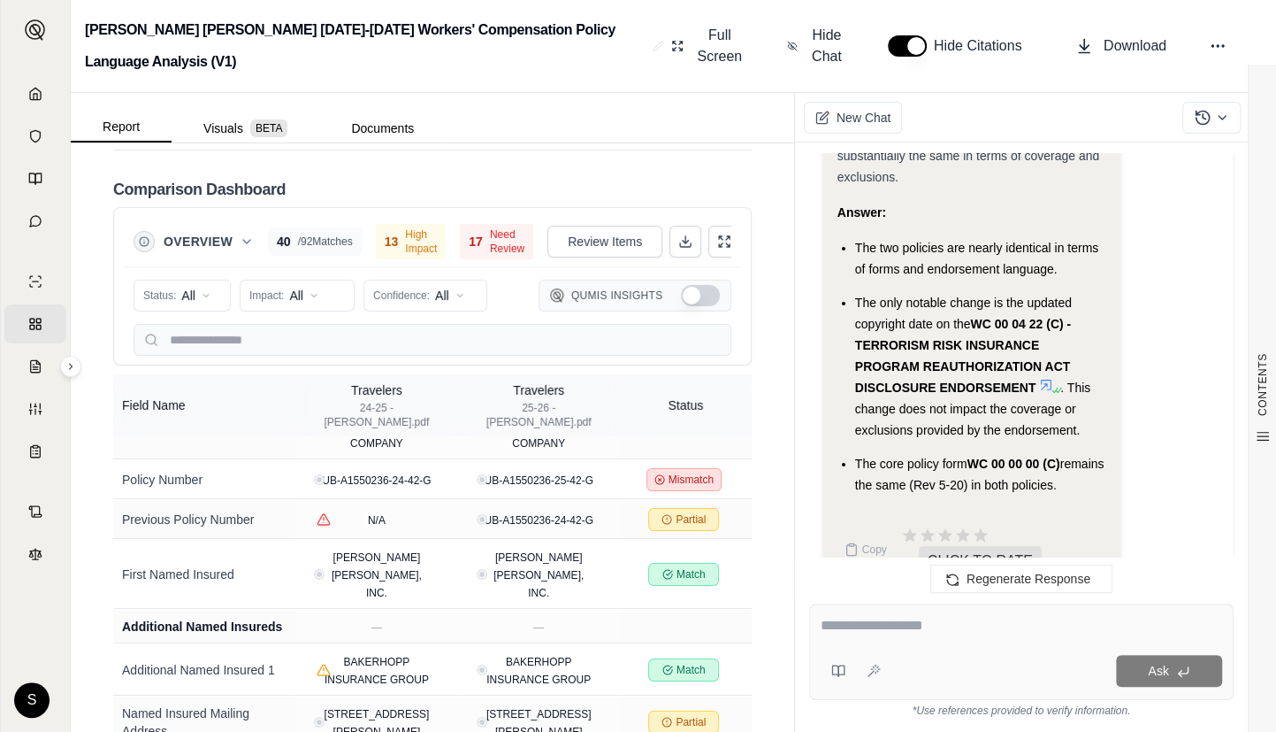
click at [35, 93] on link "Home" at bounding box center [35, 93] width 62 height 39
